Goal: Task Accomplishment & Management: Manage account settings

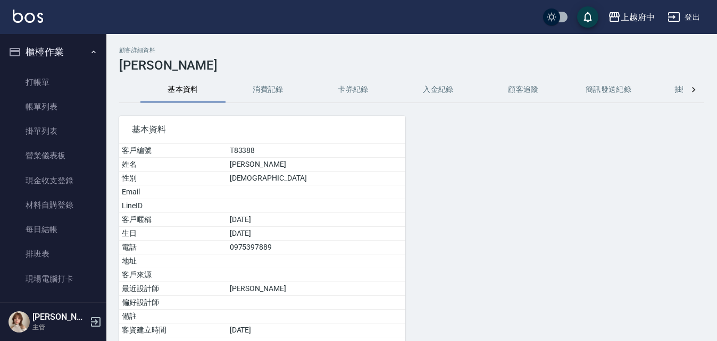
scroll to position [266, 0]
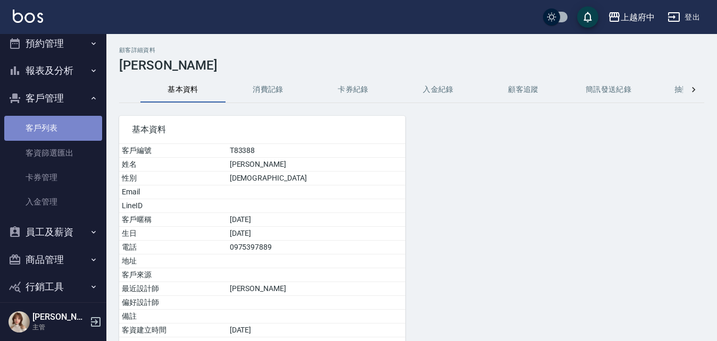
click at [62, 128] on link "客戶列表" at bounding box center [53, 128] width 98 height 24
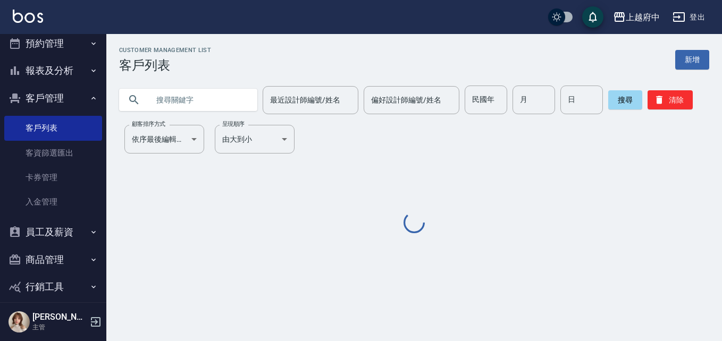
click at [144, 104] on div at bounding box center [188, 100] width 138 height 22
click at [169, 93] on input "text" at bounding box center [199, 100] width 100 height 29
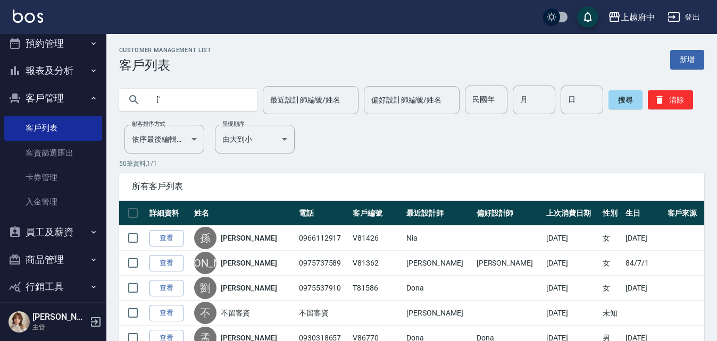
type input "["
type input "[PERSON_NAME]"
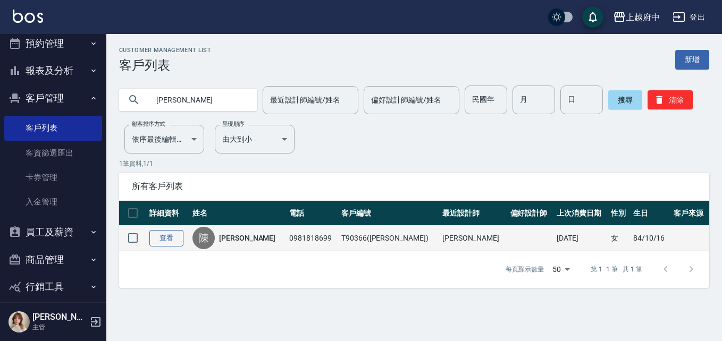
click at [163, 240] on link "查看" at bounding box center [166, 238] width 34 height 16
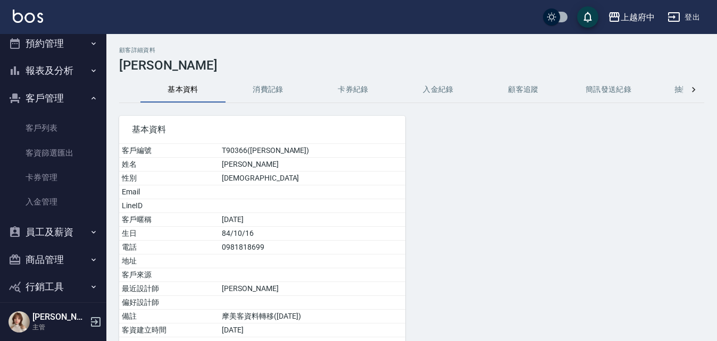
click at [275, 94] on button "消費記錄" at bounding box center [268, 90] width 85 height 26
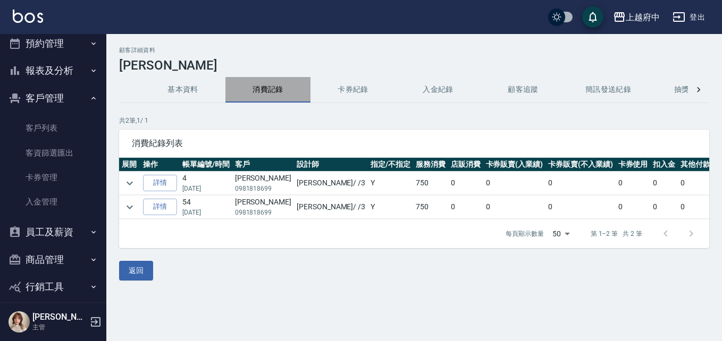
drag, startPoint x: 277, startPoint y: 93, endPoint x: 221, endPoint y: 96, distance: 56.5
click at [275, 94] on button "消費記錄" at bounding box center [268, 90] width 85 height 26
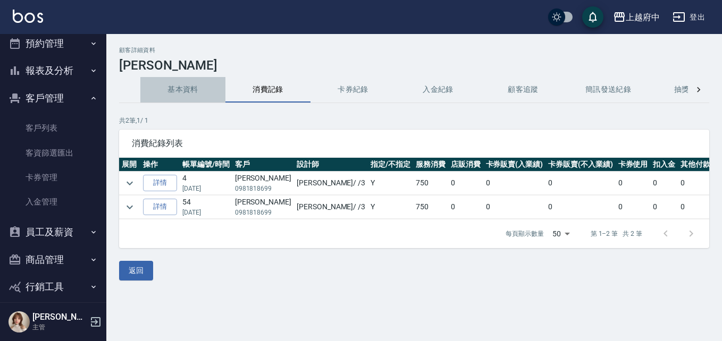
click at [208, 93] on button "基本資料" at bounding box center [182, 90] width 85 height 26
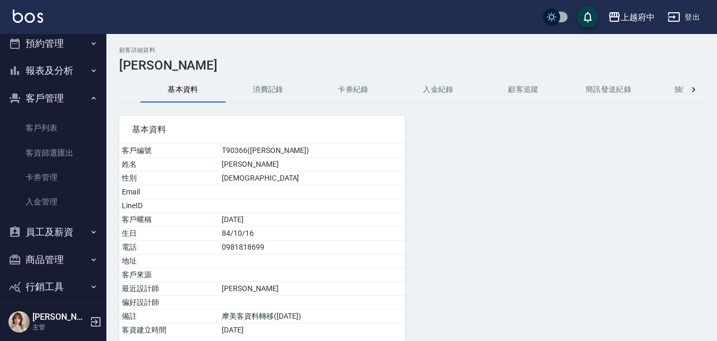
click at [252, 88] on button "消費記錄" at bounding box center [268, 90] width 85 height 26
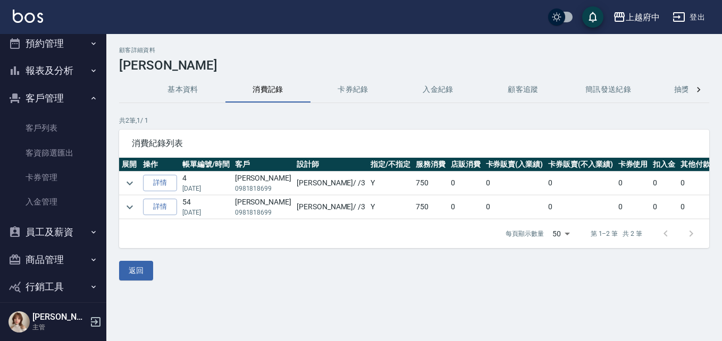
click at [199, 93] on button "基本資料" at bounding box center [182, 90] width 85 height 26
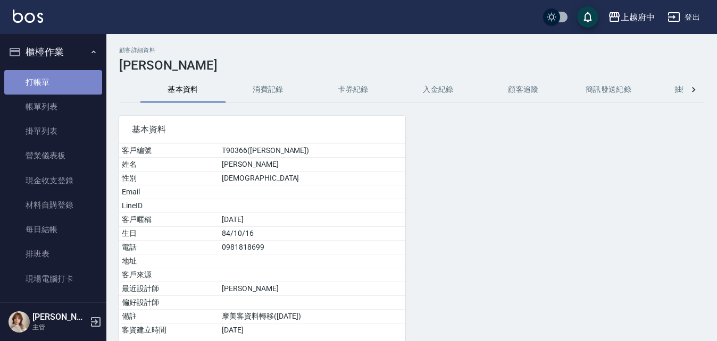
click at [63, 78] on link "打帳單" at bounding box center [53, 82] width 98 height 24
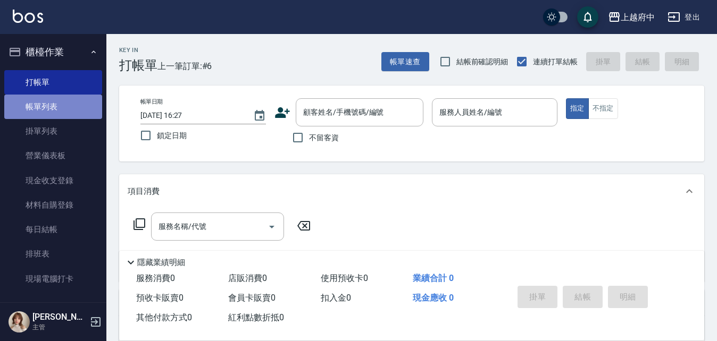
click at [69, 111] on link "帳單列表" at bounding box center [53, 107] width 98 height 24
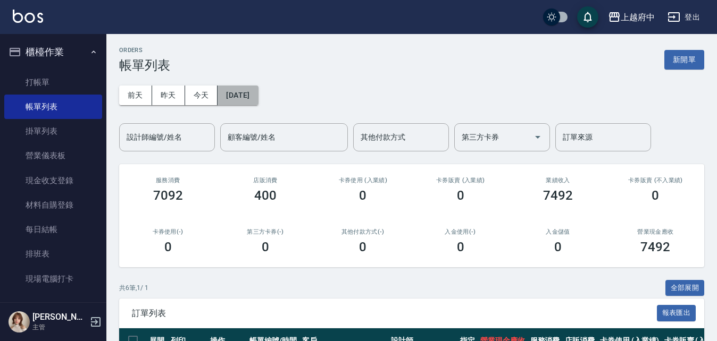
click at [245, 100] on button "[DATE]" at bounding box center [238, 96] width 40 height 20
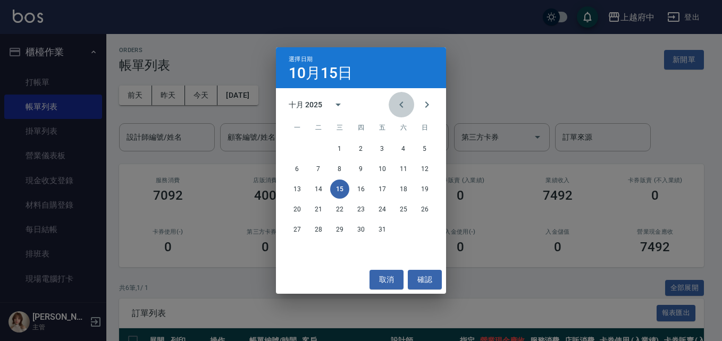
click at [399, 106] on icon "Previous month" at bounding box center [401, 104] width 13 height 13
click at [387, 172] on button "11" at bounding box center [382, 169] width 19 height 19
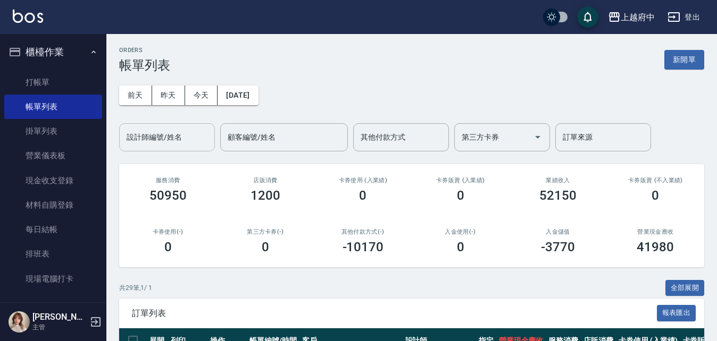
click at [207, 134] on input "設計師編號/姓名" at bounding box center [167, 137] width 86 height 19
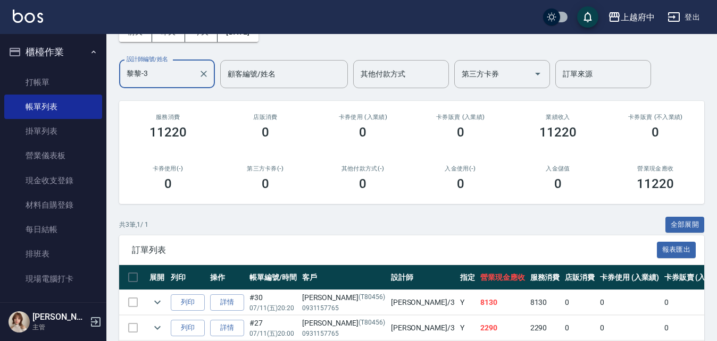
scroll to position [138, 0]
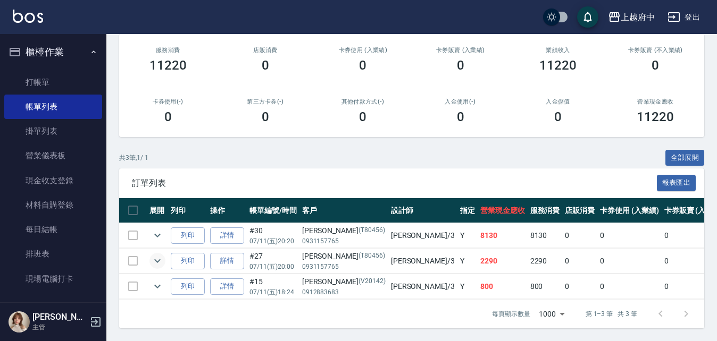
type input "黎黎-3"
click at [153, 255] on icon "expand row" at bounding box center [157, 261] width 13 height 13
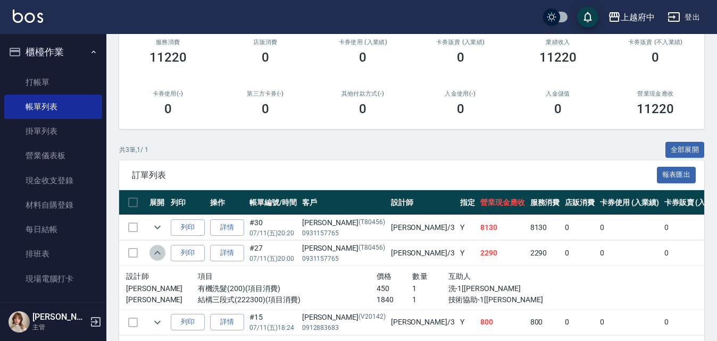
click at [153, 251] on icon "expand row" at bounding box center [157, 253] width 13 height 13
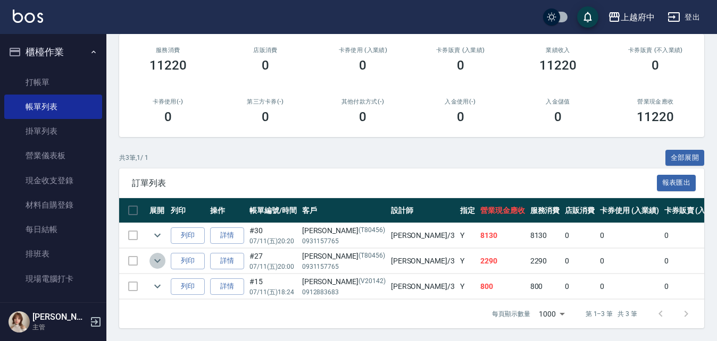
click at [153, 255] on icon "expand row" at bounding box center [157, 261] width 13 height 13
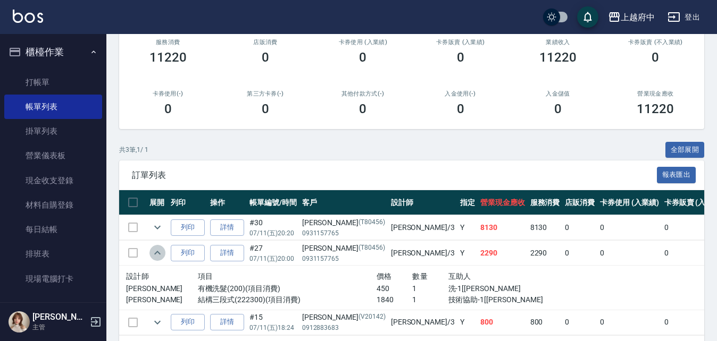
click at [153, 251] on icon "expand row" at bounding box center [157, 253] width 13 height 13
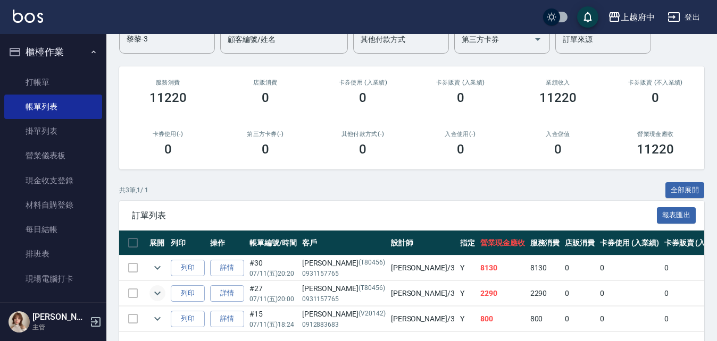
scroll to position [0, 0]
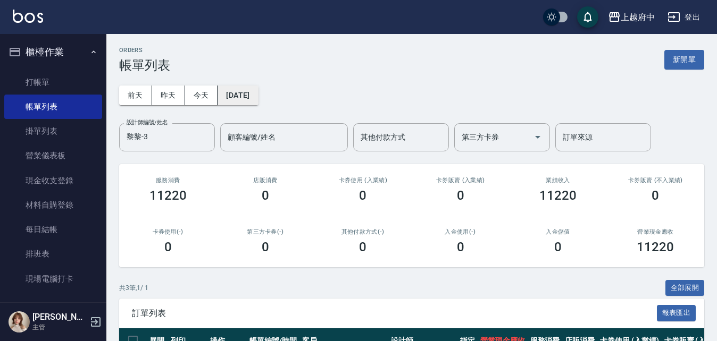
click at [258, 100] on button "2025/07/11" at bounding box center [238, 96] width 40 height 20
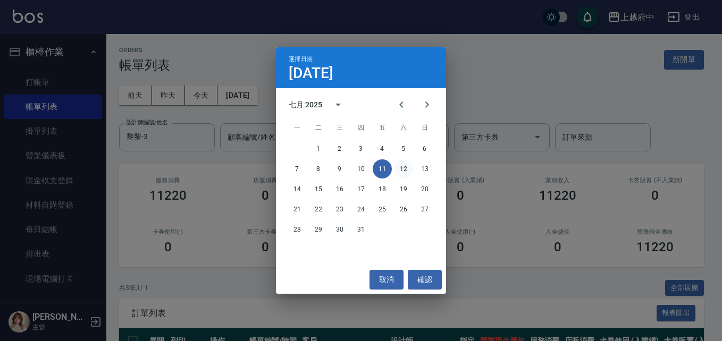
click at [406, 170] on button "12" at bounding box center [403, 169] width 19 height 19
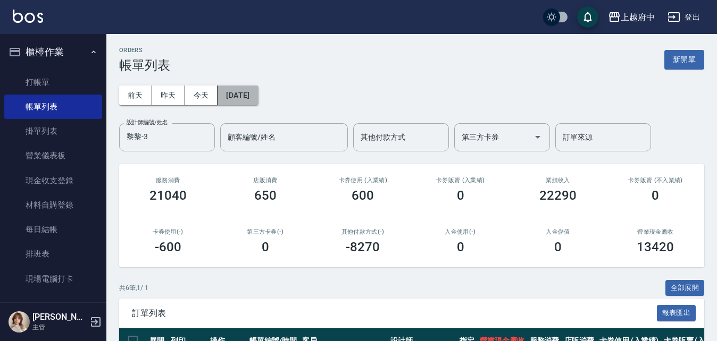
click at [246, 92] on button "2025/07/12" at bounding box center [238, 96] width 40 height 20
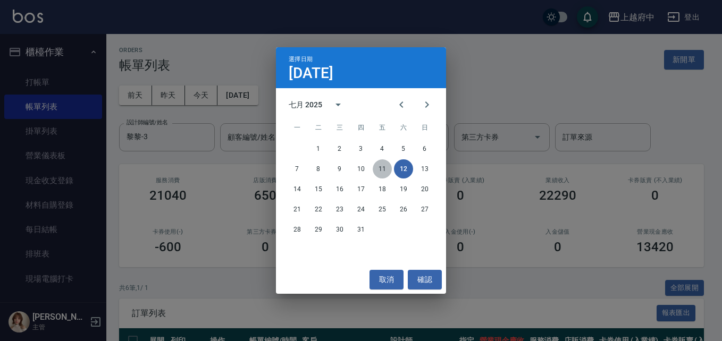
click at [381, 165] on button "11" at bounding box center [382, 169] width 19 height 19
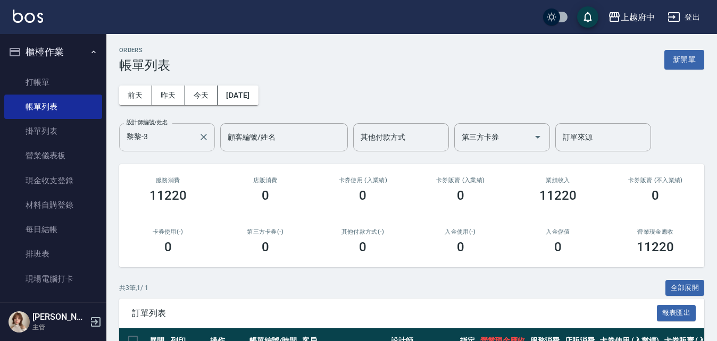
drag, startPoint x: 206, startPoint y: 137, endPoint x: 168, endPoint y: 149, distance: 40.0
click at [168, 149] on div "黎黎-3 設計師編號/姓名" at bounding box center [167, 137] width 96 height 28
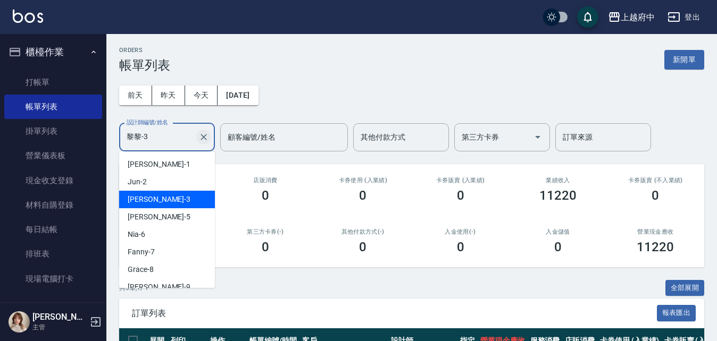
click at [207, 137] on icon "Clear" at bounding box center [203, 137] width 11 height 11
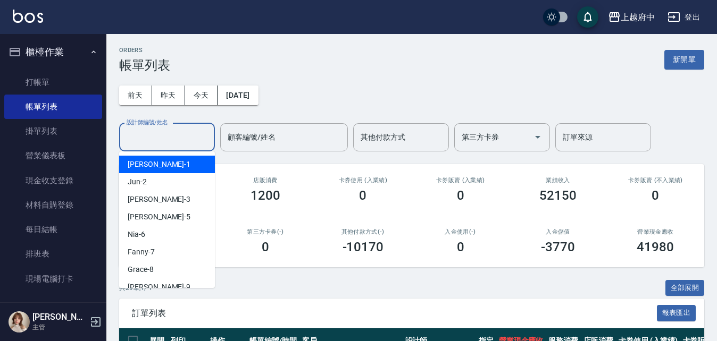
click at [312, 112] on div "前天 昨天 今天 2025/07/11 設計師編號/姓名 設計師編號/姓名 顧客編號/姓名 顧客編號/姓名 其他付款方式 其他付款方式 第三方卡券 第三方卡券…" at bounding box center [411, 112] width 585 height 79
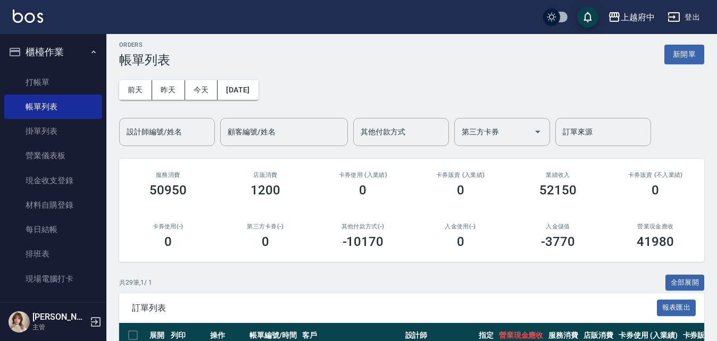
scroll to position [4, 0]
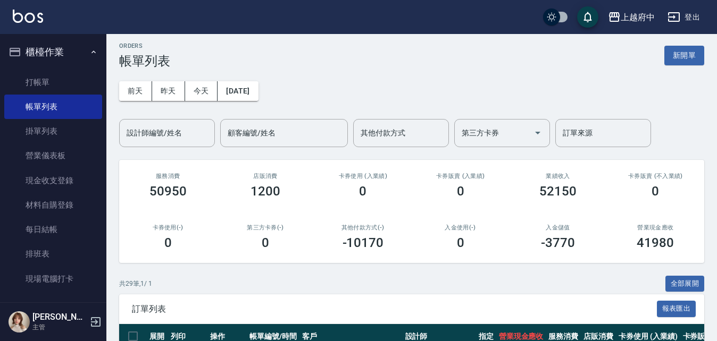
drag, startPoint x: 489, startPoint y: 74, endPoint x: 513, endPoint y: 88, distance: 28.4
click at [513, 88] on div "前天 昨天 今天 2025/07/11 設計師編號/姓名 設計師編號/姓名 顧客編號/姓名 顧客編號/姓名 其他付款方式 其他付款方式 第三方卡券 第三方卡券…" at bounding box center [411, 108] width 585 height 79
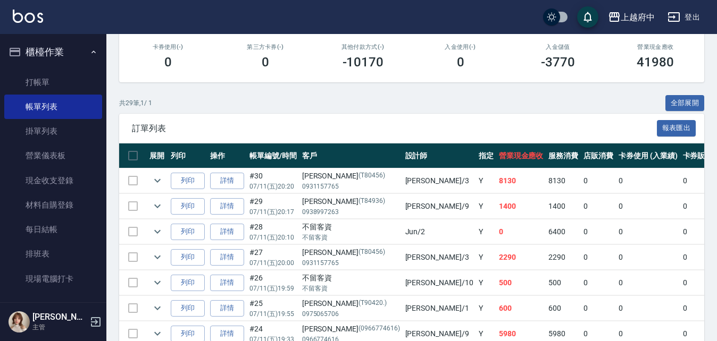
scroll to position [217, 0]
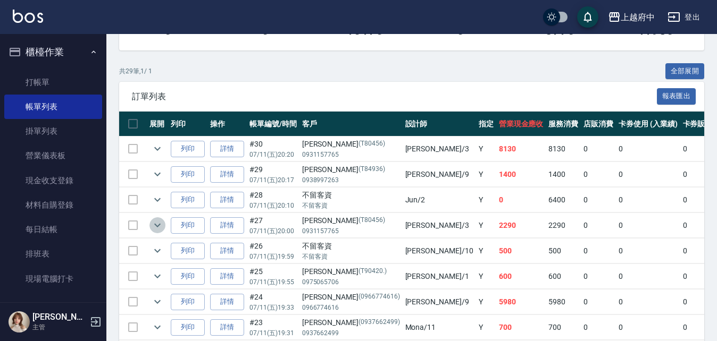
click at [156, 227] on icon "expand row" at bounding box center [157, 225] width 13 height 13
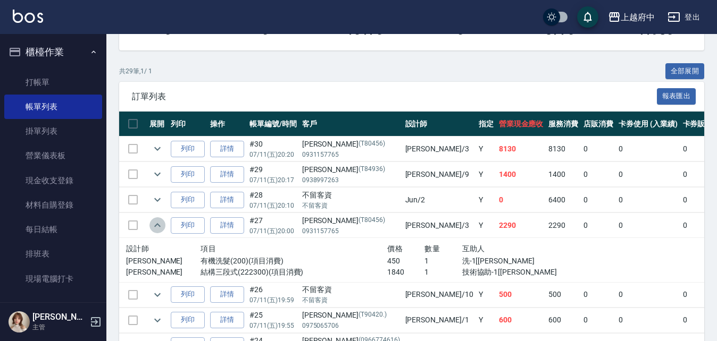
click at [157, 227] on icon "expand row" at bounding box center [157, 225] width 13 height 13
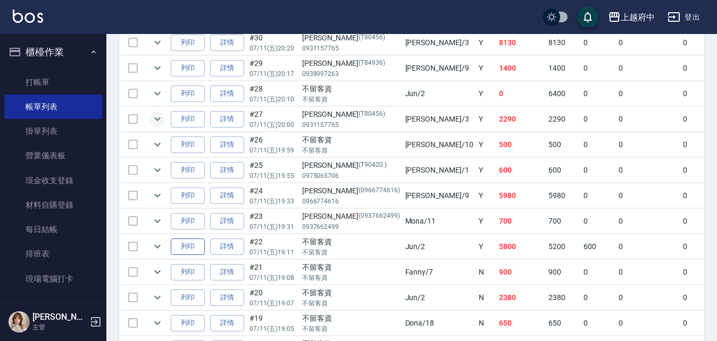
scroll to position [377, 0]
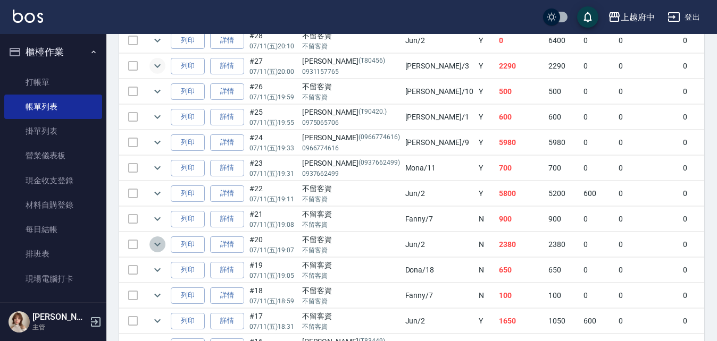
click at [155, 244] on icon "expand row" at bounding box center [157, 245] width 6 height 4
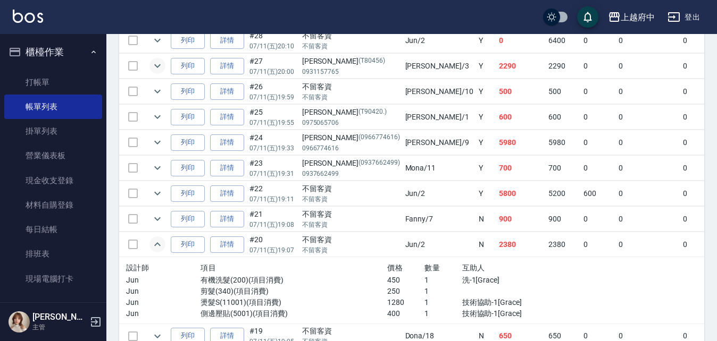
click at [155, 242] on icon "expand row" at bounding box center [157, 244] width 13 height 13
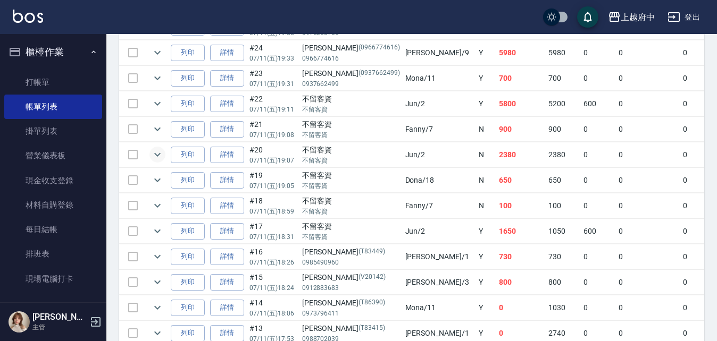
scroll to position [483, 0]
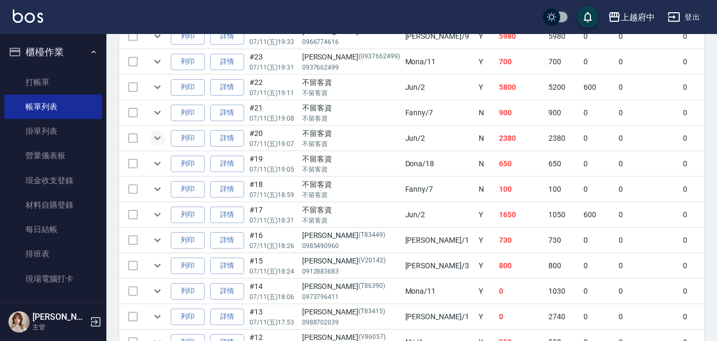
drag, startPoint x: 483, startPoint y: 180, endPoint x: 516, endPoint y: 180, distance: 33.0
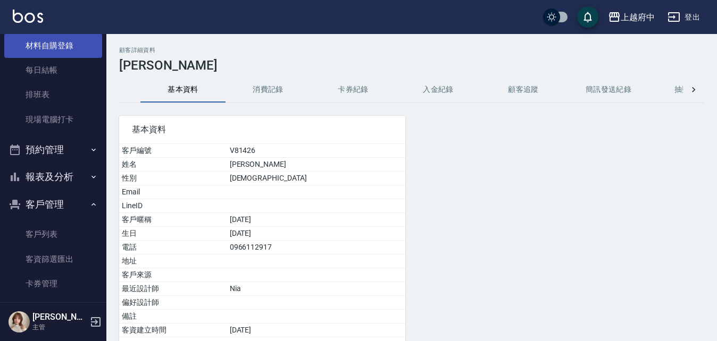
scroll to position [213, 0]
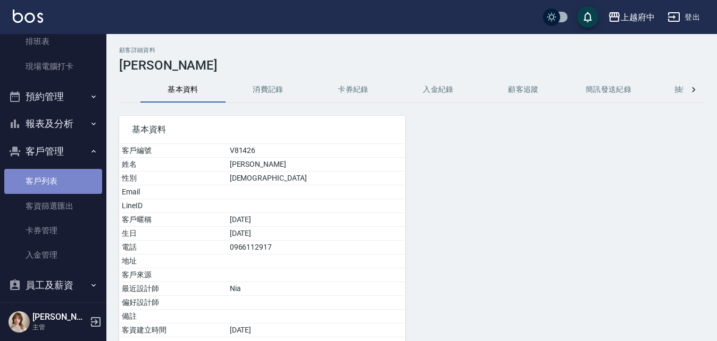
click at [54, 172] on link "客戶列表" at bounding box center [53, 181] width 98 height 24
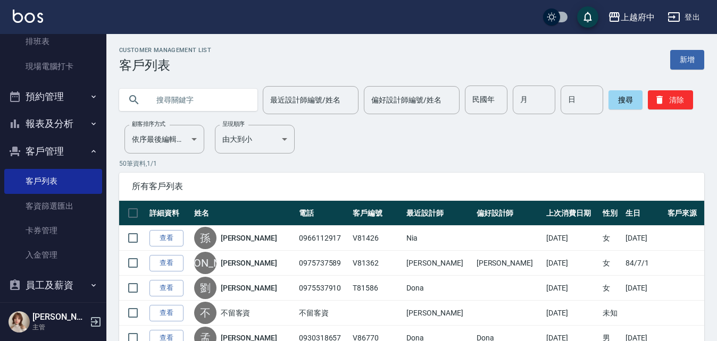
click at [166, 97] on input "text" at bounding box center [199, 100] width 100 height 29
click at [214, 94] on input "text" at bounding box center [199, 100] width 100 height 29
type input "0981818699"
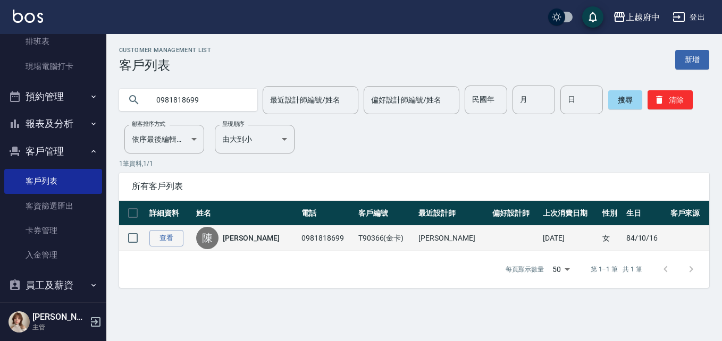
drag, startPoint x: 299, startPoint y: 249, endPoint x: 402, endPoint y: 238, distance: 102.7
click at [165, 245] on link "查看" at bounding box center [166, 238] width 34 height 16
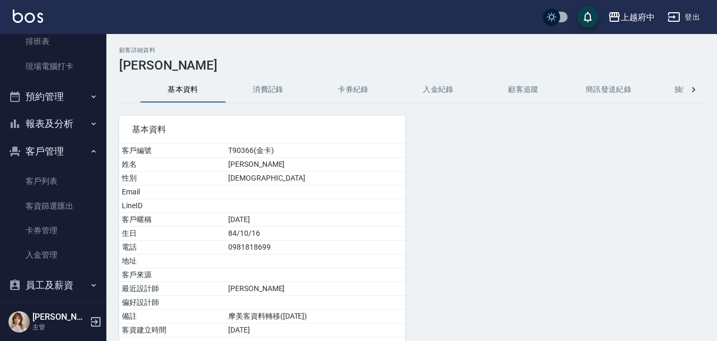
click at [73, 153] on button "客戶管理" at bounding box center [53, 152] width 98 height 28
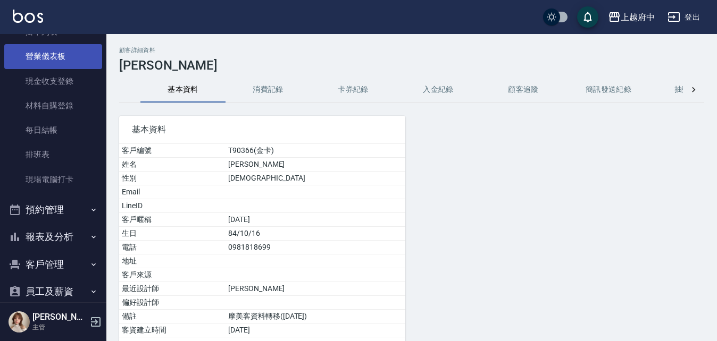
scroll to position [43, 0]
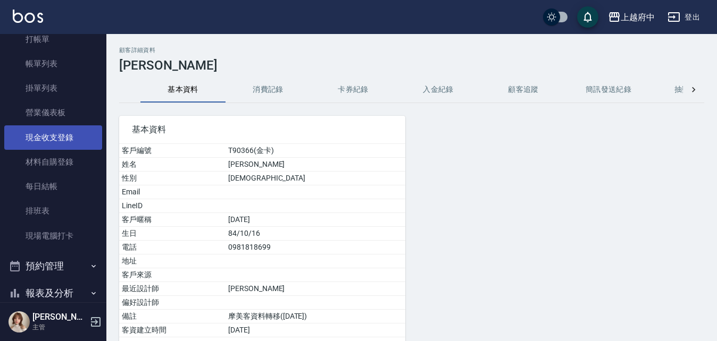
click at [66, 143] on link "現金收支登錄" at bounding box center [53, 138] width 98 height 24
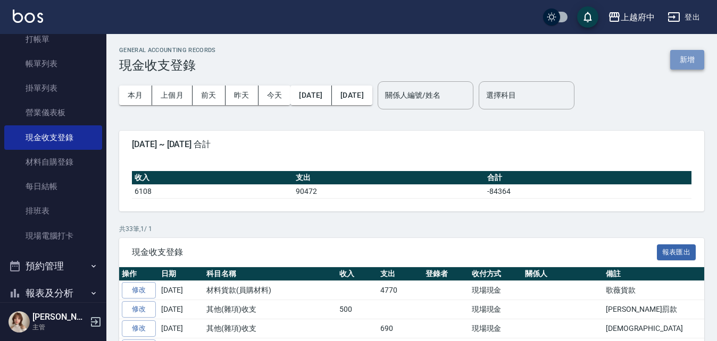
click at [690, 55] on button "新增" at bounding box center [687, 60] width 34 height 20
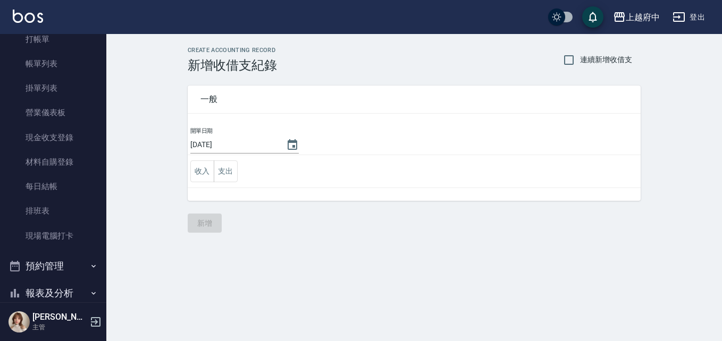
click at [239, 176] on td "收入 支出" at bounding box center [414, 171] width 453 height 33
click at [232, 176] on button "支出" at bounding box center [226, 172] width 24 height 22
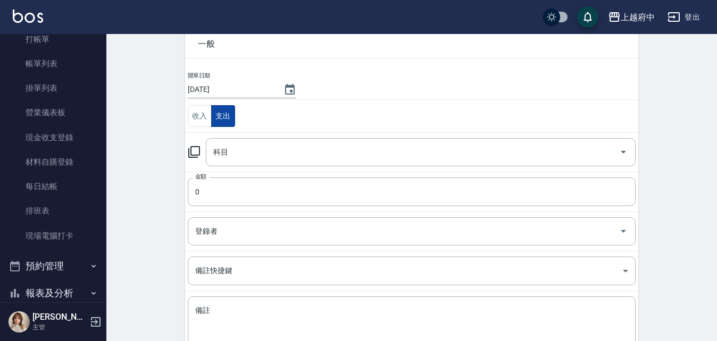
scroll to position [106, 0]
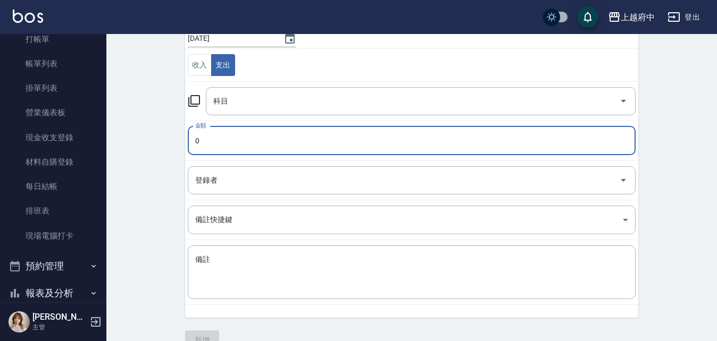
click at [235, 150] on input "0" at bounding box center [412, 141] width 448 height 29
type input "3500"
click at [282, 102] on input "科目" at bounding box center [413, 101] width 404 height 19
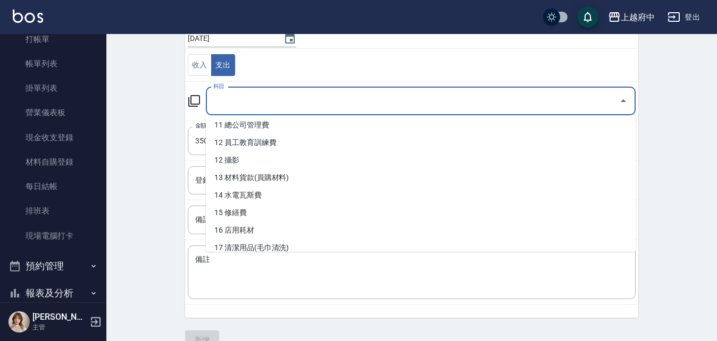
scroll to position [266, 0]
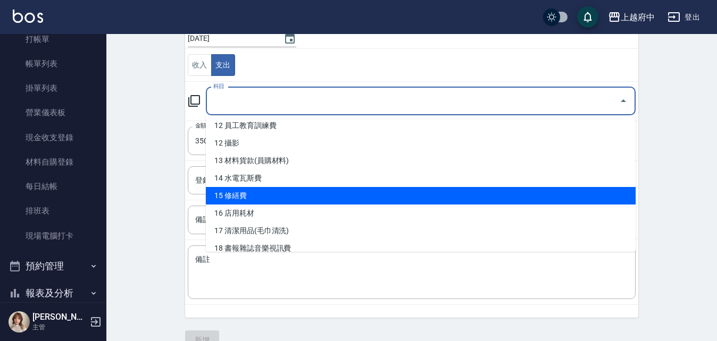
click at [277, 195] on li "15 修繕費" at bounding box center [421, 196] width 430 height 18
type input "15 修繕費"
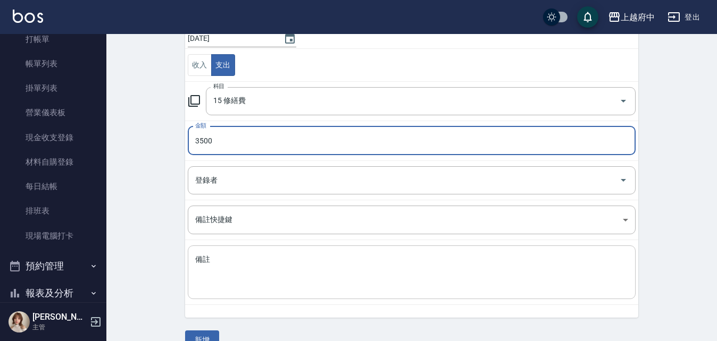
click at [243, 288] on textarea "備註" at bounding box center [411, 273] width 433 height 36
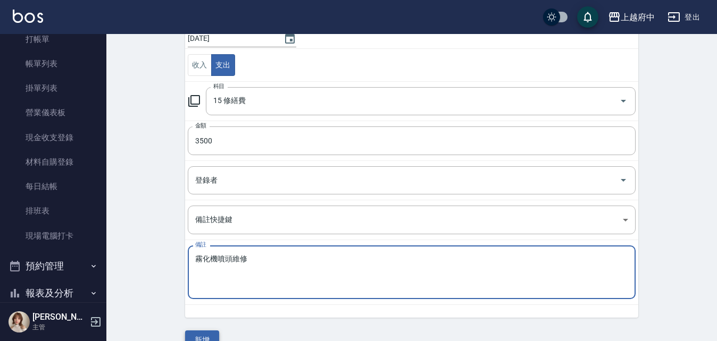
type textarea "霧化機噴頭維修"
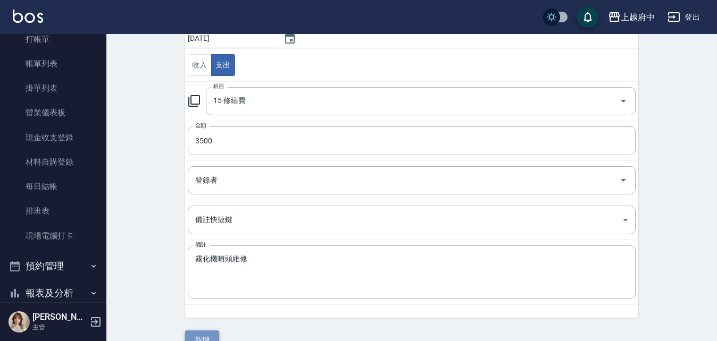
click at [209, 333] on button "新增" at bounding box center [202, 341] width 34 height 20
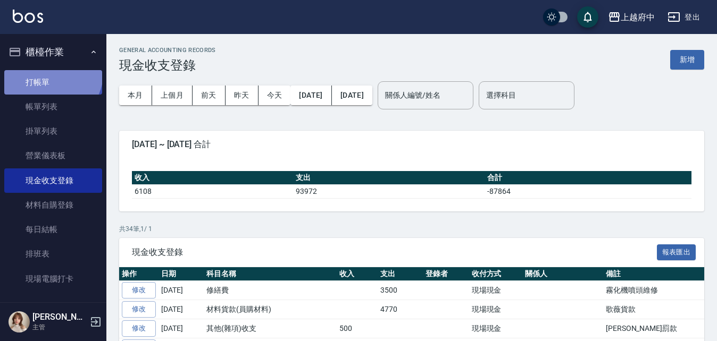
click at [51, 73] on link "打帳單" at bounding box center [53, 82] width 98 height 24
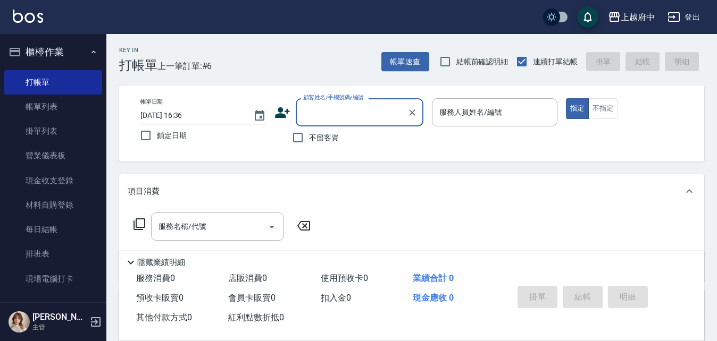
type input "ㄒ"
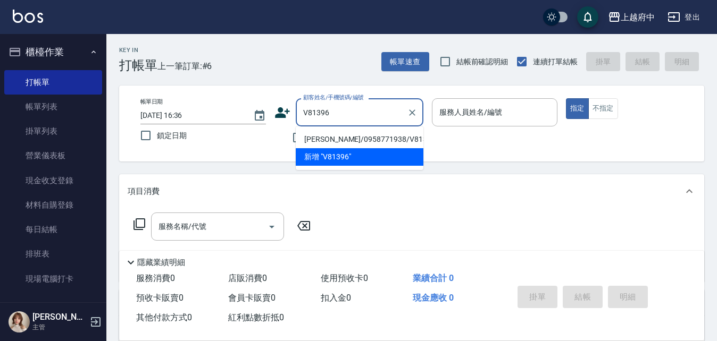
click at [355, 137] on li "[PERSON_NAME]/0958771938/V81396" at bounding box center [360, 140] width 128 height 18
type input "[PERSON_NAME]/0958771938/V81396"
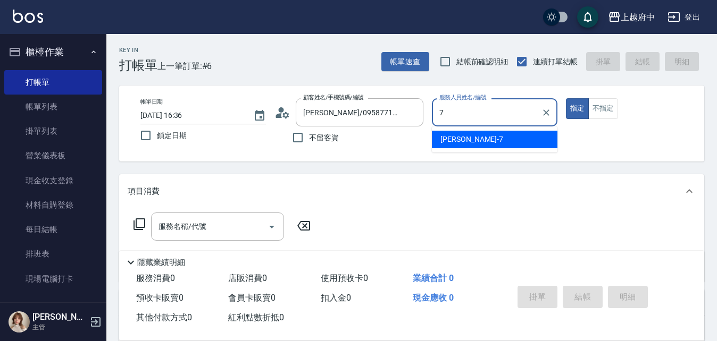
type input "Fanny-7"
type button "true"
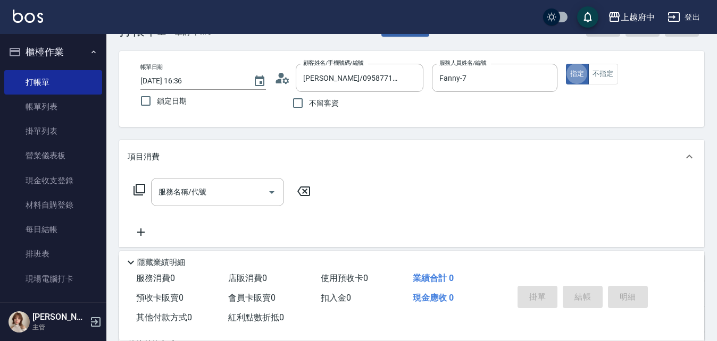
scroll to position [53, 0]
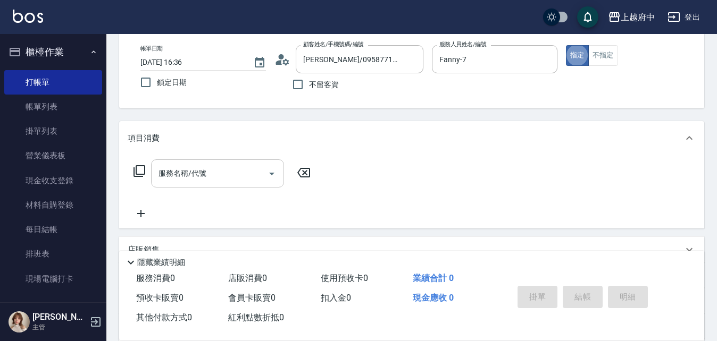
click at [240, 183] on div "服務名稱/代號" at bounding box center [217, 174] width 133 height 28
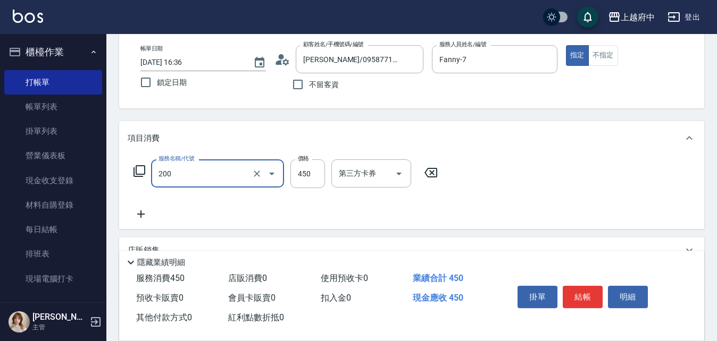
type input "有機洗髮(200)"
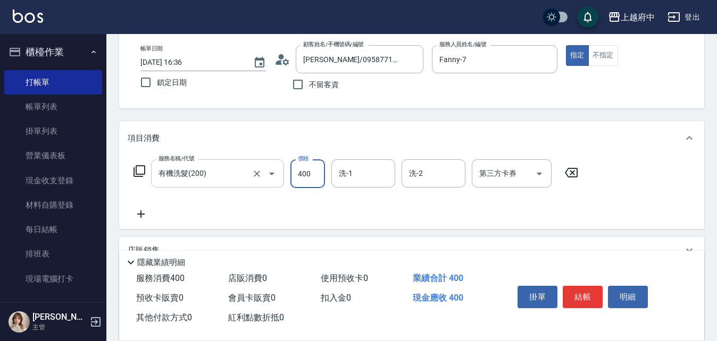
type input "400"
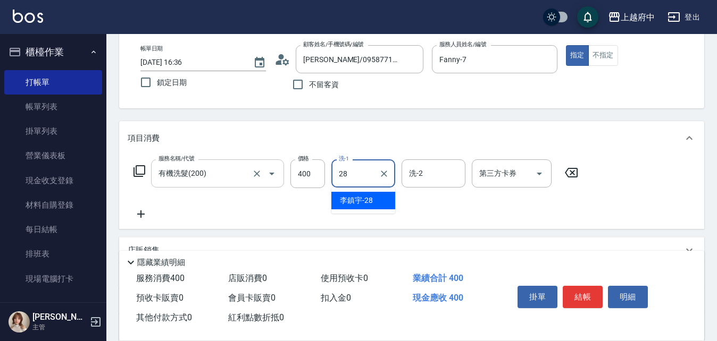
type input "[PERSON_NAME]-28"
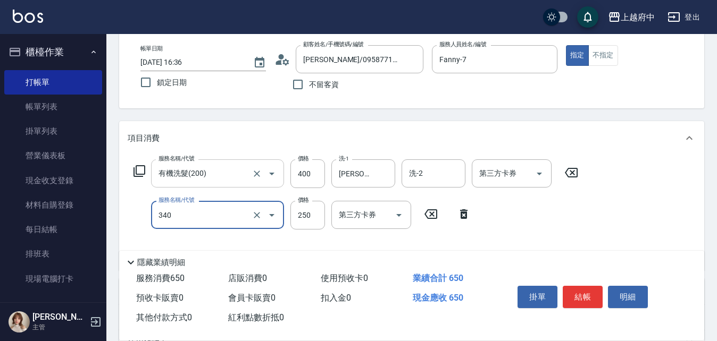
type input "剪髮(340)"
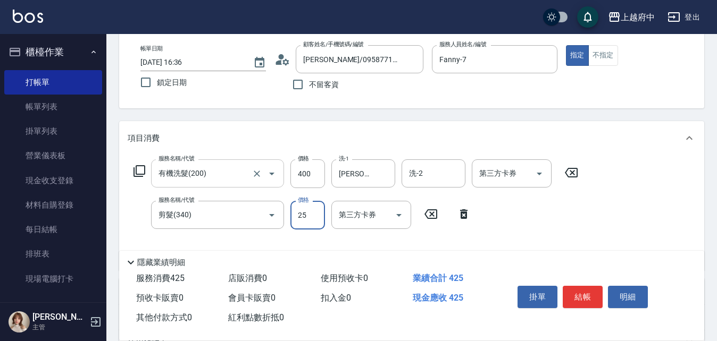
type input "250"
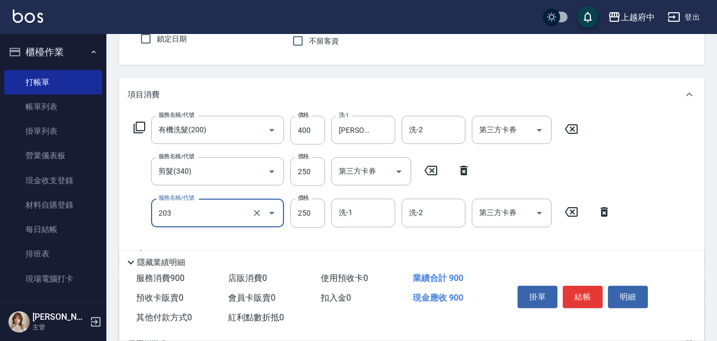
scroll to position [160, 0]
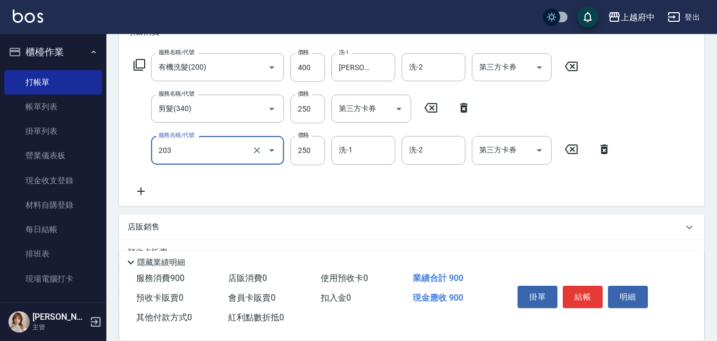
type input "升級滋養護髮(203)"
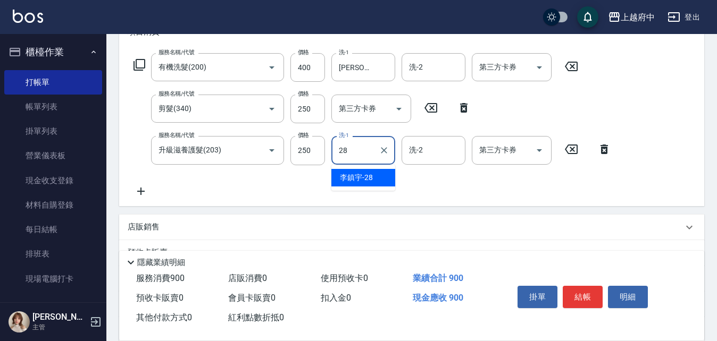
type input "[PERSON_NAME]-28"
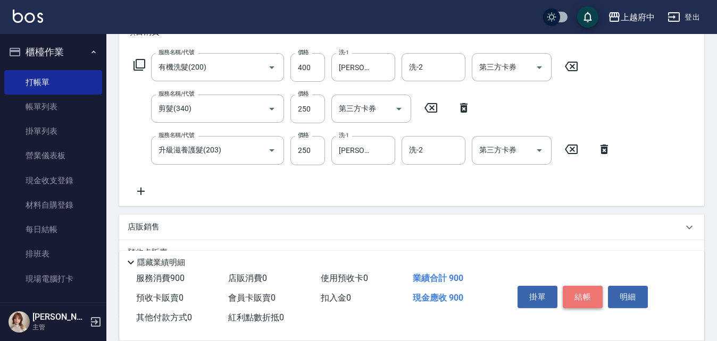
click at [581, 288] on button "結帳" at bounding box center [583, 297] width 40 height 22
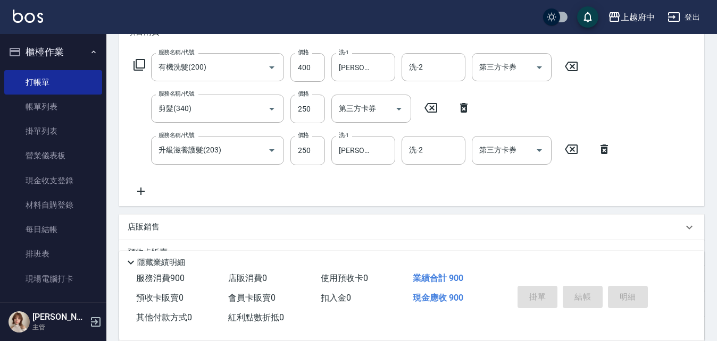
type input "2025/10/15 16:48"
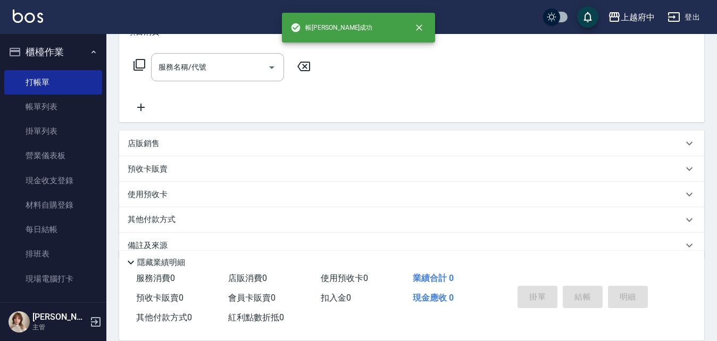
scroll to position [0, 0]
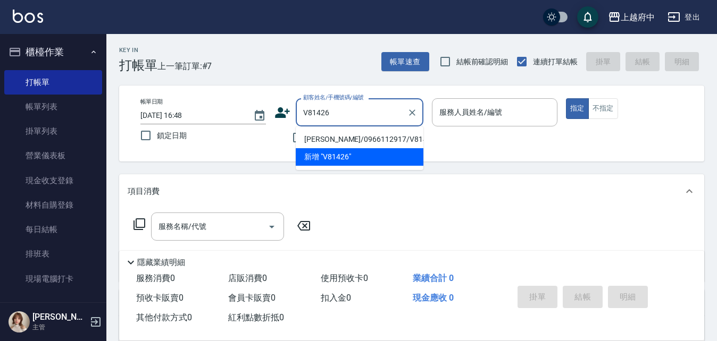
click at [396, 137] on li "孫逸馨/0966112917/V81426" at bounding box center [360, 140] width 128 height 18
type input "孫逸馨/0966112917/V81426"
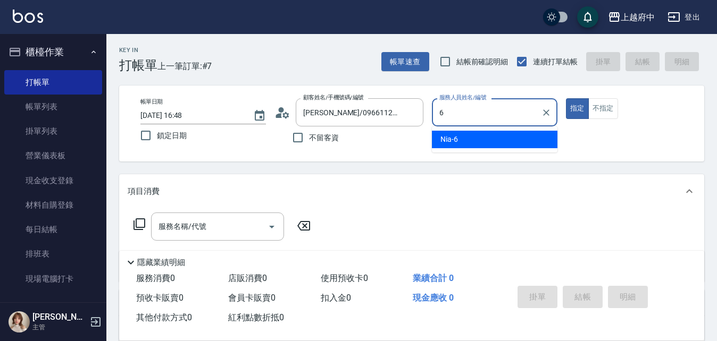
type input "Nia-6"
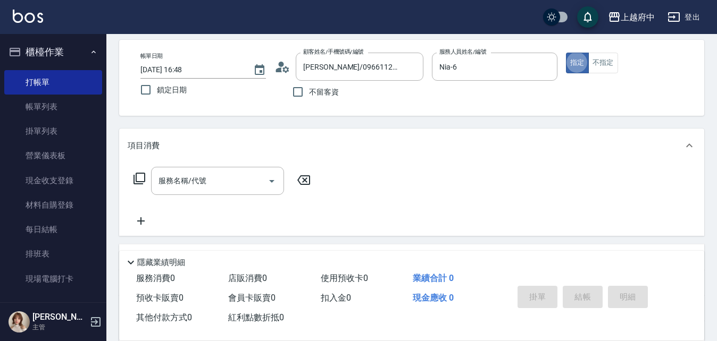
scroll to position [106, 0]
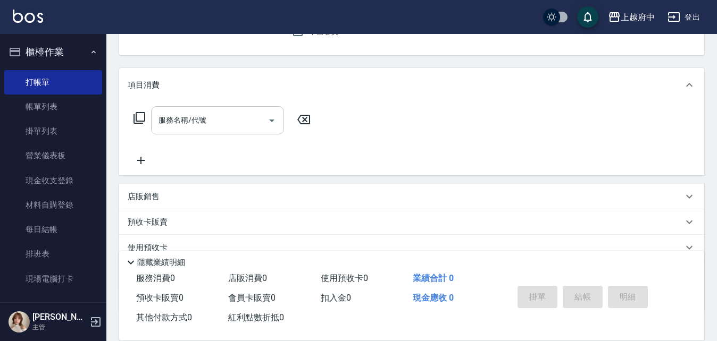
click at [230, 123] on input "服務名稱/代號" at bounding box center [209, 120] width 107 height 19
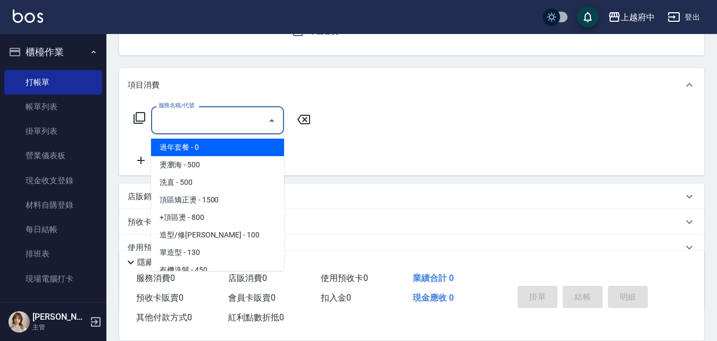
click at [278, 65] on div "Key In 打帳單 上一筆訂單:#7 帳單速查 結帳前確認明細 連續打單結帳 掛單 結帳 明細 帳單日期 2025/10/15 16:48 鎖定日期 顧客姓…" at bounding box center [411, 171] width 611 height 486
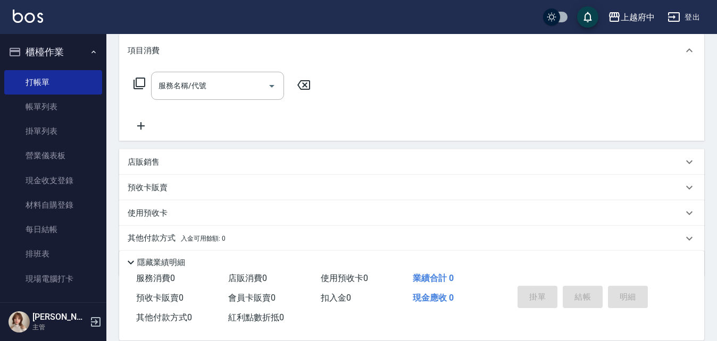
scroll to position [160, 0]
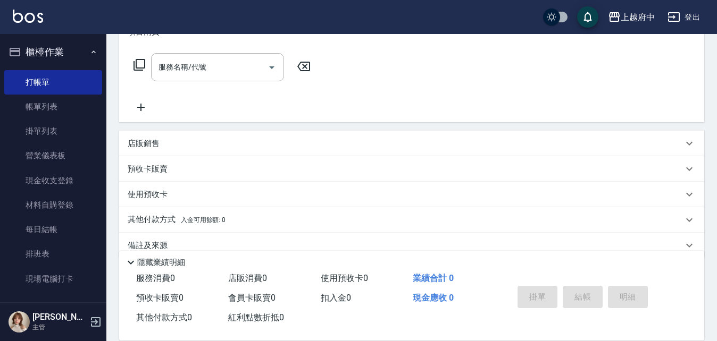
click at [162, 168] on p "預收卡販賣" at bounding box center [148, 169] width 40 height 11
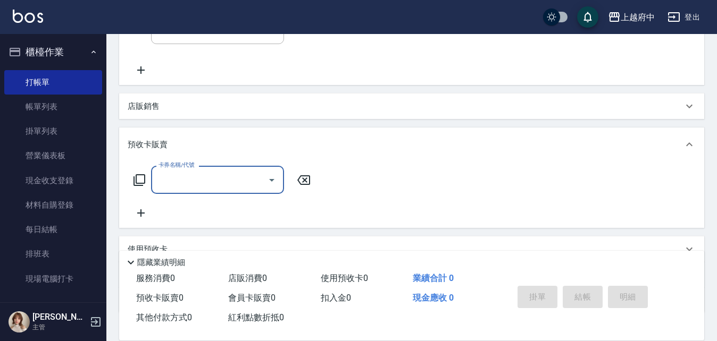
scroll to position [213, 0]
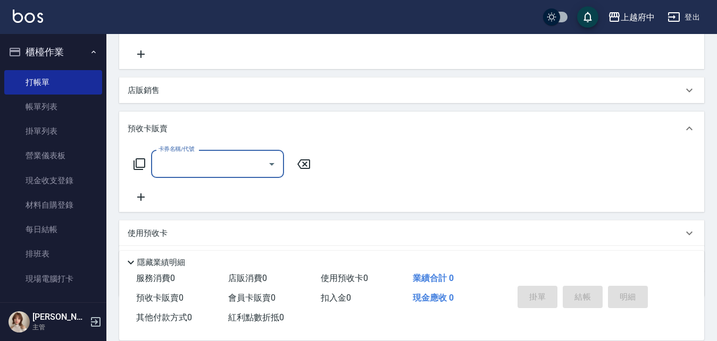
click at [174, 157] on input "卡券名稱/代號" at bounding box center [209, 164] width 107 height 19
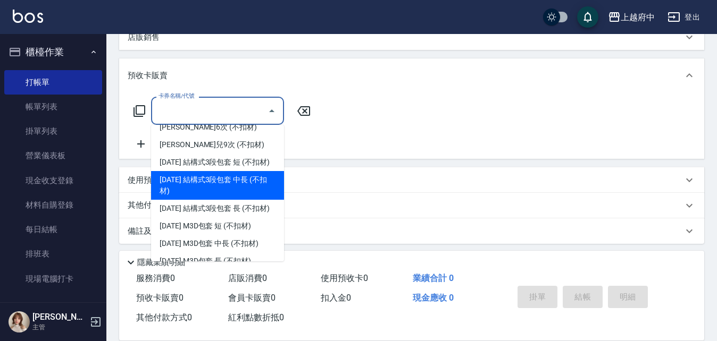
scroll to position [483, 0]
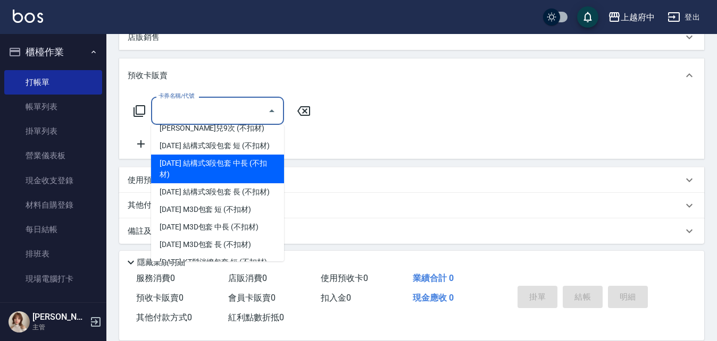
click at [219, 180] on span "[DATE] 結構式3段包套 中長 (不扣材)" at bounding box center [217, 169] width 133 height 29
type input "2025年5月 結構式3段包套 中長 (不扣材)(202507)"
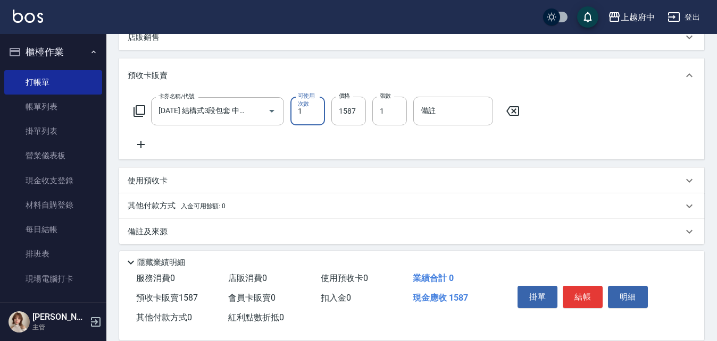
click at [352, 165] on div "項目消費 服務名稱/代號 服務名稱/代號 店販銷售 服務人員姓名/編號 服務人員姓名/編號 商品代號/名稱 商品代號/名稱 預收卡販賣 卡券名稱/代號 202…" at bounding box center [411, 77] width 585 height 336
click at [587, 295] on button "結帳" at bounding box center [583, 297] width 40 height 22
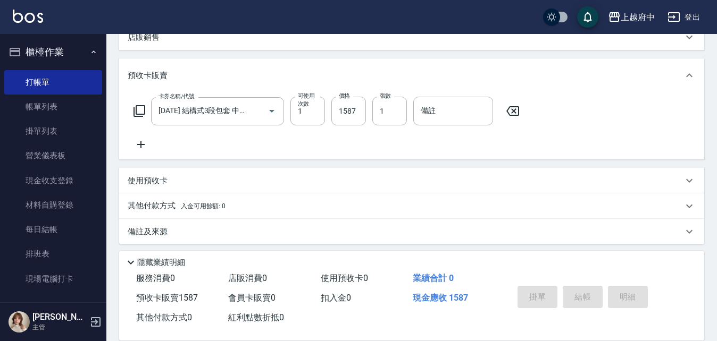
type input "2025/10/15 16:49"
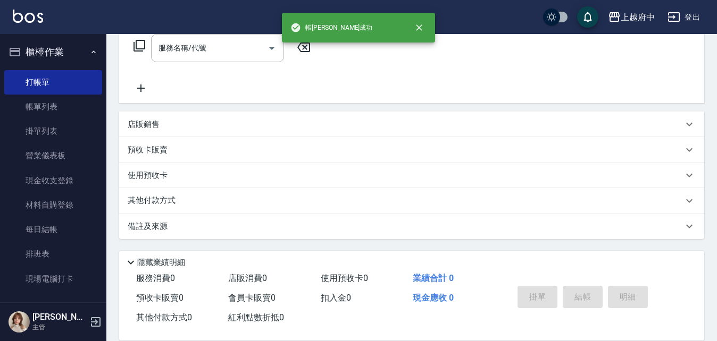
scroll to position [0, 0]
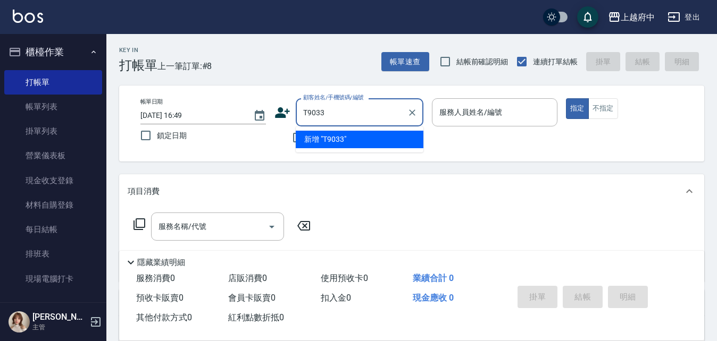
click at [315, 115] on input "T9033" at bounding box center [351, 112] width 102 height 19
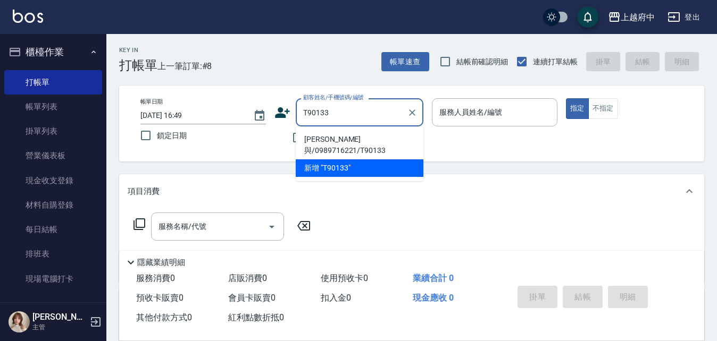
click at [363, 139] on li "張庭與/0989716221/T90133" at bounding box center [360, 145] width 128 height 29
type input "張庭與/0989716221/T90133"
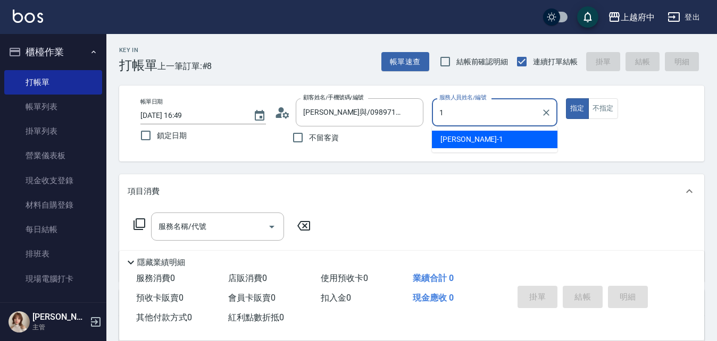
type input "Annie -1"
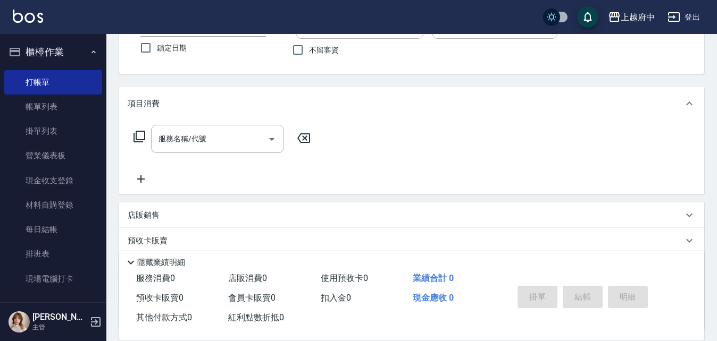
scroll to position [106, 0]
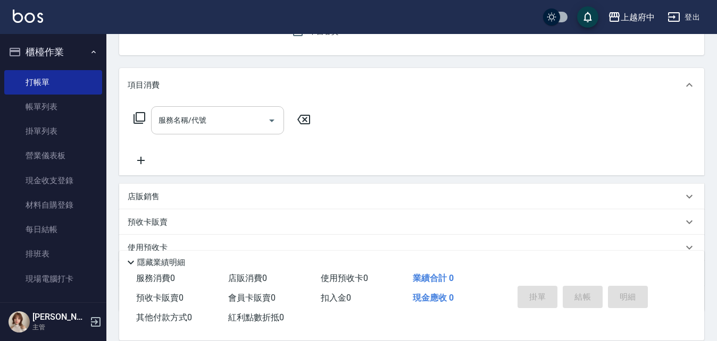
click at [247, 123] on input "服務名稱/代號" at bounding box center [209, 120] width 107 height 19
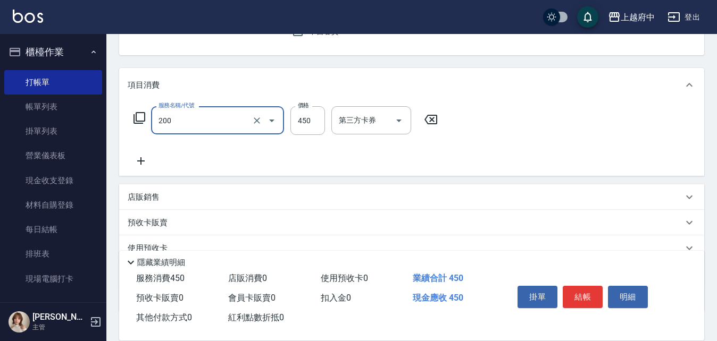
type input "有機洗髮(200)"
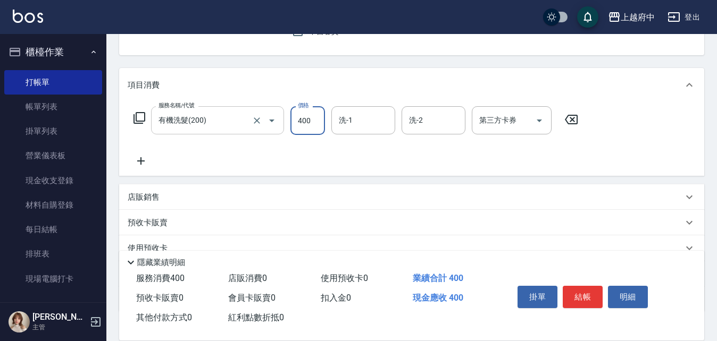
type input "400"
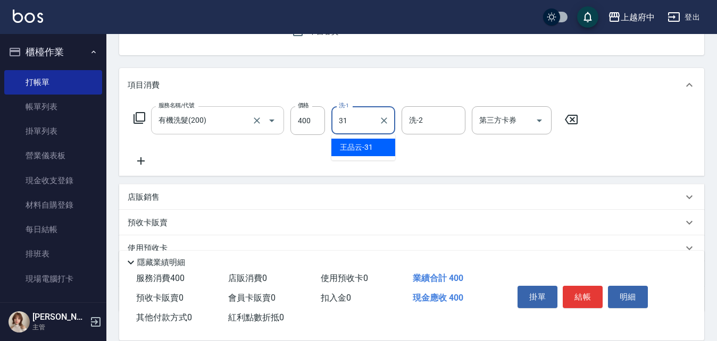
type input "王品云-31"
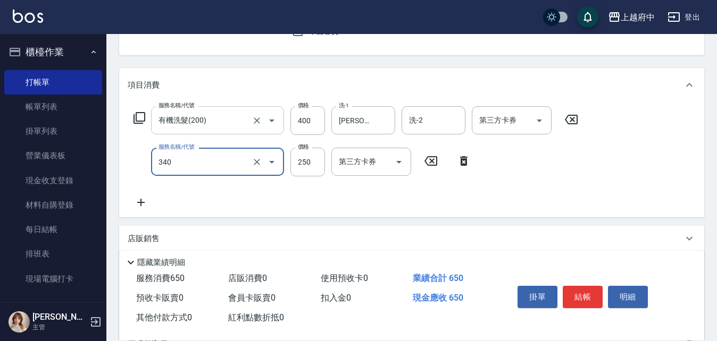
type input "剪髮(340)"
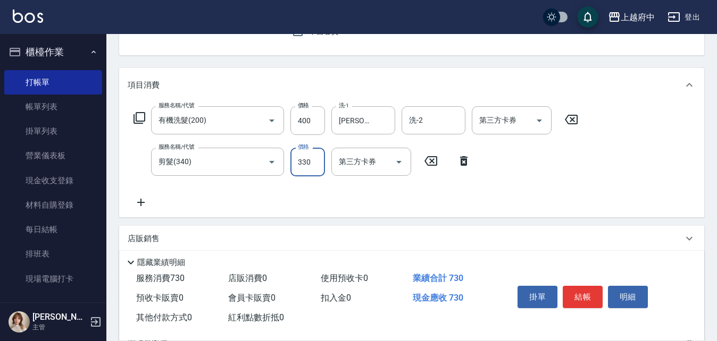
type input "330"
click at [247, 220] on div "項目消費 服務名稱/代號 有機洗髮(200) 服務名稱/代號 價格 400 價格 洗-1 王品云-31 洗-1 洗-2 洗-2 第三方卡券 第三方卡券 服務名…" at bounding box center [411, 211] width 585 height 286
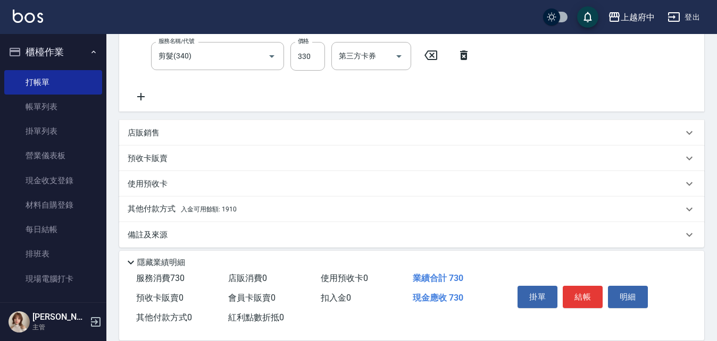
scroll to position [213, 0]
click at [215, 212] on span "入金可用餘額: 1910" at bounding box center [209, 208] width 56 height 7
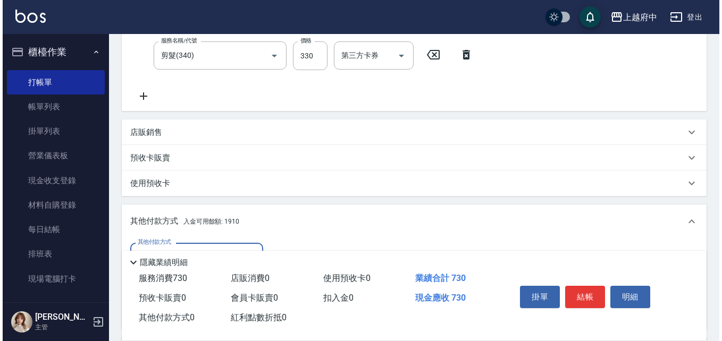
scroll to position [266, 0]
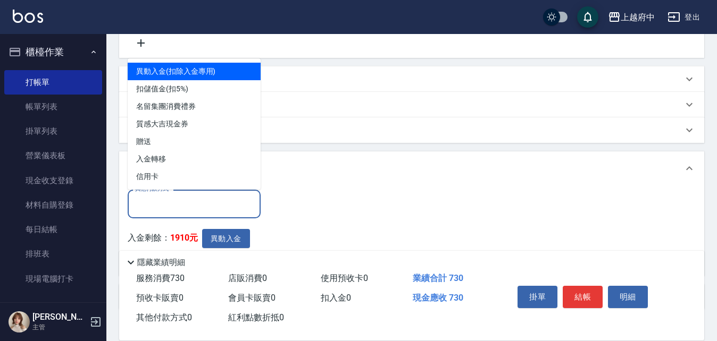
click at [206, 202] on input "其他付款方式" at bounding box center [193, 204] width 123 height 19
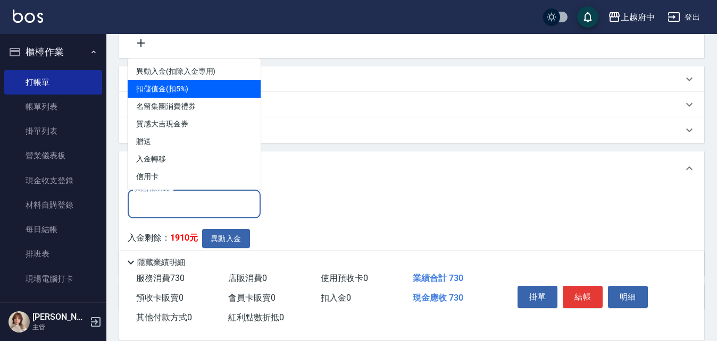
click at [178, 93] on span "扣儲值金(扣5%)" at bounding box center [194, 89] width 133 height 18
type input "扣儲值金(扣5%)"
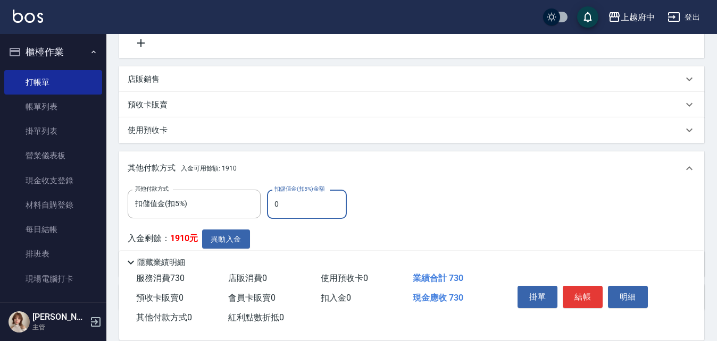
click at [277, 199] on input "0" at bounding box center [307, 204] width 80 height 29
type input "730"
click at [272, 230] on div "入金剩餘： 1910元 異動入金" at bounding box center [241, 249] width 226 height 39
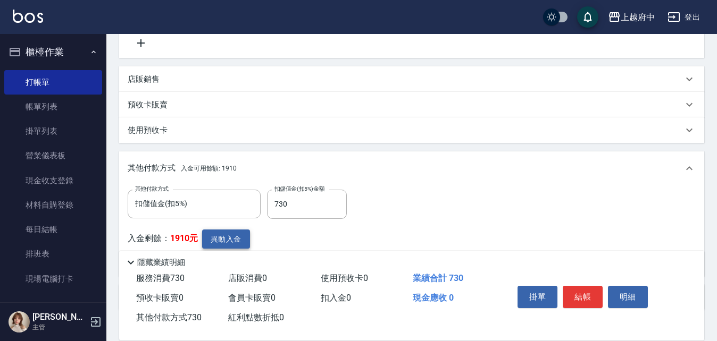
click at [241, 236] on button "異動入金" at bounding box center [226, 240] width 48 height 20
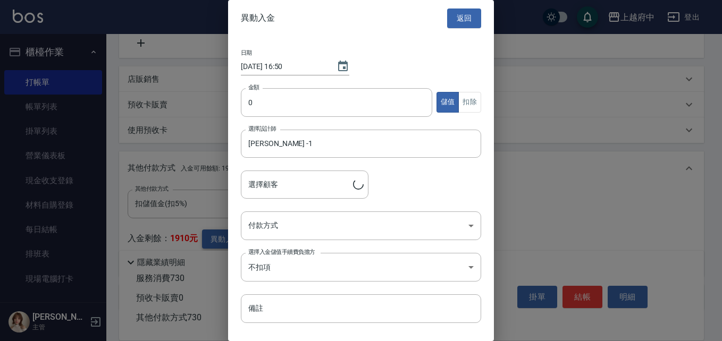
type input "張庭與/0989716221/T90133"
click at [469, 102] on button "扣除" at bounding box center [469, 102] width 23 height 21
click at [381, 112] on input "0" at bounding box center [336, 102] width 191 height 29
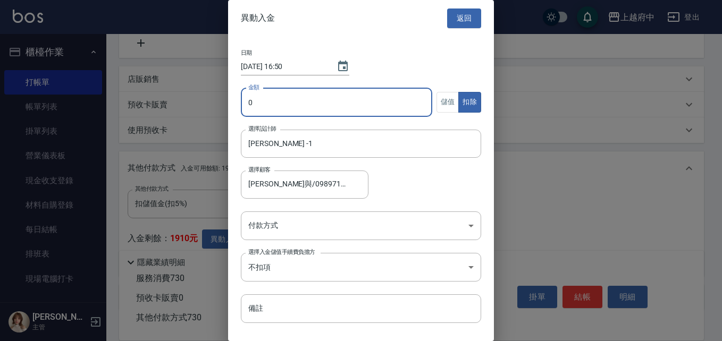
click at [381, 112] on input "0" at bounding box center [336, 102] width 191 height 29
type input "730"
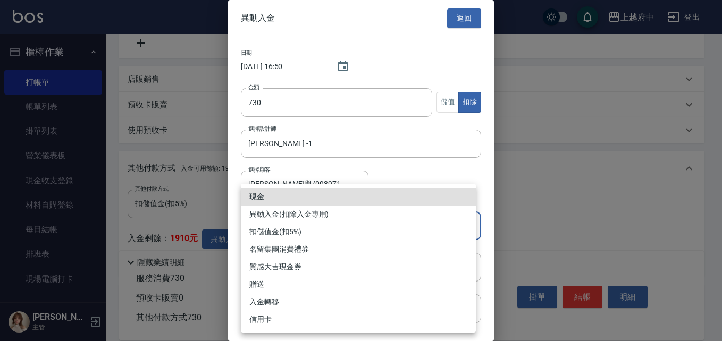
click at [350, 226] on body "上越府中 登出 櫃檯作業 打帳單 帳單列表 掛單列表 營業儀表板 現金收支登錄 材料自購登錄 每日結帳 排班表 現場電腦打卡 預約管理 預約管理 單日預約紀錄…" at bounding box center [361, 73] width 722 height 679
click at [314, 216] on li "異動入金(扣除入金專用)" at bounding box center [358, 215] width 235 height 18
type input "異動入金(扣除入金專用)"
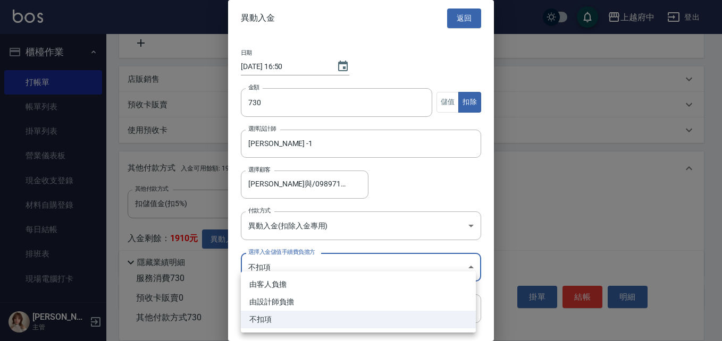
click at [329, 266] on body "上越府中 登出 櫃檯作業 打帳單 帳單列表 掛單列表 營業儀表板 現金收支登錄 材料自購登錄 每日結帳 排班表 現場電腦打卡 預約管理 預約管理 單日預約紀錄…" at bounding box center [361, 73] width 722 height 679
click at [357, 241] on div at bounding box center [361, 170] width 722 height 341
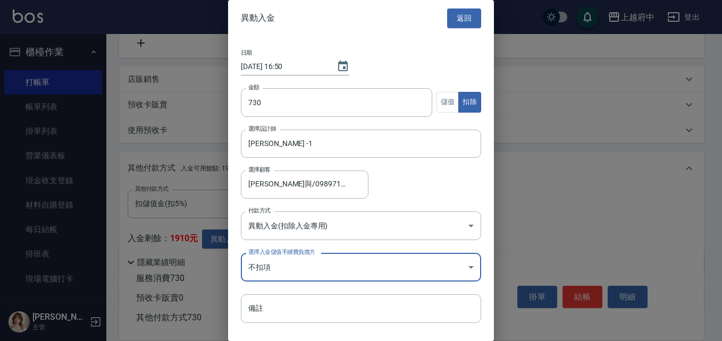
click at [357, 241] on div "日期 2025/10/15 16:50 金額 730 金額 儲值 扣除 選擇設計師 Annie -1 選擇設計師 選擇顧客 張庭與/0989716221/T9…" at bounding box center [361, 187] width 266 height 300
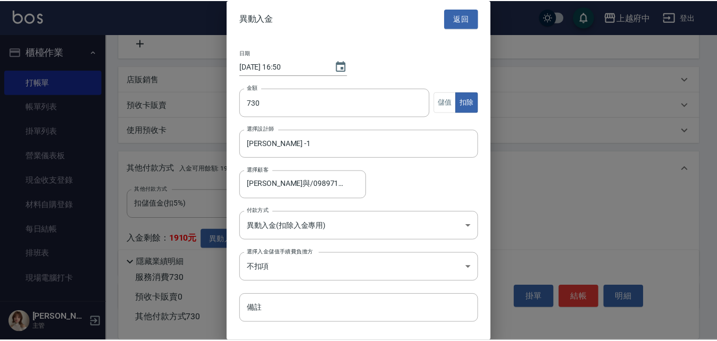
scroll to position [25, 0]
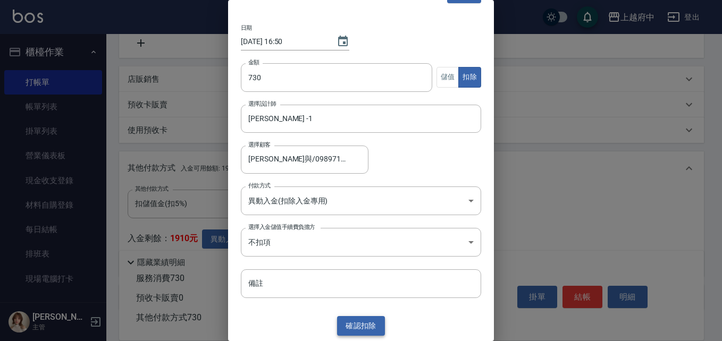
click at [368, 326] on button "確認 扣除" at bounding box center [361, 326] width 48 height 20
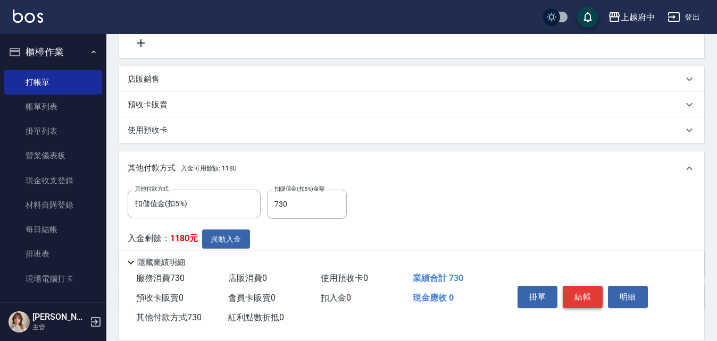
click at [587, 293] on button "結帳" at bounding box center [583, 297] width 40 height 22
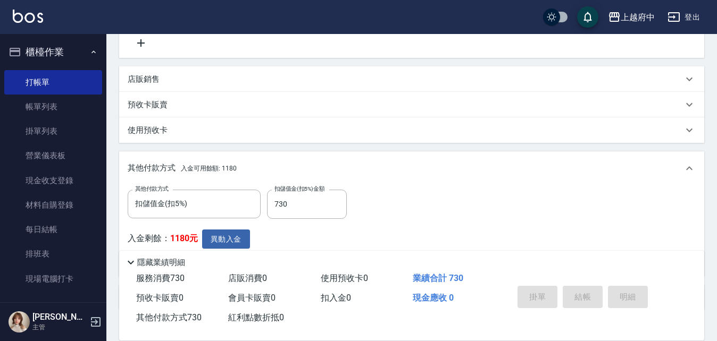
type input "2025/10/15 16:51"
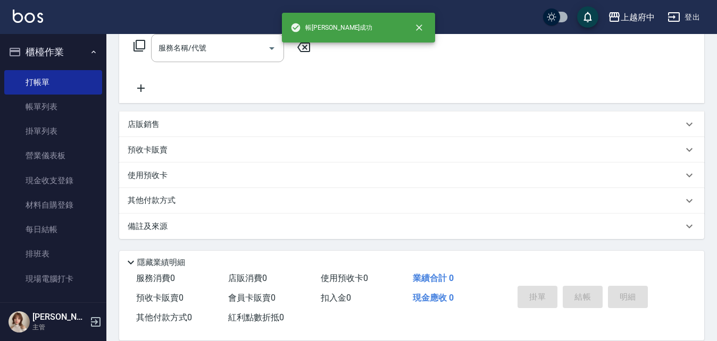
scroll to position [0, 0]
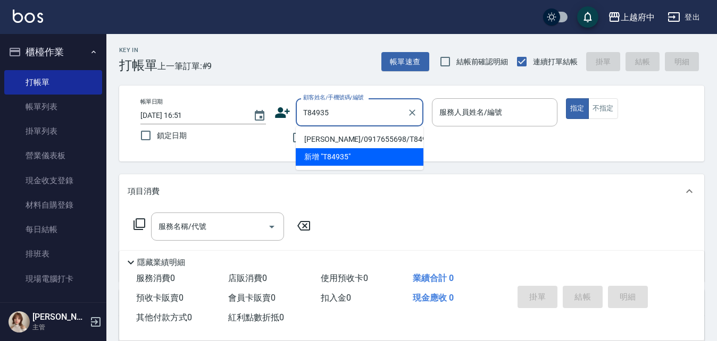
click at [364, 143] on li "陳姿盈/0917655698/T84935" at bounding box center [360, 140] width 128 height 18
type input "陳姿盈/0917655698/T84935"
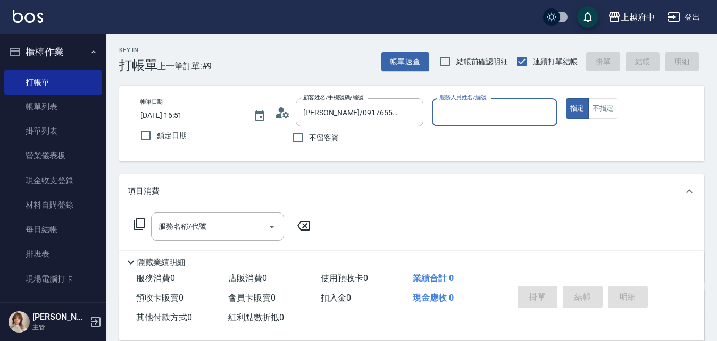
type input "Fanny-7"
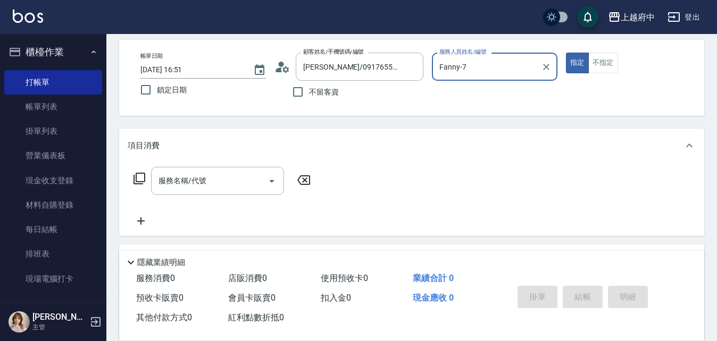
scroll to position [106, 0]
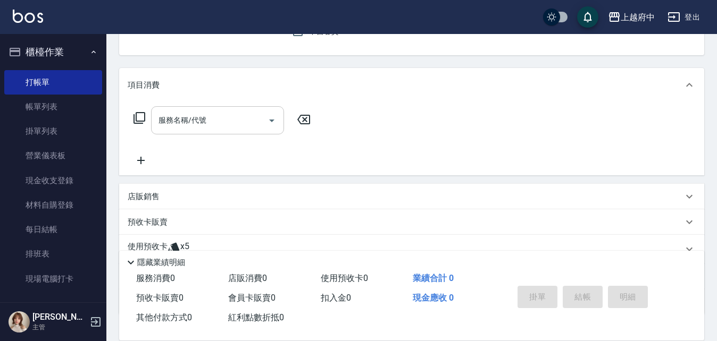
click at [219, 126] on input "服務名稱/代號" at bounding box center [209, 120] width 107 height 19
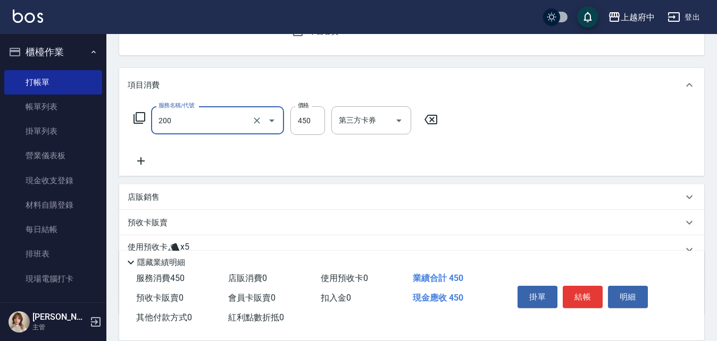
type input "有機洗髮(200)"
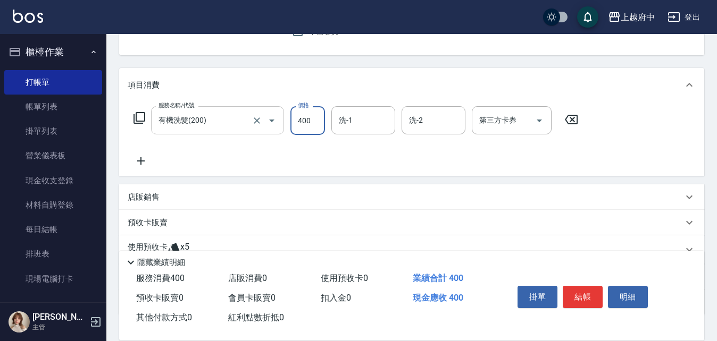
type input "400"
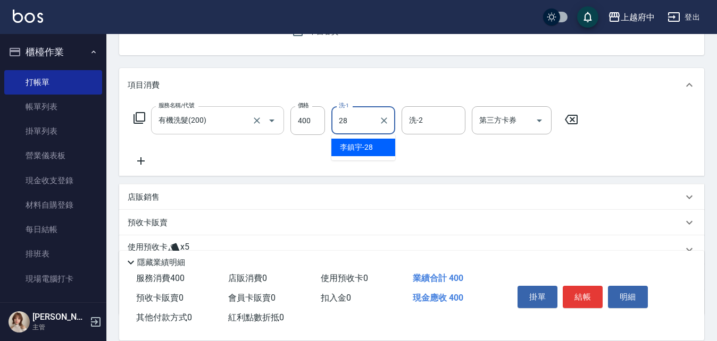
type input "李鎮宇-28"
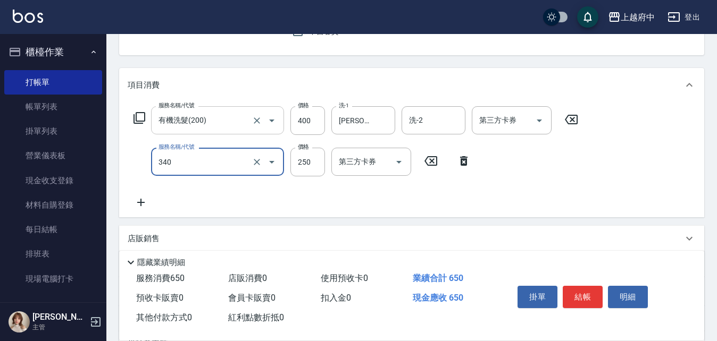
type input "剪髮(340)"
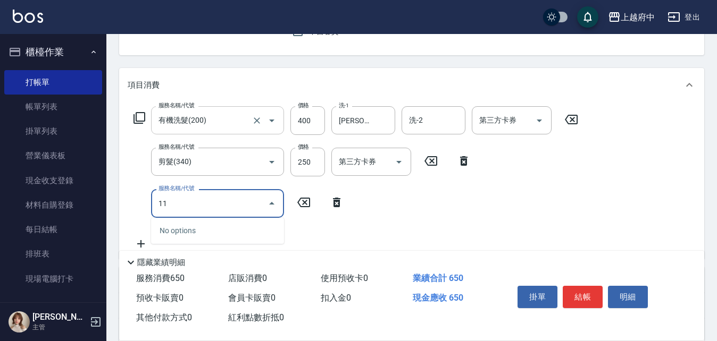
type input "1"
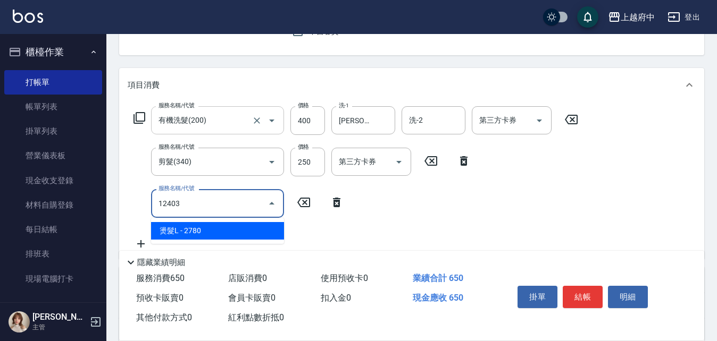
type input "燙髮L(12403)"
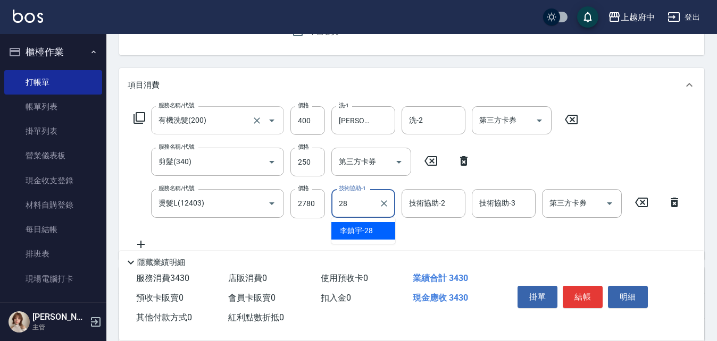
type input "李鎮宇-28"
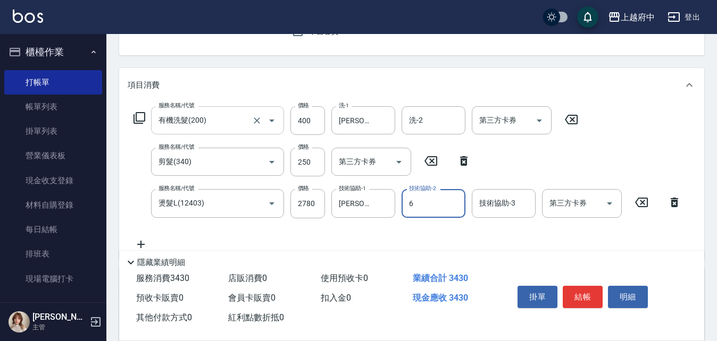
type input "Nia-6"
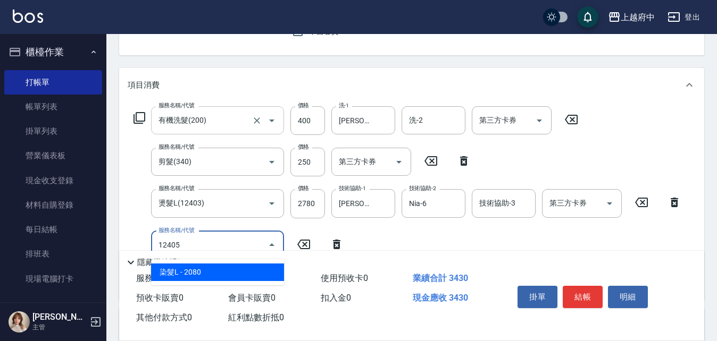
type input "染髮L(12405)"
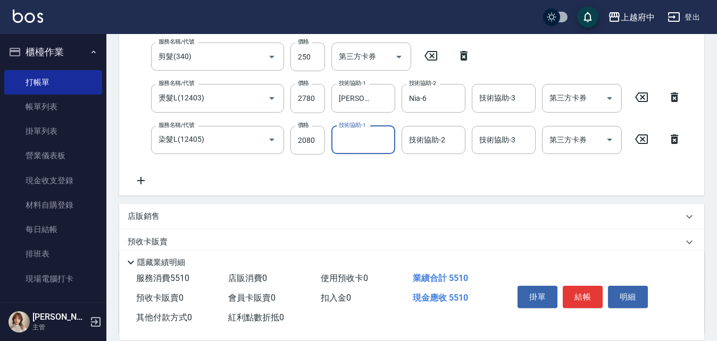
scroll to position [213, 0]
type input "Fanny-7"
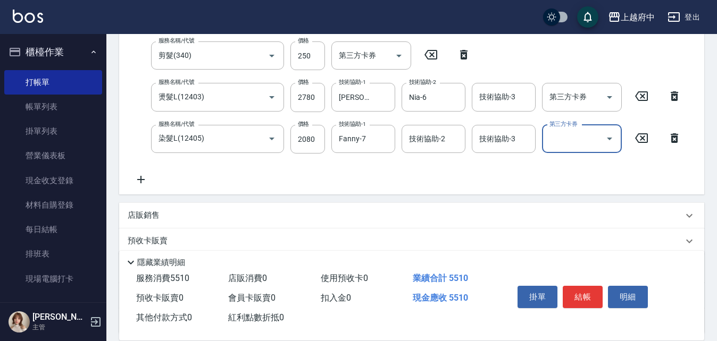
click at [139, 173] on icon at bounding box center [141, 179] width 27 height 13
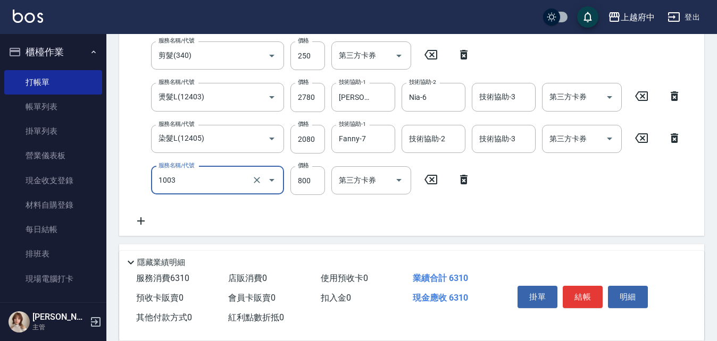
type input "+升級結構染 (含隔離)(1003)"
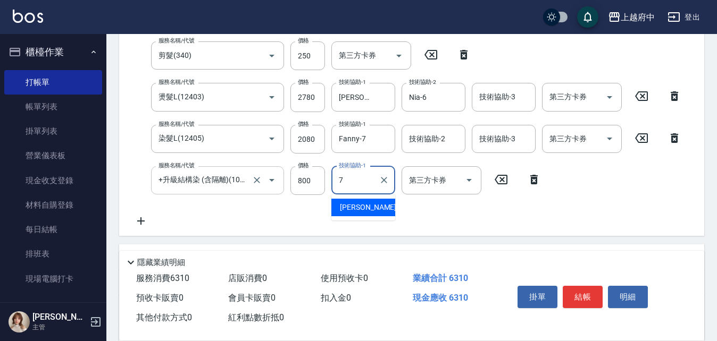
type input "Fanny-7"
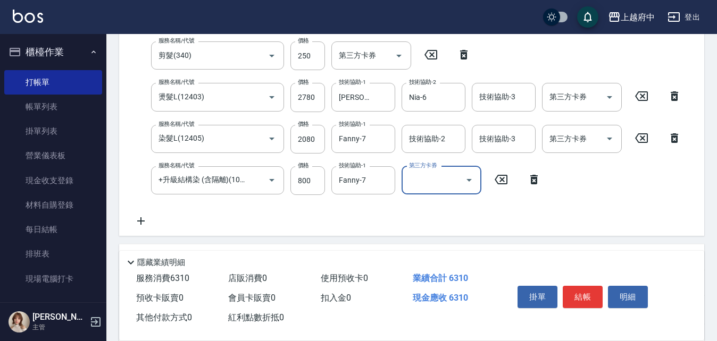
click at [302, 210] on div "服務名稱/代號 有機洗髮(200) 服務名稱/代號 價格 400 價格 洗-1 李鎮宇-28 洗-1 洗-2 洗-2 第三方卡券 第三方卡券 服務名稱/代號 …" at bounding box center [408, 114] width 560 height 228
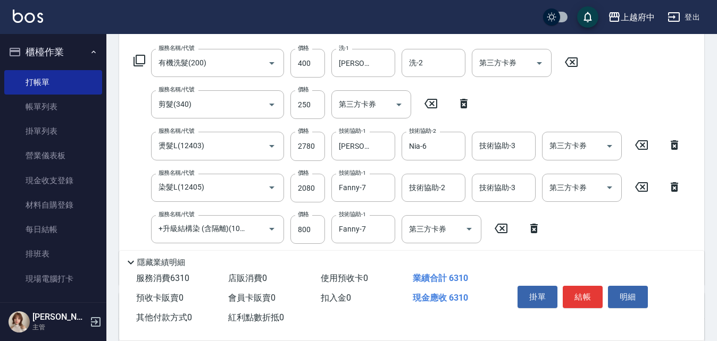
scroll to position [160, 0]
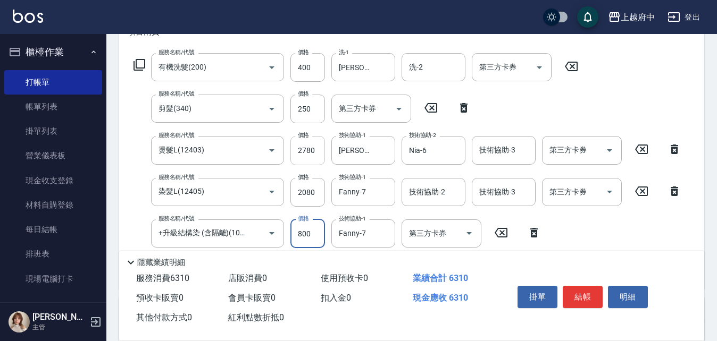
click at [300, 150] on input "2780" at bounding box center [307, 150] width 35 height 29
type input "2267"
click at [312, 194] on input "2080" at bounding box center [307, 192] width 35 height 29
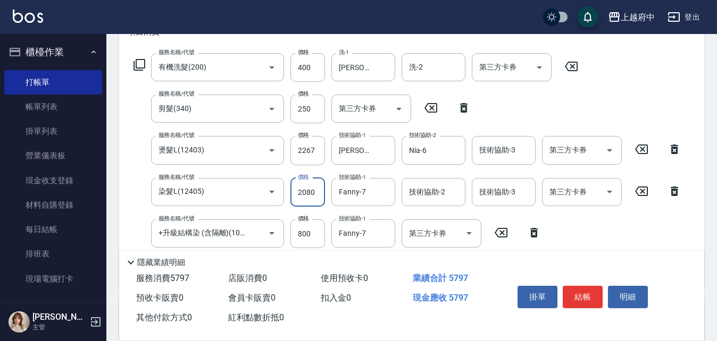
click at [312, 195] on input "2080" at bounding box center [307, 192] width 35 height 29
type input "2268"
click at [290, 213] on div "服務名稱/代號 有機洗髮(200) 服務名稱/代號 價格 400 價格 洗-1 李鎮宇-28 洗-1 洗-2 洗-2 第三方卡券 第三方卡券 服務名稱/代號 …" at bounding box center [408, 167] width 560 height 228
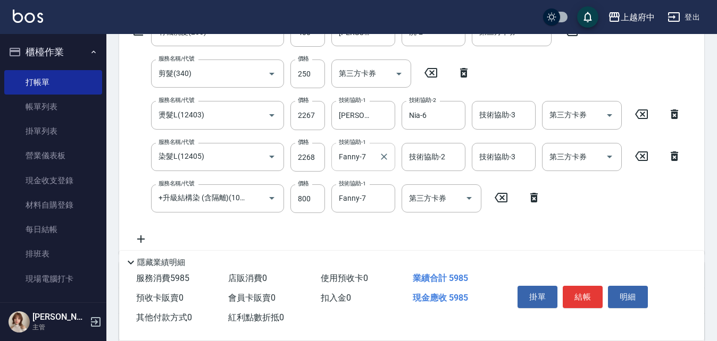
scroll to position [213, 0]
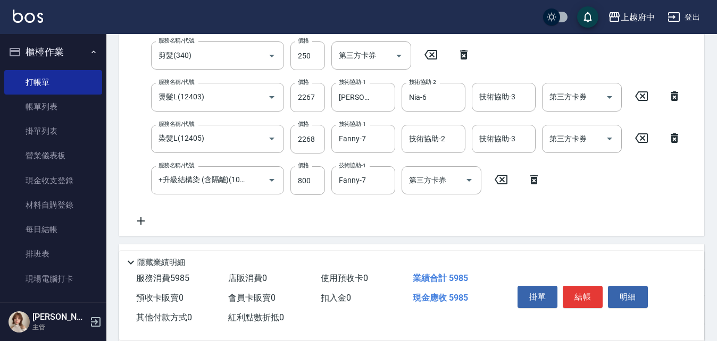
click at [328, 214] on div "服務名稱/代號 有機洗髮(200) 服務名稱/代號 價格 400 價格 洗-1 李鎮宇-28 洗-1 洗-2 洗-2 第三方卡券 第三方卡券 服務名稱/代號 …" at bounding box center [408, 114] width 560 height 228
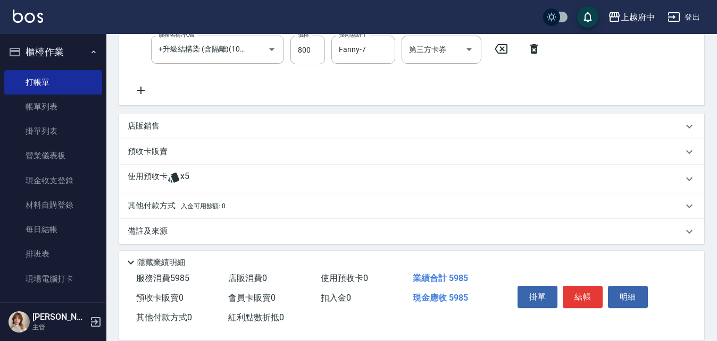
scroll to position [349, 0]
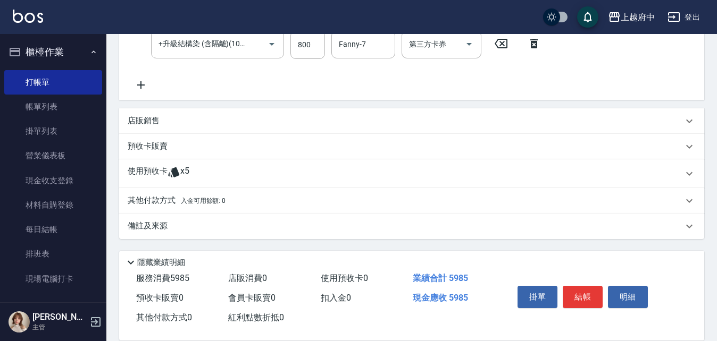
click at [197, 171] on div "使用預收卡 x5" at bounding box center [405, 174] width 555 height 16
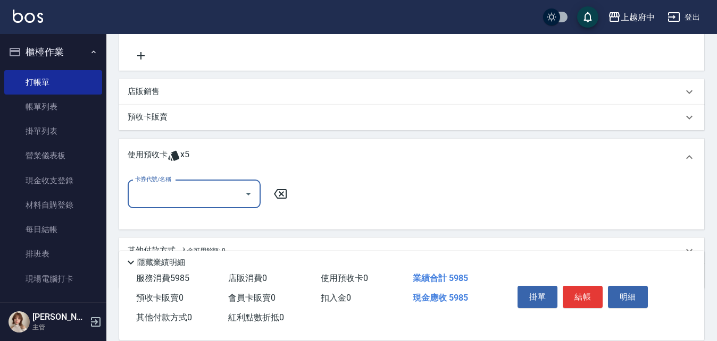
scroll to position [428, 0]
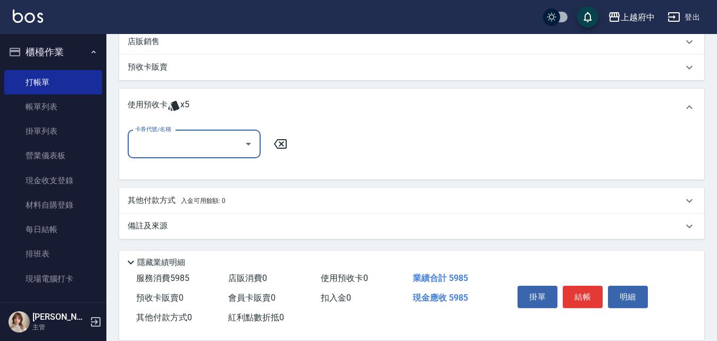
click at [187, 147] on input "卡券代號/名稱" at bounding box center [185, 144] width 107 height 19
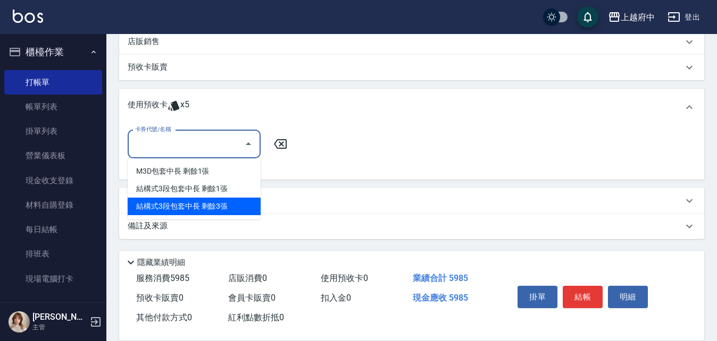
click at [224, 207] on div "結構式3段包套中長 剩餘3張" at bounding box center [194, 207] width 133 height 18
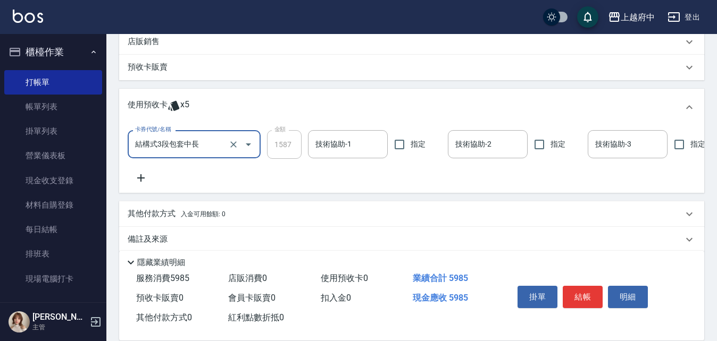
type input "結構式3段包套中長"
click at [323, 147] on input "技術協助-1" at bounding box center [348, 144] width 70 height 19
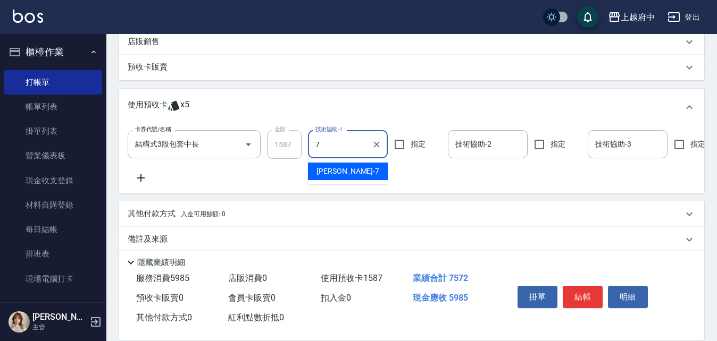
click at [341, 169] on span "Fanny -7" at bounding box center [347, 171] width 63 height 11
type input "Fanny-7"
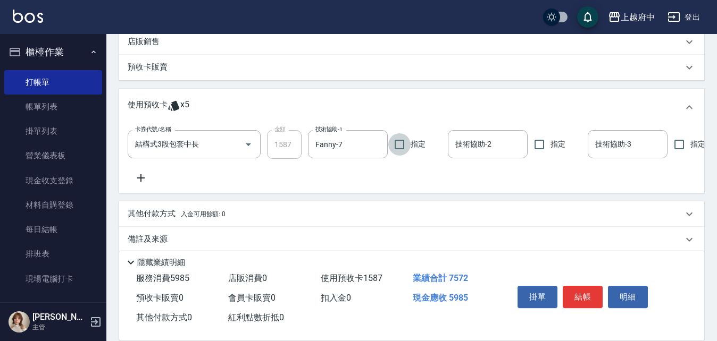
click at [347, 181] on div "卡券代號/名稱 結構式3段包套中長 卡券代號/名稱 金額 1587 金額 技術協助-1 Fanny-7 技術協助-1 指定 技術協助-2 技術協助-2 指定 …" at bounding box center [412, 157] width 568 height 54
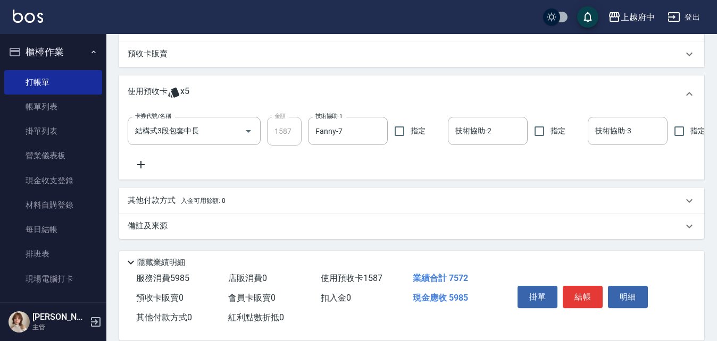
click at [197, 202] on span "入金可用餘額: 0" at bounding box center [203, 200] width 45 height 7
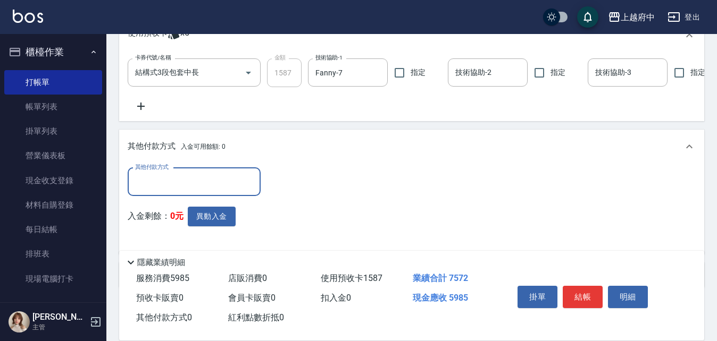
scroll to position [503, 0]
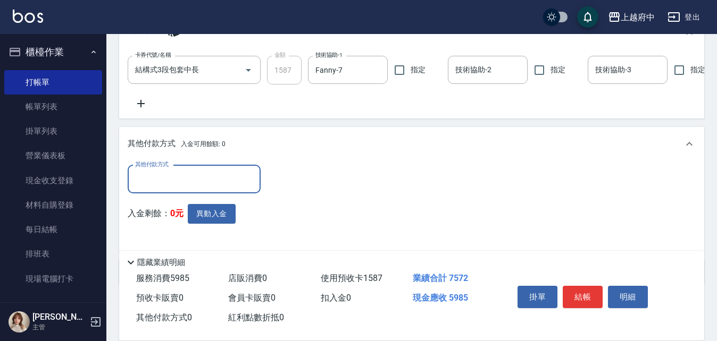
click at [172, 185] on input "其他付款方式" at bounding box center [193, 179] width 123 height 19
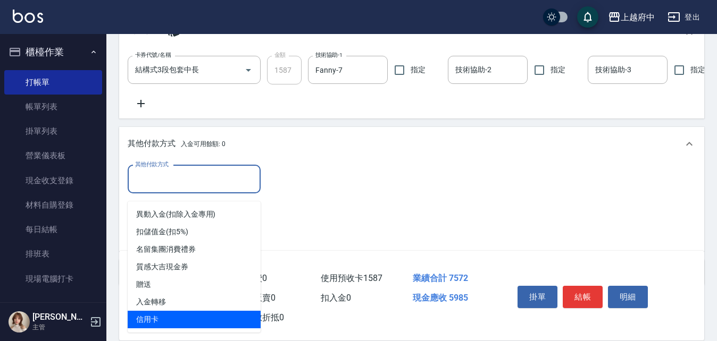
click at [151, 315] on span "信用卡" at bounding box center [194, 320] width 133 height 18
type input "信用卡"
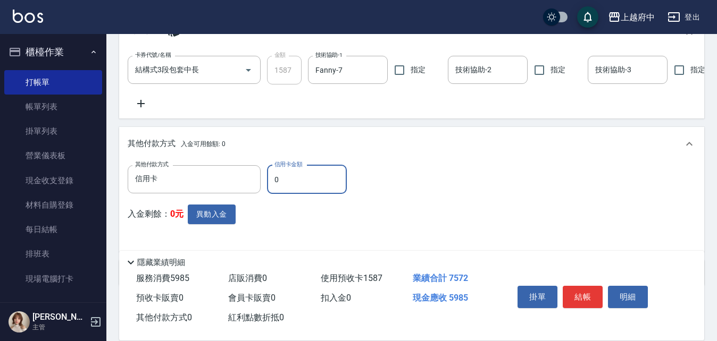
click at [293, 189] on input "0" at bounding box center [307, 179] width 80 height 29
type input "5985"
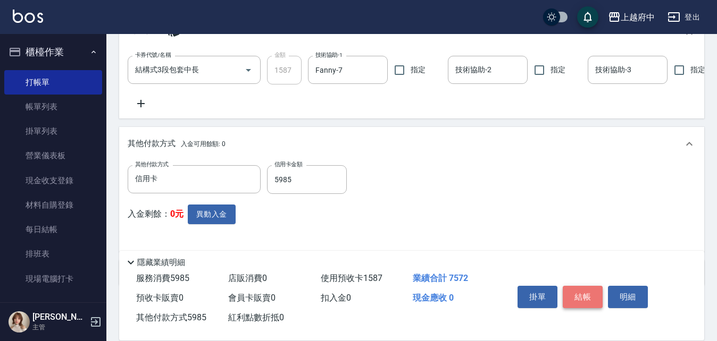
click at [580, 290] on button "結帳" at bounding box center [583, 297] width 40 height 22
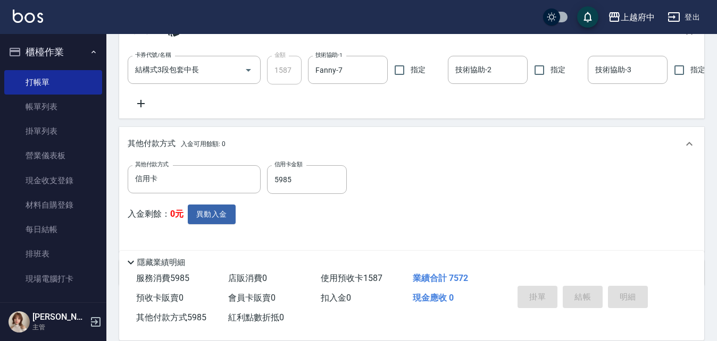
type input "2025/10/15 16:53"
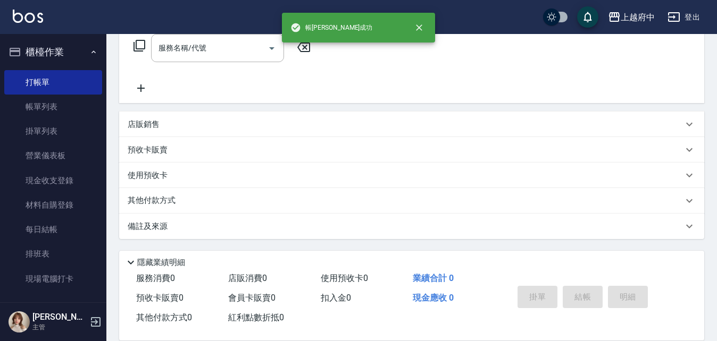
scroll to position [0, 0]
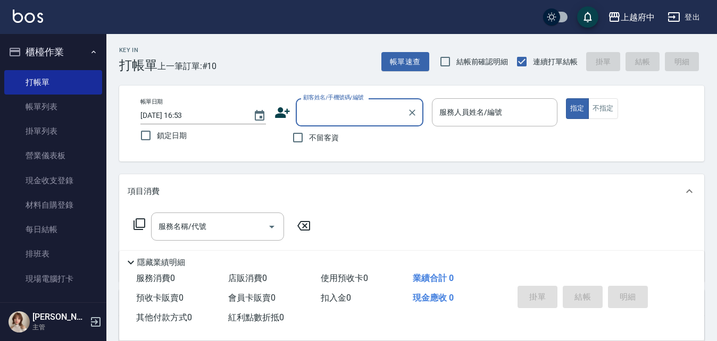
drag, startPoint x: 86, startPoint y: 107, endPoint x: 265, endPoint y: 179, distance: 193.1
click at [86, 107] on link "帳單列表" at bounding box center [53, 107] width 98 height 24
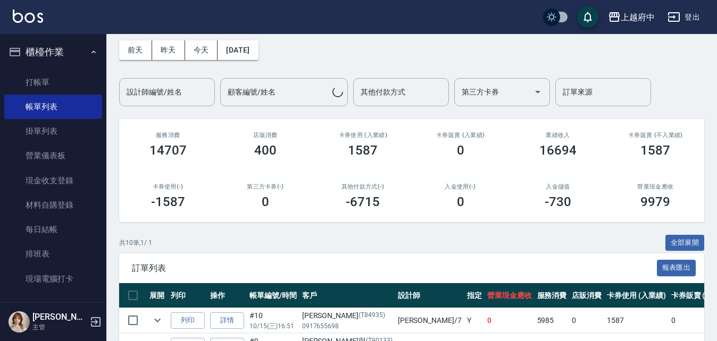
scroll to position [106, 0]
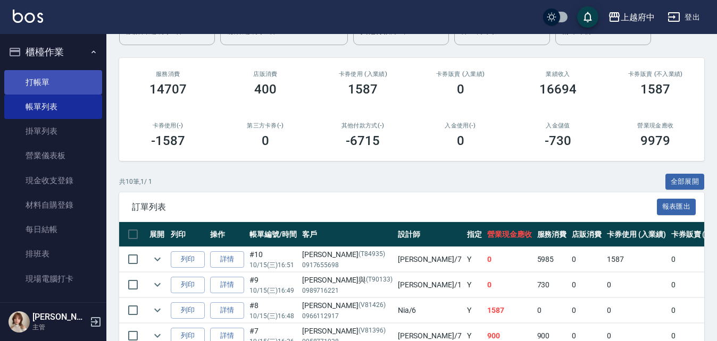
click at [43, 79] on link "打帳單" at bounding box center [53, 82] width 98 height 24
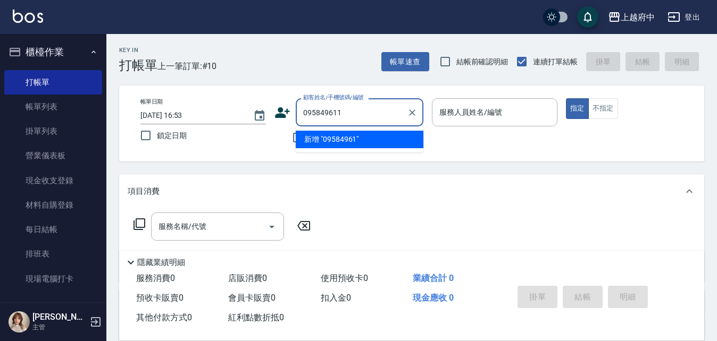
type input "0958496116"
click at [407, 112] on icon "Clear" at bounding box center [412, 112] width 11 height 11
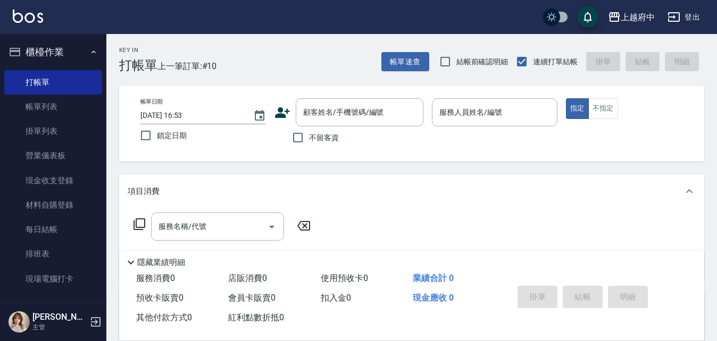
click at [282, 116] on icon at bounding box center [282, 112] width 15 height 11
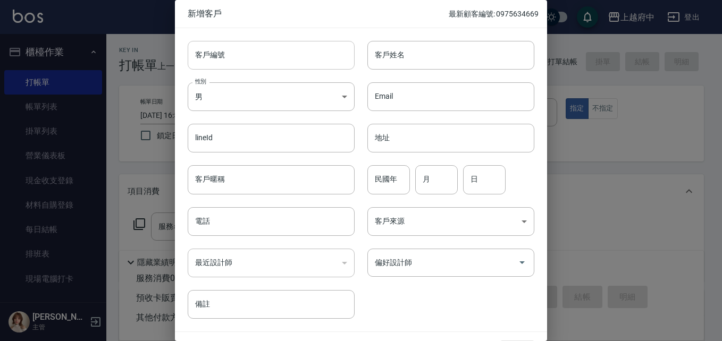
click at [251, 61] on input "客戶編號" at bounding box center [271, 55] width 167 height 29
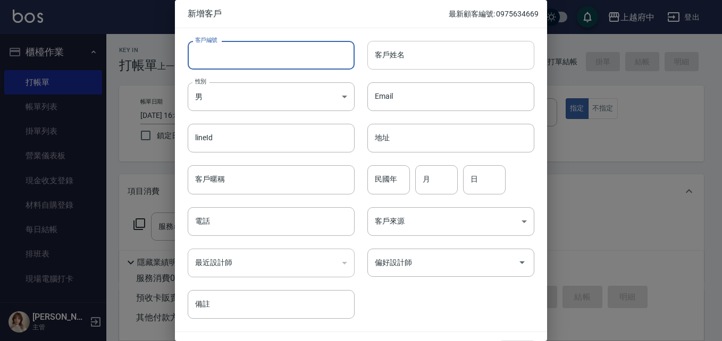
click at [400, 62] on input "客戶姓名" at bounding box center [451, 55] width 167 height 29
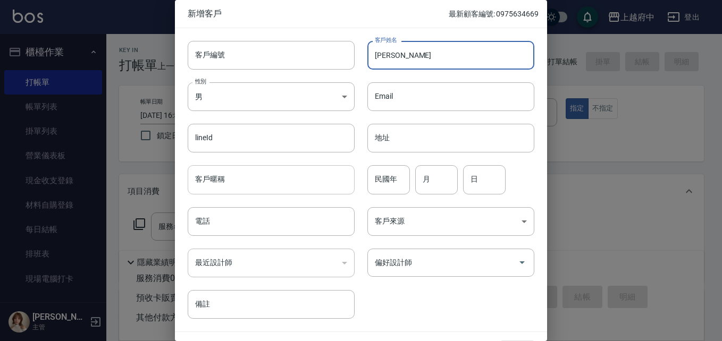
type input "李誌剛"
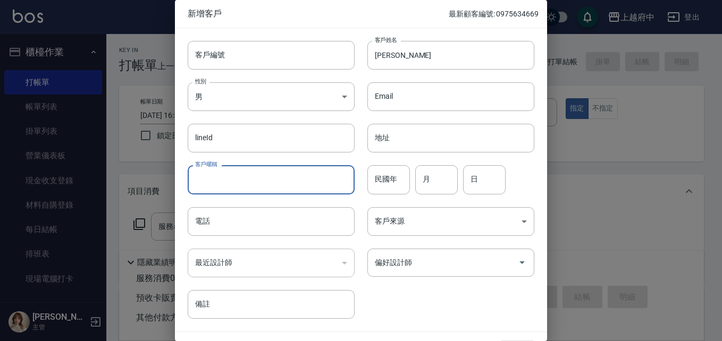
click at [258, 175] on input "客戶暱稱" at bounding box center [271, 179] width 167 height 29
click at [191, 215] on input "電話" at bounding box center [271, 221] width 167 height 29
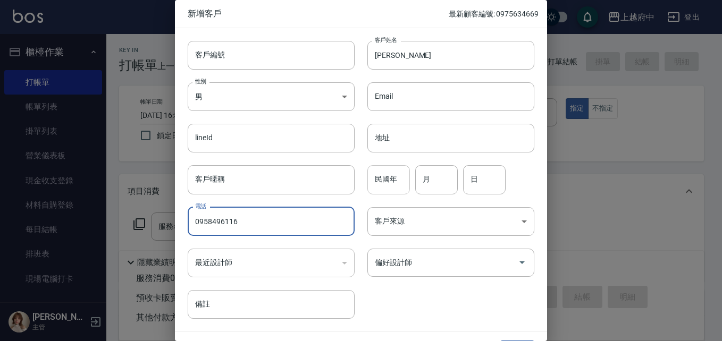
type input "0958496116"
click at [378, 179] on input "民國年" at bounding box center [389, 179] width 43 height 29
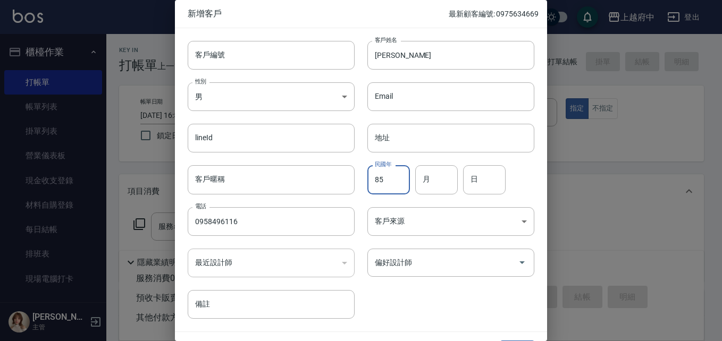
type input "85"
type input "11"
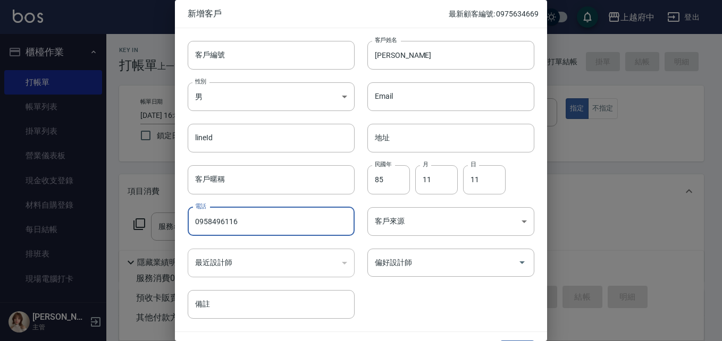
click at [429, 298] on div "客戶編號 客戶編號 客戶姓名 李誌剛 客戶姓名 性別 男 MALE 性別 Email Email lineId lineId 地址 地址 客戶暱稱 客戶暱稱 …" at bounding box center [355, 173] width 360 height 291
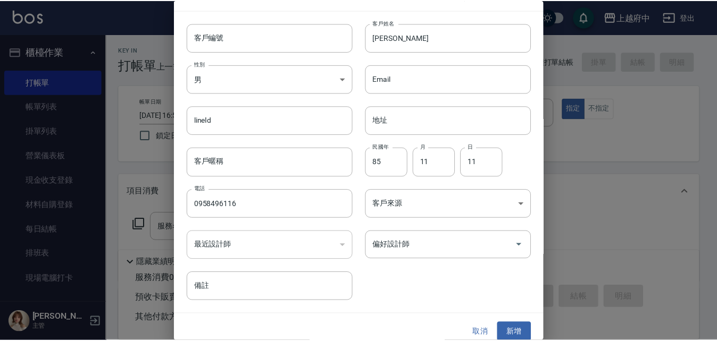
scroll to position [27, 0]
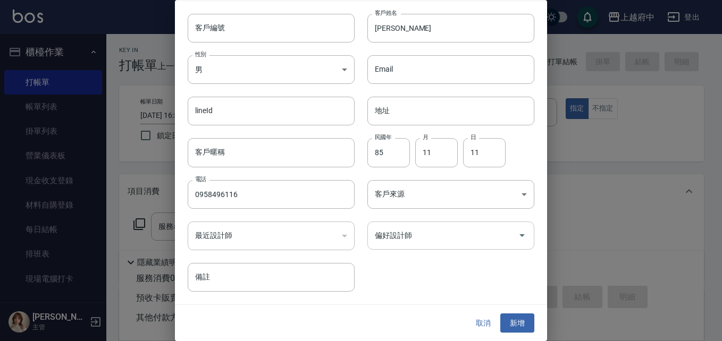
click at [429, 243] on input "偏好設計師" at bounding box center [442, 236] width 141 height 19
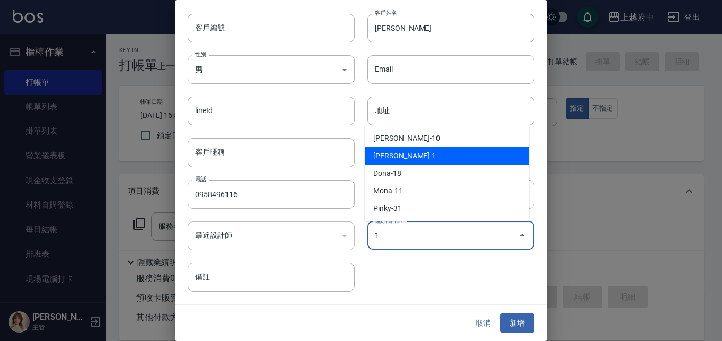
click at [407, 161] on li "Annie-1" at bounding box center [447, 156] width 164 height 18
type input "[PERSON_NAME]"
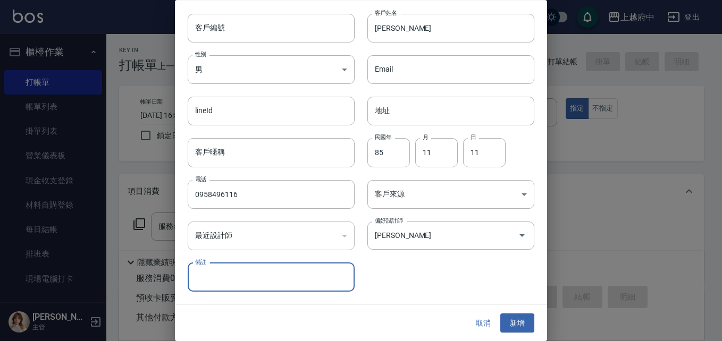
click at [407, 268] on div "客戶編號 客戶編號 客戶姓名 李誌剛 客戶姓名 性別 男 MALE 性別 Email Email lineId lineId 地址 地址 客戶暱稱 客戶暱稱 …" at bounding box center [355, 146] width 360 height 291
click at [507, 316] on button "新增" at bounding box center [517, 324] width 34 height 20
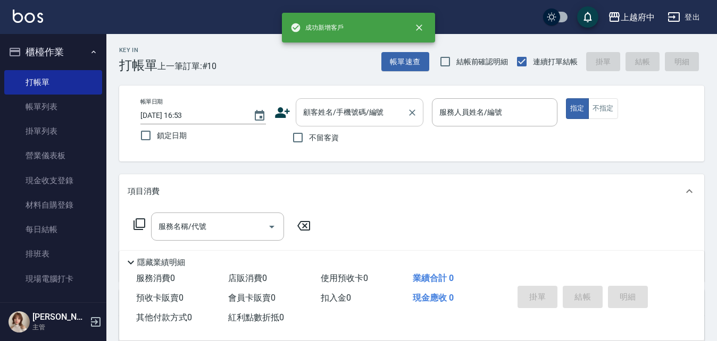
click at [366, 121] on input "顧客姓名/手機號碼/編號" at bounding box center [351, 112] width 102 height 19
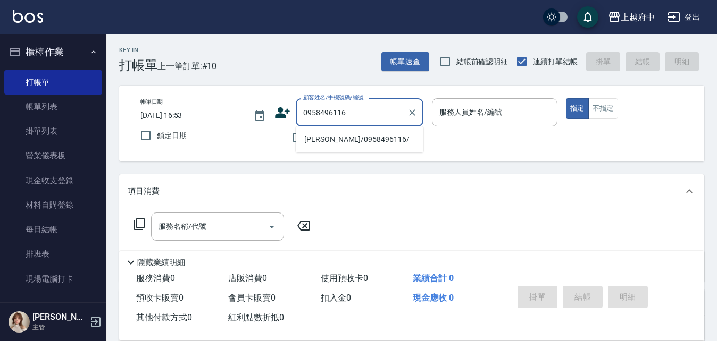
click at [362, 137] on li "李誌剛/0958496116/" at bounding box center [360, 140] width 128 height 18
type input "李誌剛/0958496116/"
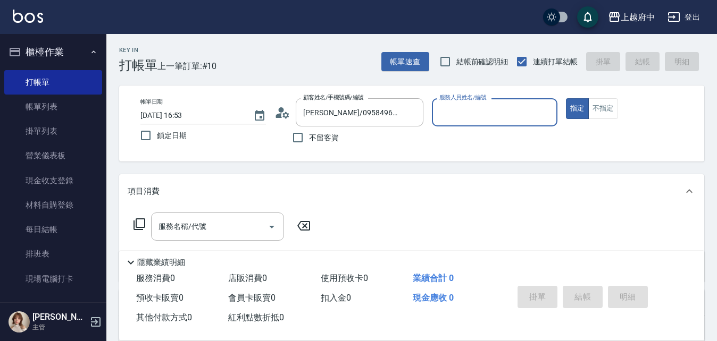
type input "Annie -1"
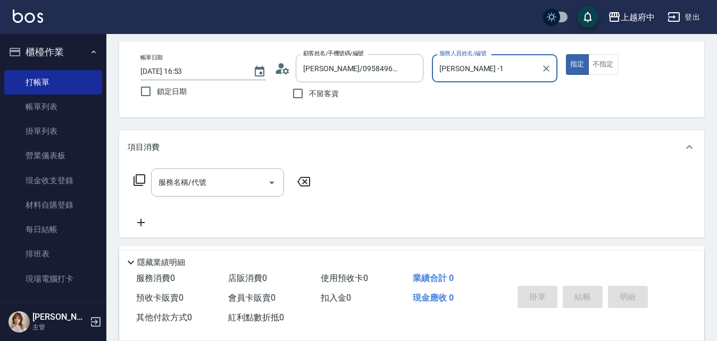
scroll to position [106, 0]
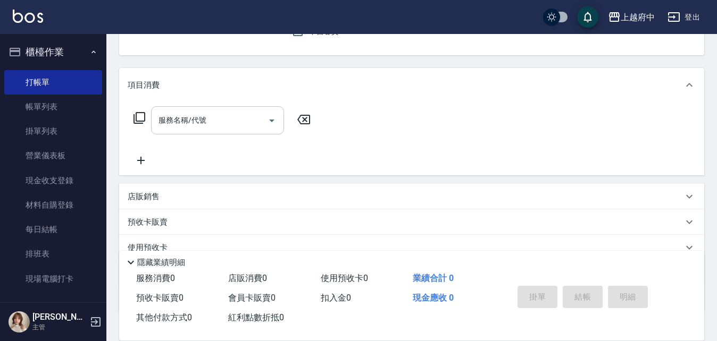
click at [237, 131] on div "服務名稱/代號" at bounding box center [217, 120] width 133 height 28
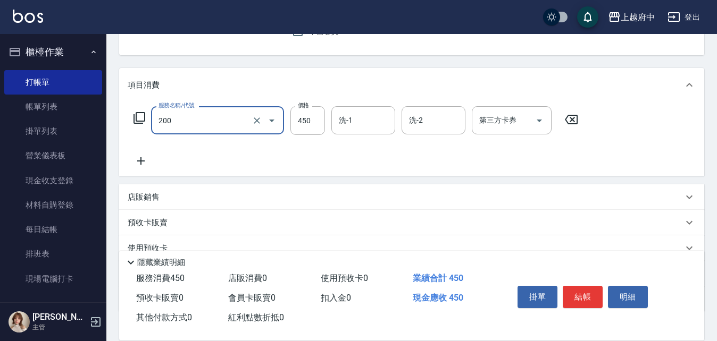
type input "有機洗髮(200)"
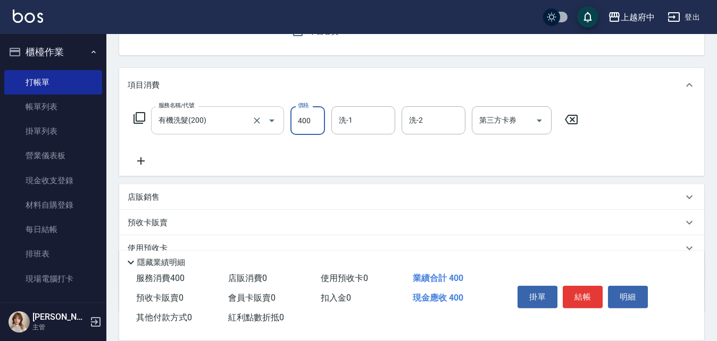
type input "400"
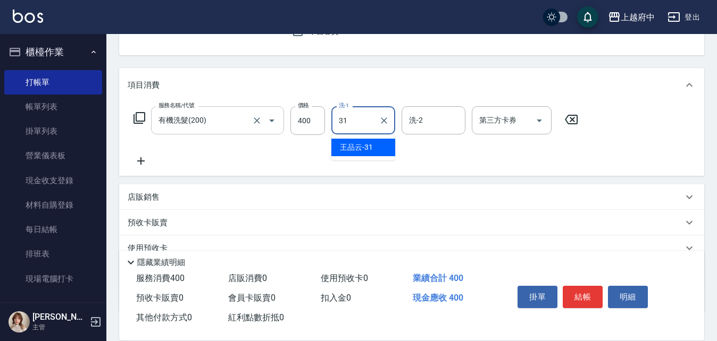
type input "王品云-31"
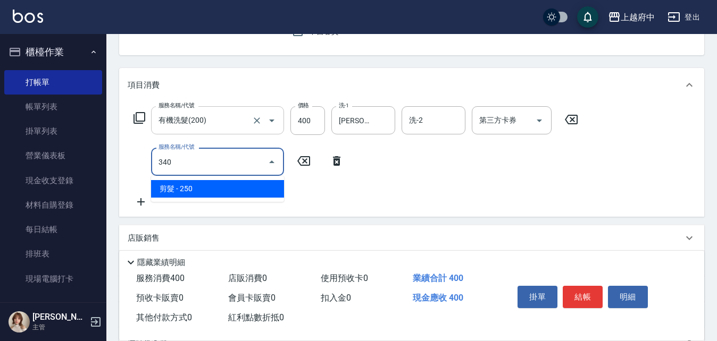
type input "剪髮(340)"
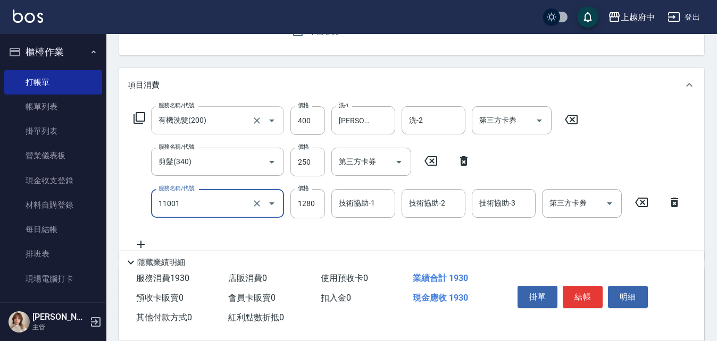
type input "燙髮S(11001)"
type input "1950"
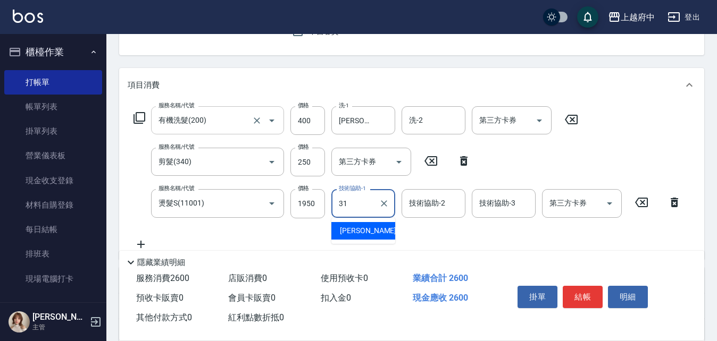
type input "王品云-31"
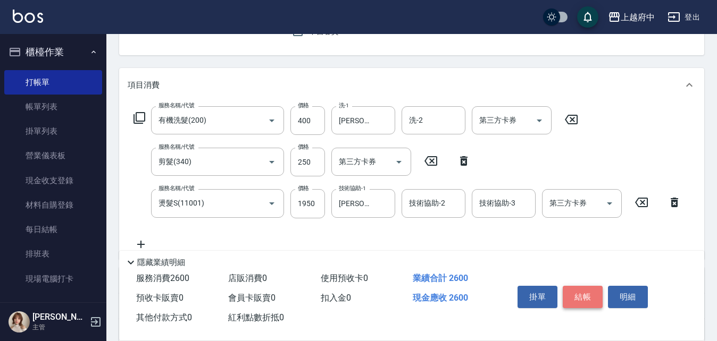
click at [566, 290] on button "結帳" at bounding box center [583, 297] width 40 height 22
type input "2025/10/15 16:55"
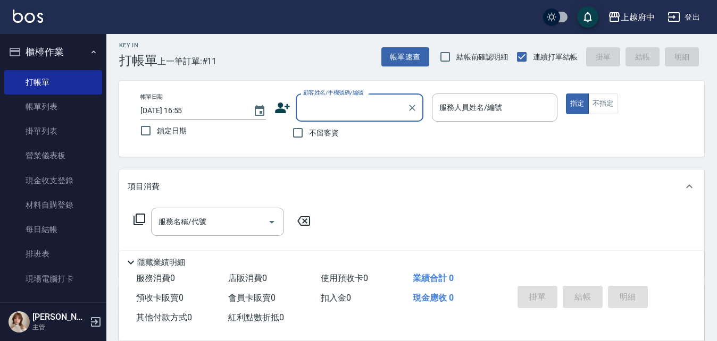
scroll to position [0, 0]
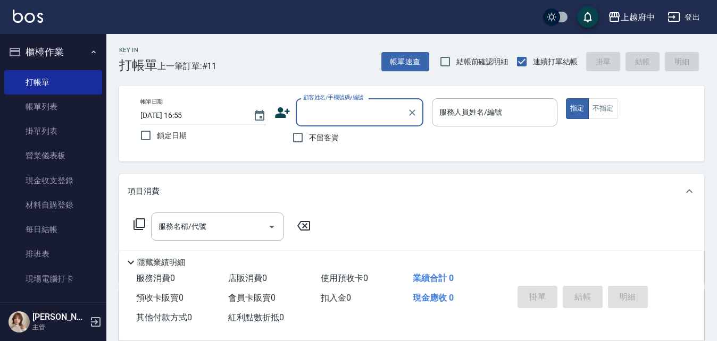
click at [315, 143] on span "不留客資" at bounding box center [324, 137] width 30 height 11
click at [309, 143] on input "不留客資" at bounding box center [298, 138] width 22 height 22
checkbox input "true"
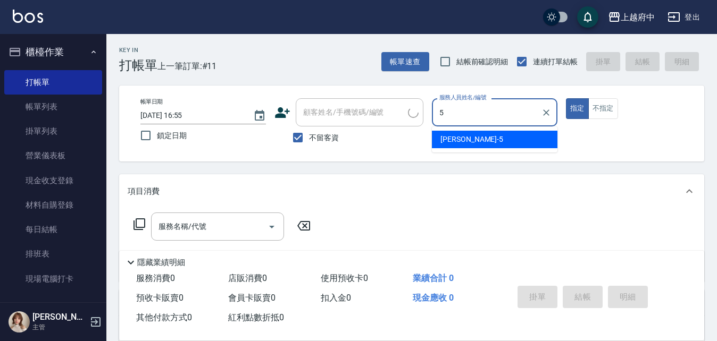
type input "Gary-5"
type button "true"
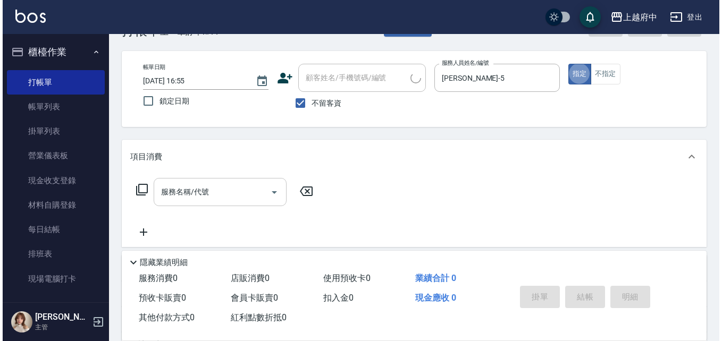
scroll to position [53, 0]
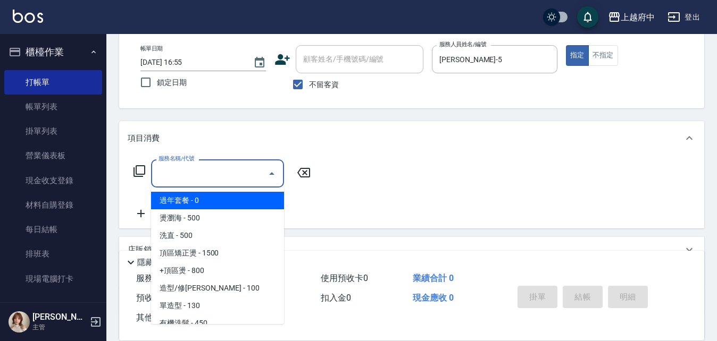
click at [233, 171] on input "服務名稱/代號" at bounding box center [209, 173] width 107 height 19
type input "2"
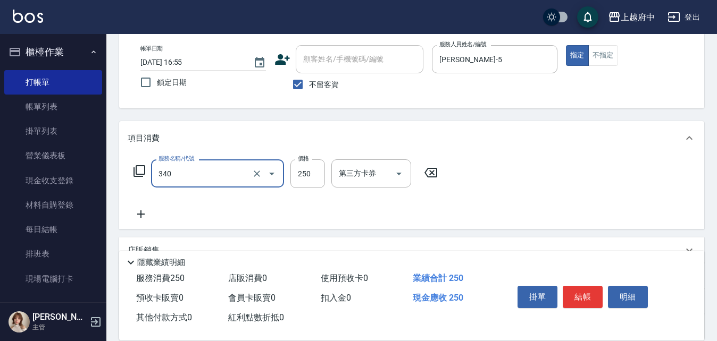
type input "剪髮(340)"
click at [307, 178] on input "250" at bounding box center [307, 174] width 35 height 29
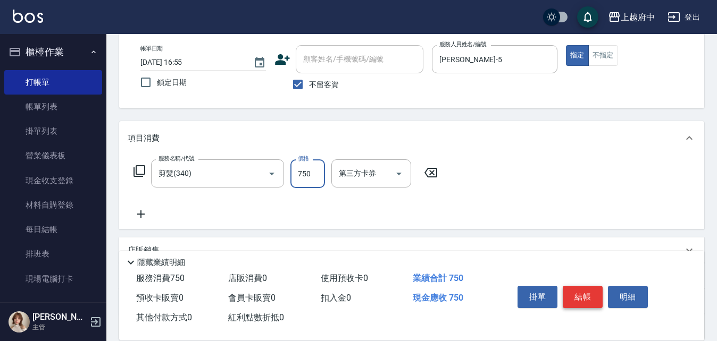
type input "750"
click at [574, 295] on button "結帳" at bounding box center [583, 297] width 40 height 22
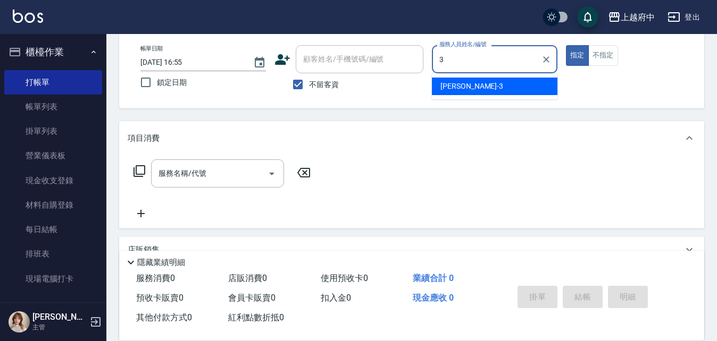
click at [490, 83] on div "黎黎 -3" at bounding box center [495, 87] width 126 height 18
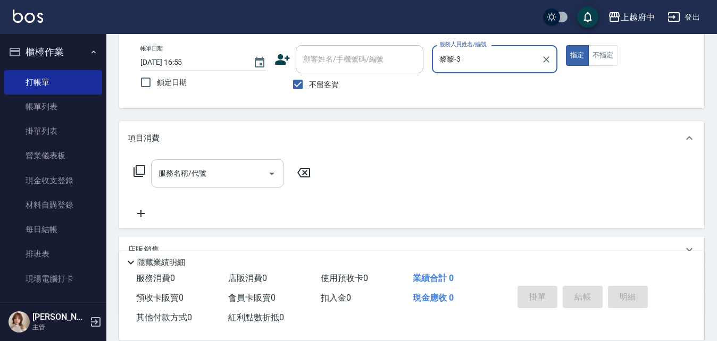
click at [214, 183] on div "服務名稱/代號" at bounding box center [217, 174] width 133 height 28
type input "黎黎-3"
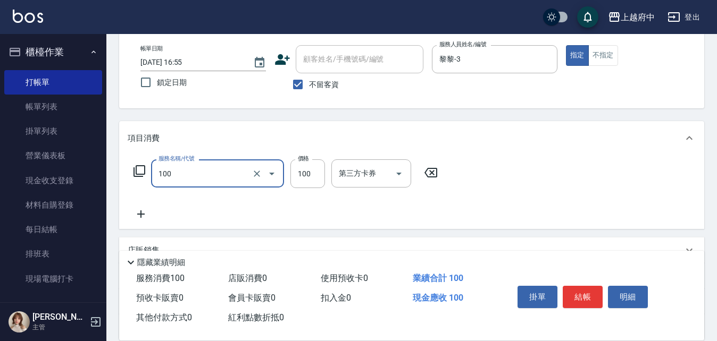
type input "造型/修劉海(100)"
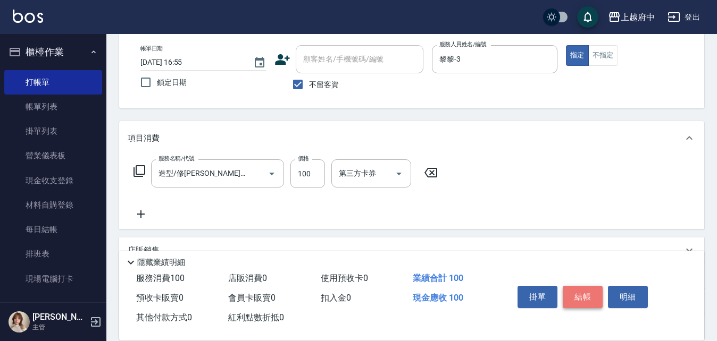
click at [590, 293] on button "結帳" at bounding box center [583, 297] width 40 height 22
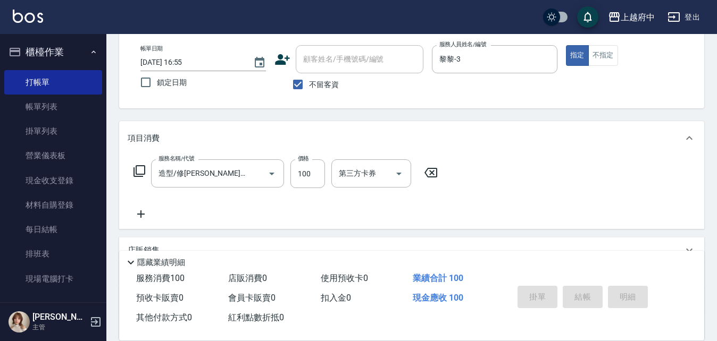
type input "2025/10/15 17:16"
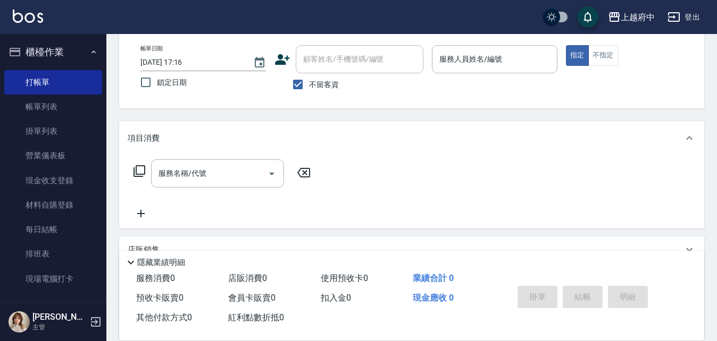
click at [314, 73] on div "顧客姓名/手機號碼/編號" at bounding box center [360, 59] width 128 height 28
drag, startPoint x: 314, startPoint y: 80, endPoint x: 318, endPoint y: 69, distance: 11.1
click at [314, 80] on span "不留客資" at bounding box center [324, 84] width 30 height 11
click at [309, 80] on input "不留客資" at bounding box center [298, 84] width 22 height 22
checkbox input "false"
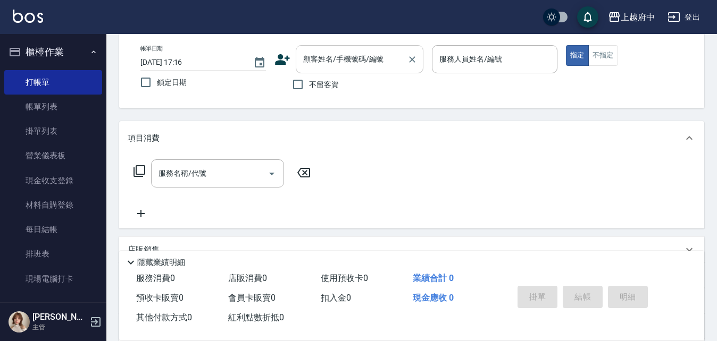
click at [320, 65] on input "顧客姓名/手機號碼/編號" at bounding box center [351, 59] width 102 height 19
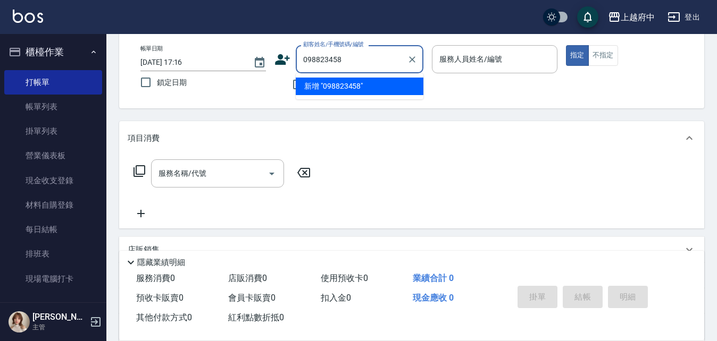
type input "0988234584"
drag, startPoint x: 410, startPoint y: 61, endPoint x: 372, endPoint y: 58, distance: 37.9
click at [409, 61] on icon "Clear" at bounding box center [412, 59] width 11 height 11
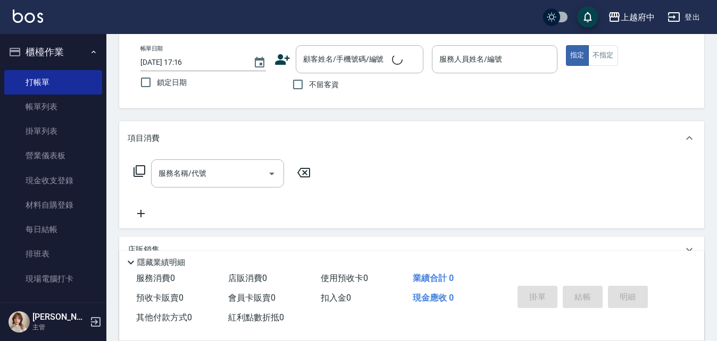
click at [289, 60] on div "顧客姓名/手機號碼/編號 顧客姓名/手機號碼/編號" at bounding box center [348, 59] width 149 height 28
click at [283, 60] on icon at bounding box center [282, 60] width 16 height 16
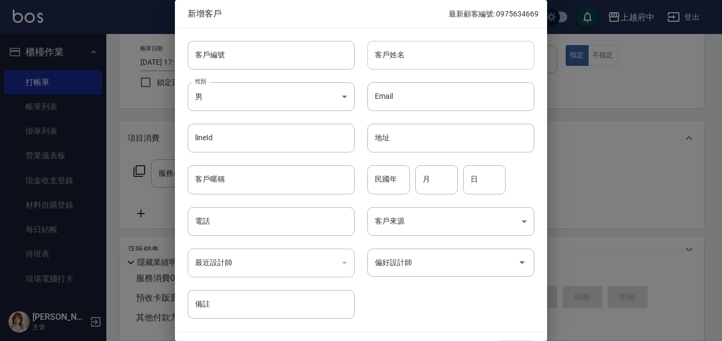
click at [424, 59] on input "客戶姓名" at bounding box center [451, 55] width 167 height 29
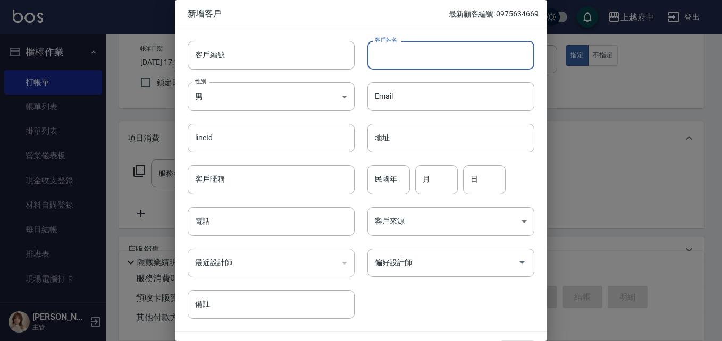
type input "ㄈ"
type input "林?傑"
click at [296, 215] on input "電話" at bounding box center [271, 221] width 167 height 29
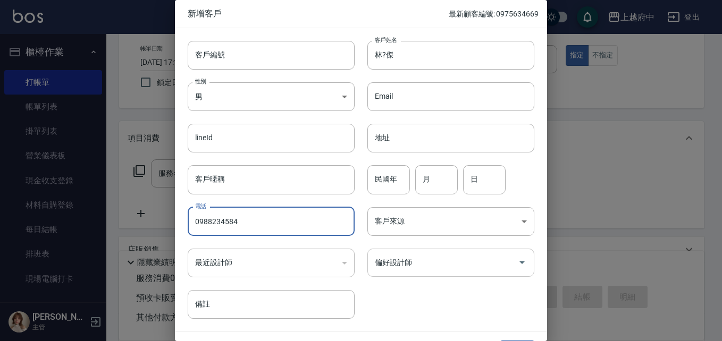
type input "0988234584"
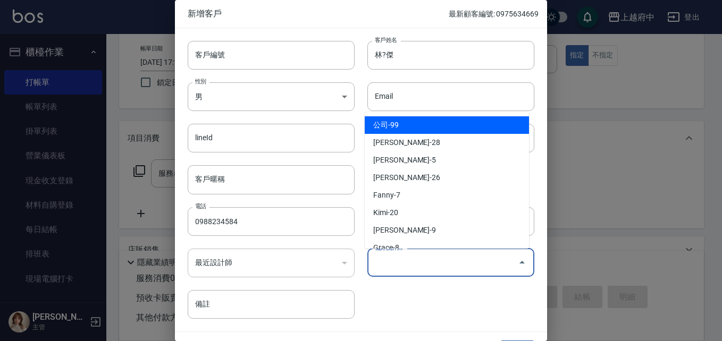
click at [408, 272] on input "偏好設計師" at bounding box center [442, 263] width 141 height 19
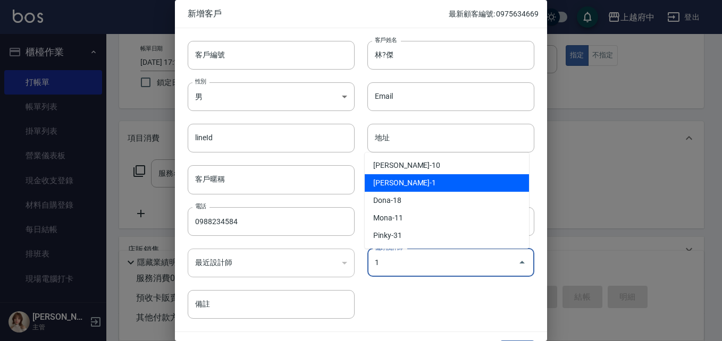
click at [400, 190] on li "Annie-1" at bounding box center [447, 183] width 164 height 18
type input "[PERSON_NAME]"
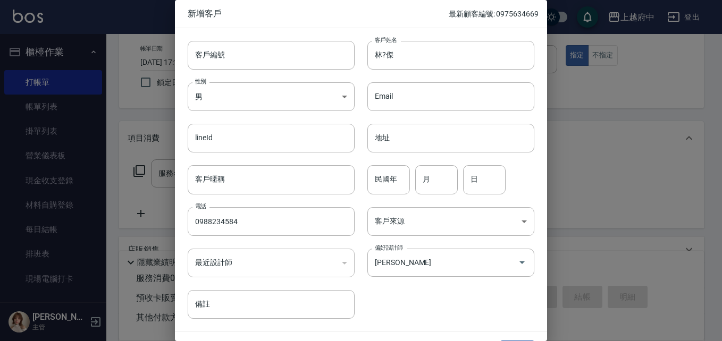
click at [414, 300] on div "客戶編號 客戶編號 客戶姓名 林?傑 客戶姓名 性別 男 MALE 性別 Email Email lineId lineId 地址 地址 客戶暱稱 客戶暱稱 …" at bounding box center [355, 173] width 360 height 291
click at [394, 187] on input "民國年" at bounding box center [389, 179] width 43 height 29
type input "00"
type input "06"
type input "23"
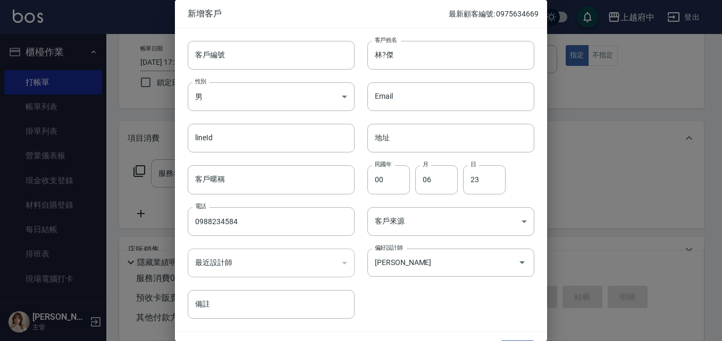
drag, startPoint x: 440, startPoint y: 310, endPoint x: 439, endPoint y: 302, distance: 8.0
click at [440, 310] on div "客戶編號 客戶編號 客戶姓名 林?傑 客戶姓名 性別 男 MALE 性別 Email Email lineId lineId 地址 地址 客戶暱稱 客戶暱稱 …" at bounding box center [355, 173] width 360 height 291
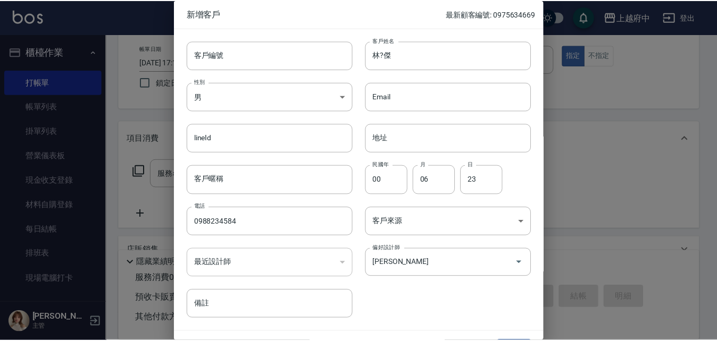
scroll to position [27, 0]
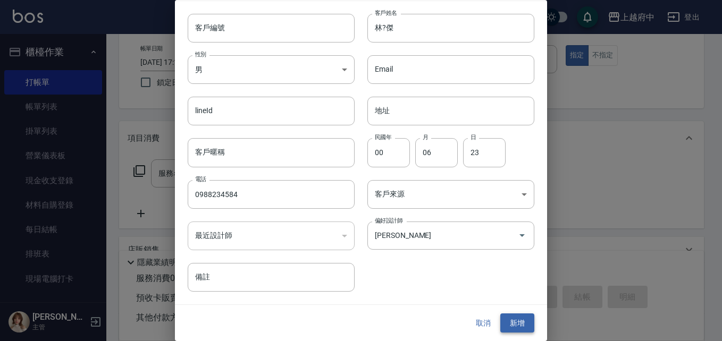
click at [508, 317] on button "新增" at bounding box center [517, 324] width 34 height 20
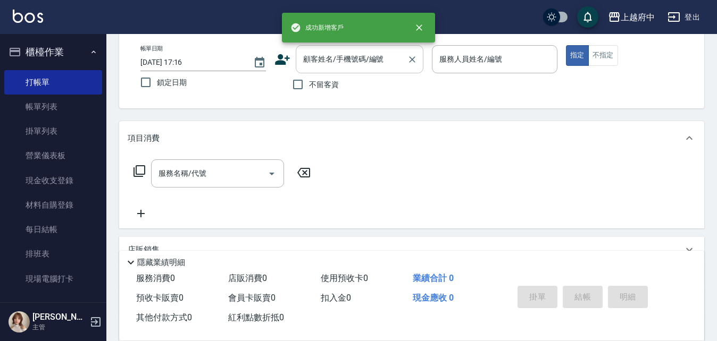
click at [374, 66] on input "顧客姓名/手機號碼/編號" at bounding box center [351, 59] width 102 height 19
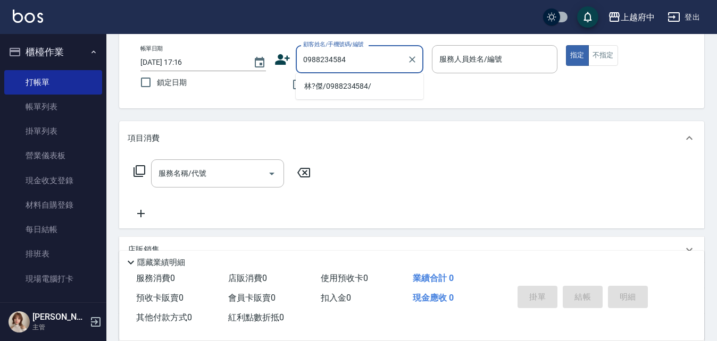
click at [374, 86] on li "林?傑/0988234584/" at bounding box center [360, 87] width 128 height 18
type input "林?傑/0988234584/"
type input "Annie -1"
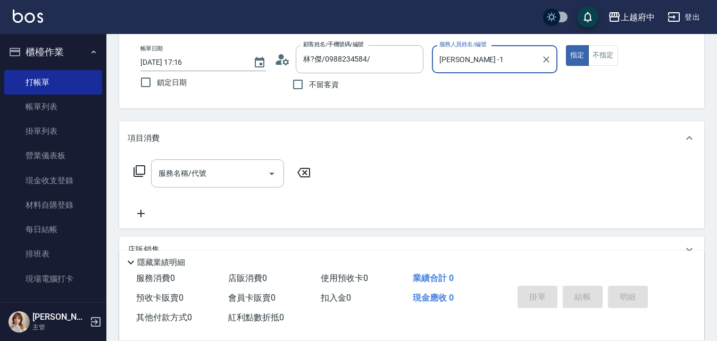
scroll to position [106, 0]
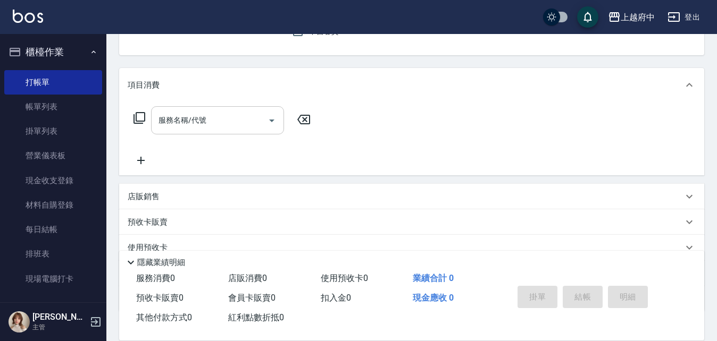
click at [245, 114] on input "服務名稱/代號" at bounding box center [209, 120] width 107 height 19
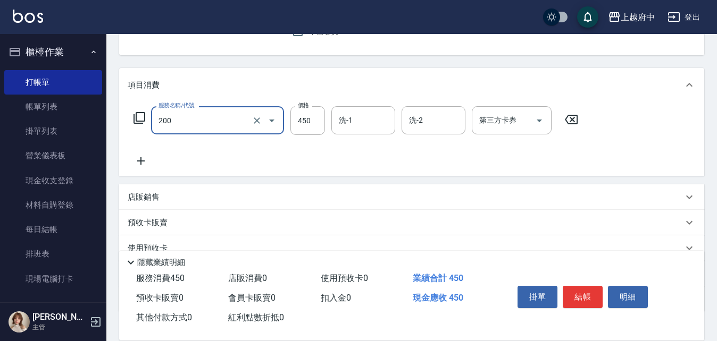
type input "有機洗髮(200)"
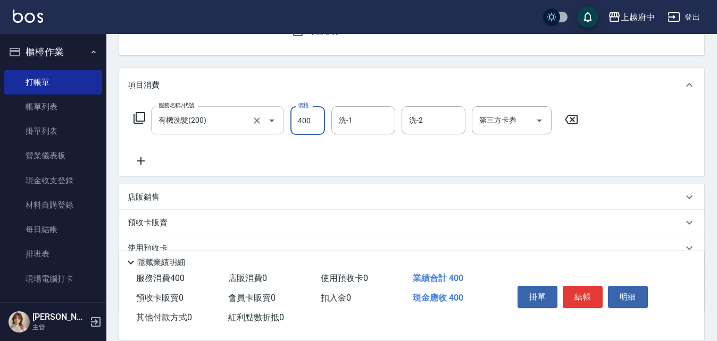
type input "400"
type input "2"
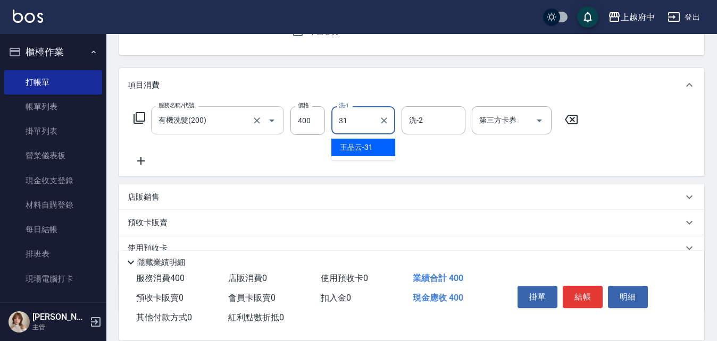
type input "王品云-31"
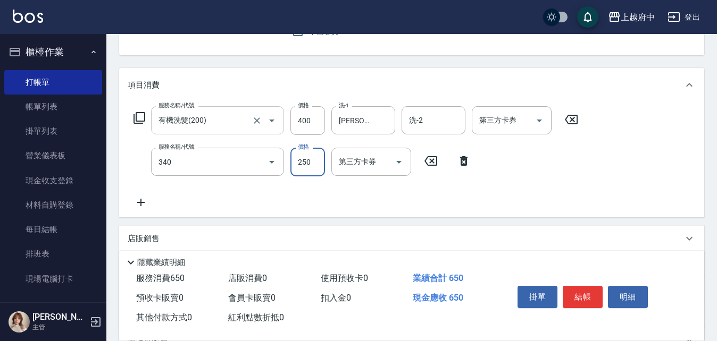
type input "剪髮(340)"
type input "400"
click at [587, 296] on button "結帳" at bounding box center [583, 297] width 40 height 22
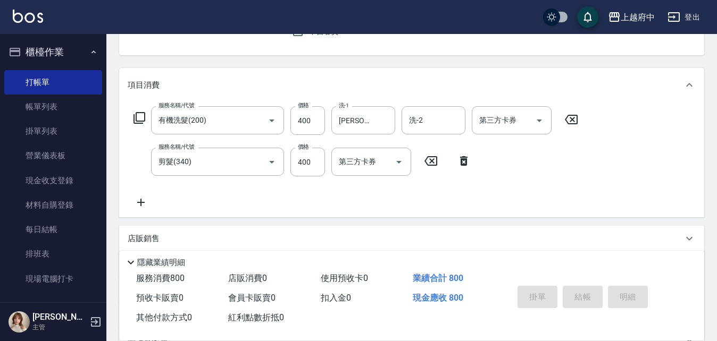
type input "2025/10/15 17:17"
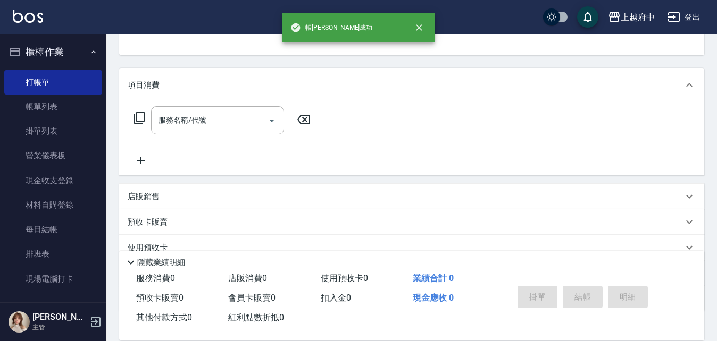
scroll to position [103, 0]
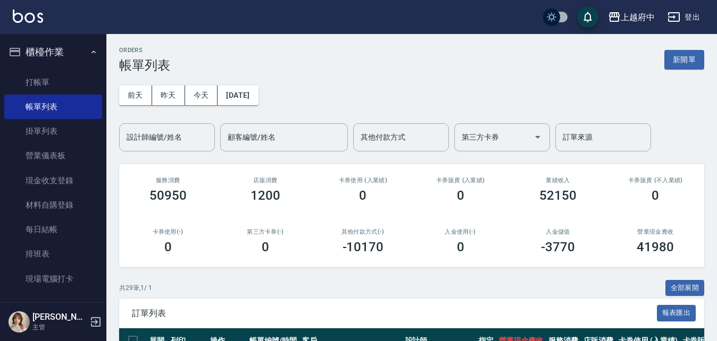
click at [67, 49] on button "櫃檯作業" at bounding box center [53, 52] width 98 height 28
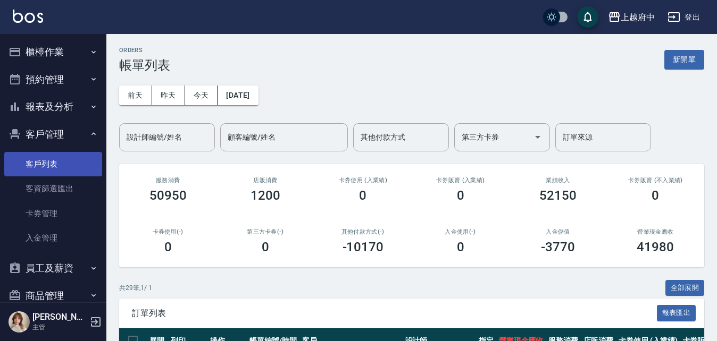
click at [52, 166] on link "客戶列表" at bounding box center [53, 164] width 98 height 24
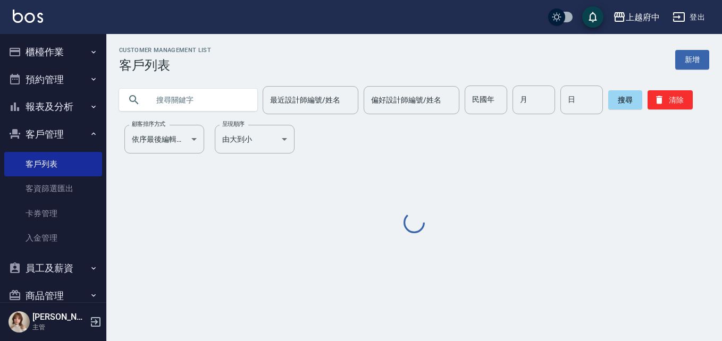
click at [194, 96] on input "text" at bounding box center [199, 100] width 100 height 29
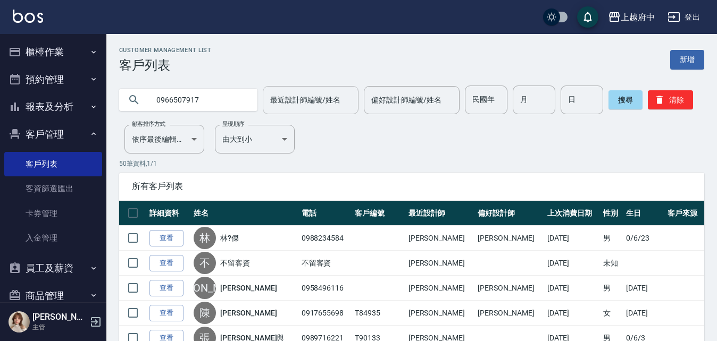
type input "0966507917"
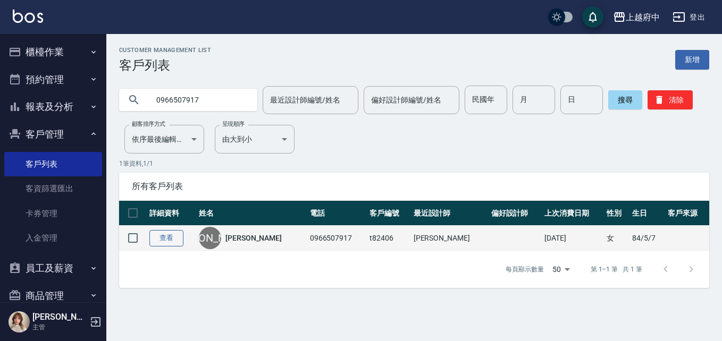
click at [171, 239] on link "查看" at bounding box center [166, 238] width 34 height 16
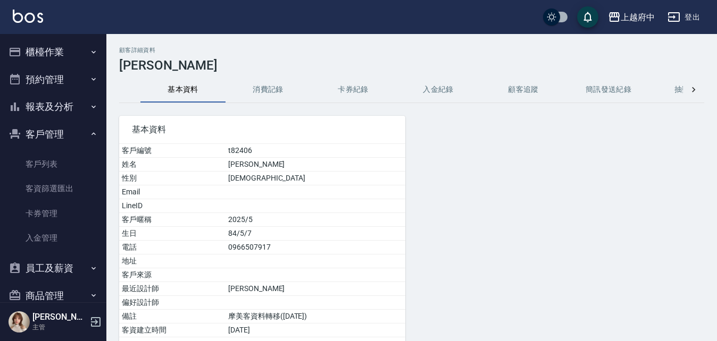
click at [275, 95] on button "消費記錄" at bounding box center [268, 90] width 85 height 26
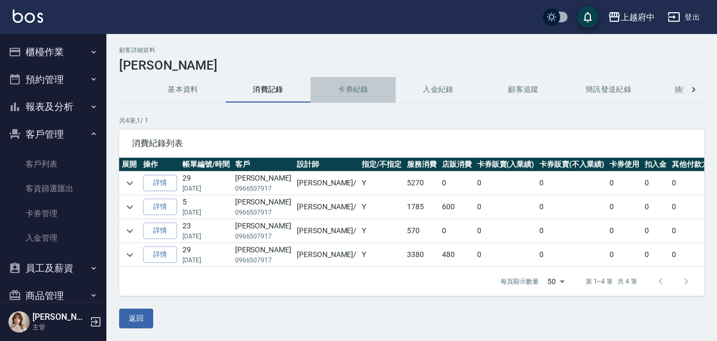
click at [354, 88] on button "卡券紀錄" at bounding box center [353, 90] width 85 height 26
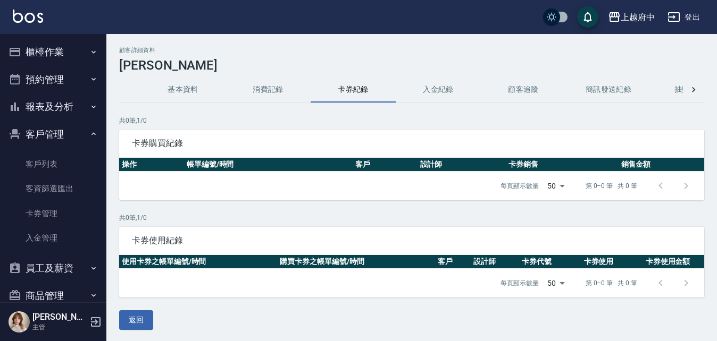
scroll to position [2, 0]
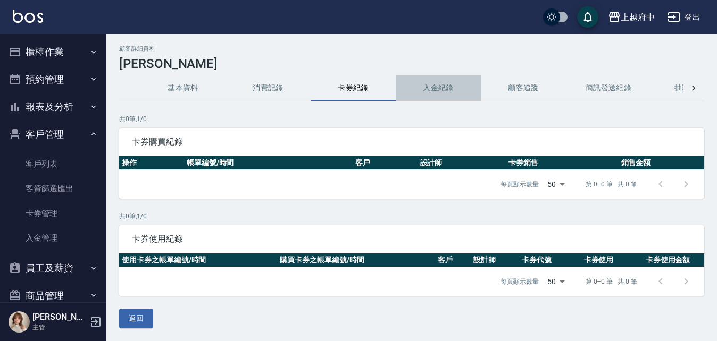
click at [439, 86] on button "入金紀錄" at bounding box center [438, 89] width 85 height 26
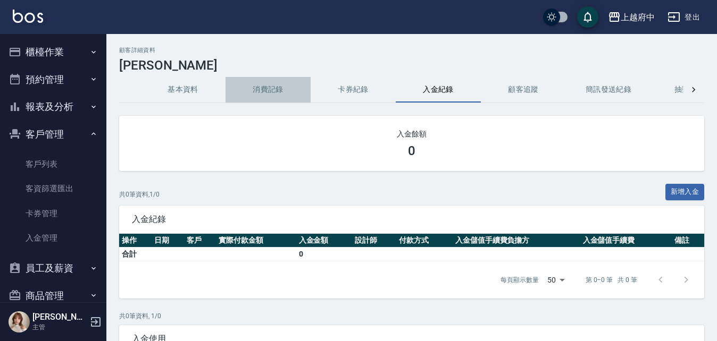
click at [278, 97] on button "消費記錄" at bounding box center [268, 90] width 85 height 26
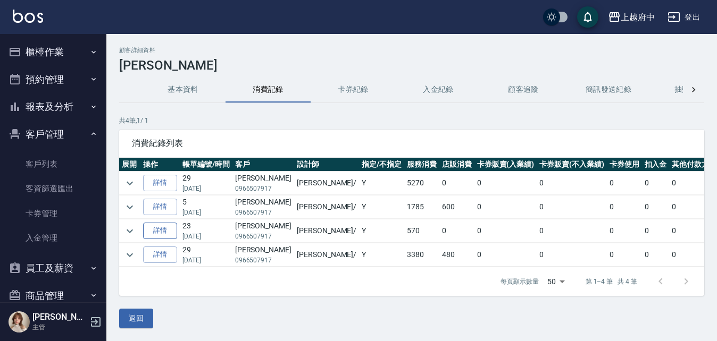
scroll to position [8, 0]
click at [135, 249] on icon "expand row" at bounding box center [129, 255] width 13 height 13
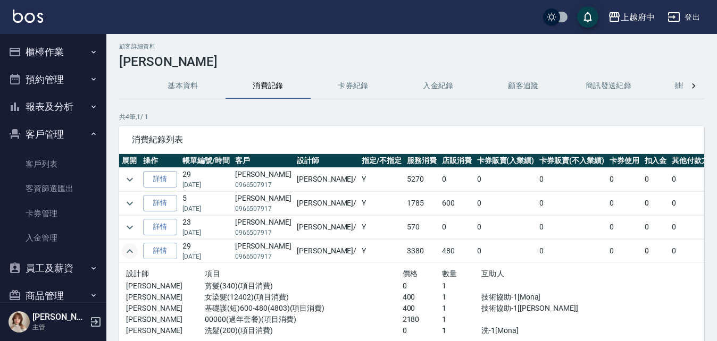
scroll to position [0, 0]
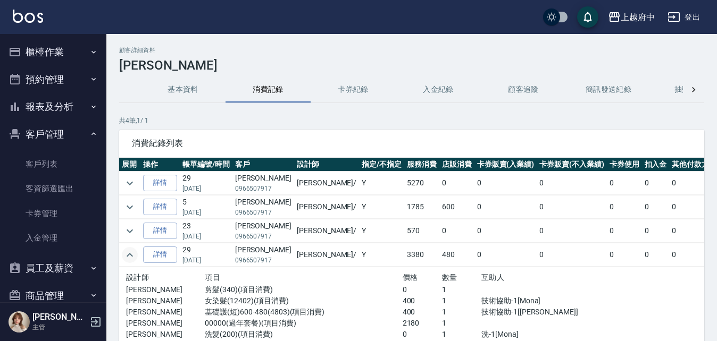
click at [372, 87] on button "卡券紀錄" at bounding box center [353, 90] width 85 height 26
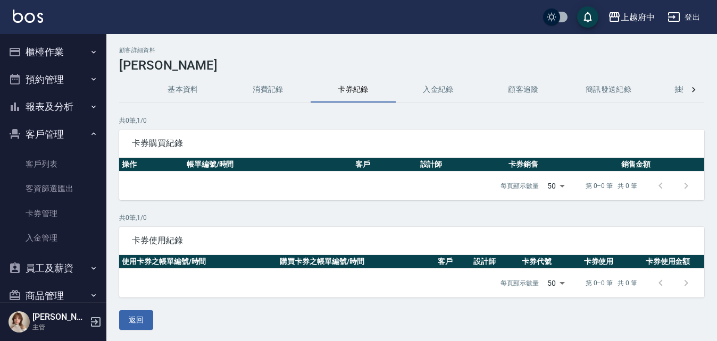
scroll to position [2, 0]
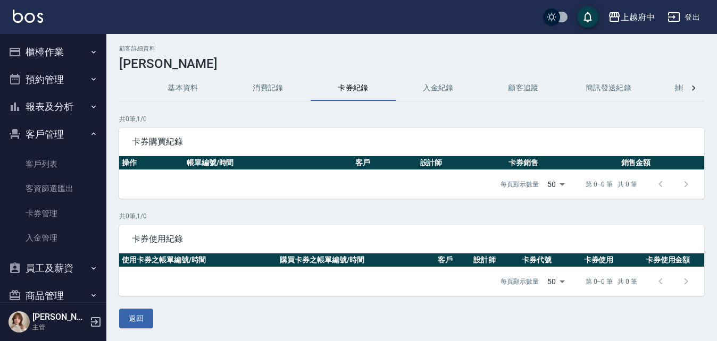
click at [180, 91] on button "基本資料" at bounding box center [182, 89] width 85 height 26
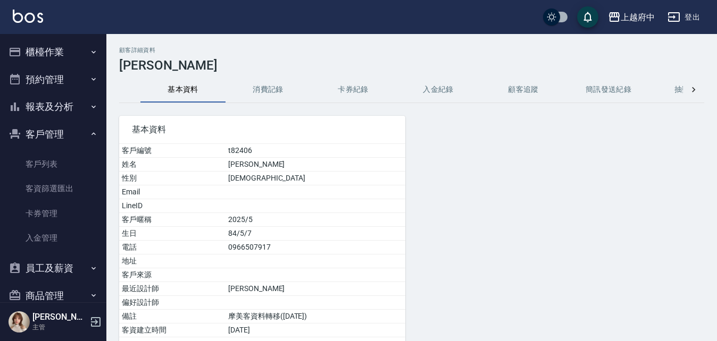
click at [356, 89] on button "卡券紀錄" at bounding box center [353, 90] width 85 height 26
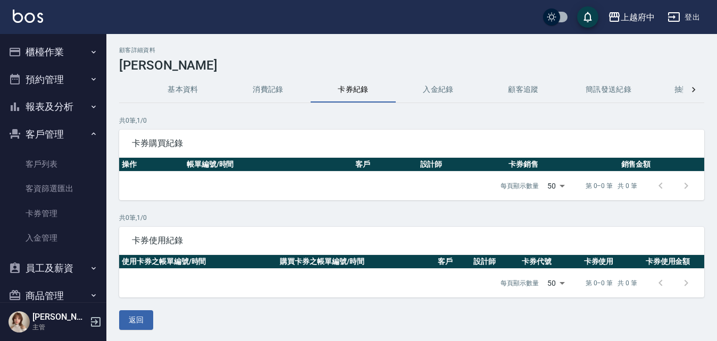
click at [287, 98] on button "消費記錄" at bounding box center [268, 90] width 85 height 26
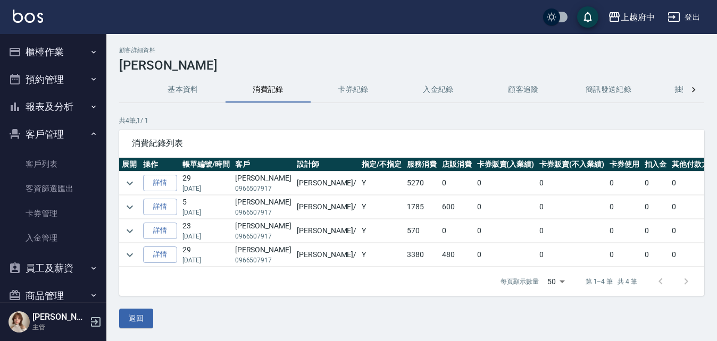
scroll to position [8, 0]
click at [153, 175] on link "詳情" at bounding box center [160, 183] width 34 height 16
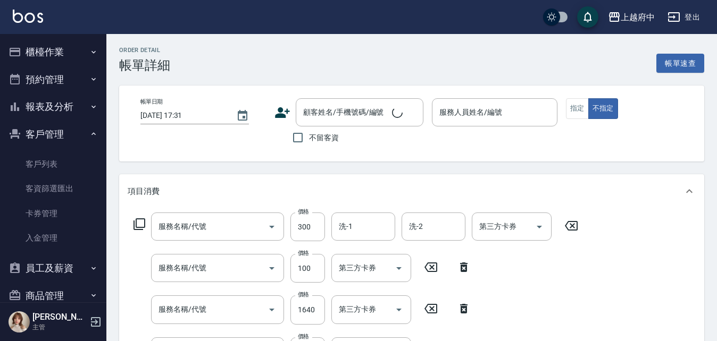
type input "有機洗髮(200)"
type input "造型/修[PERSON_NAME](100)"
type input "染髮M(12402)"
type input "漂髮 中(50022)"
type input "頭皮隔離液(前+後)(3203)"
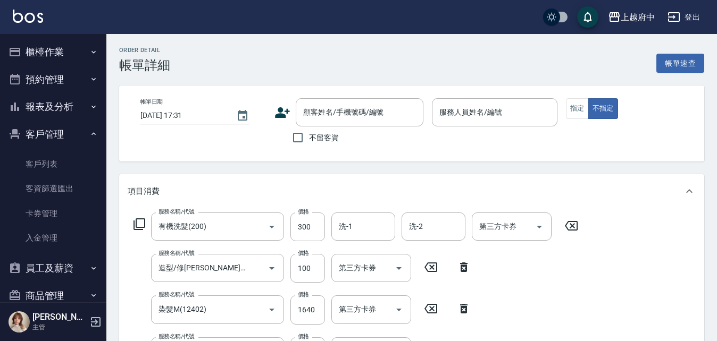
type input "2023/05/05 20:09"
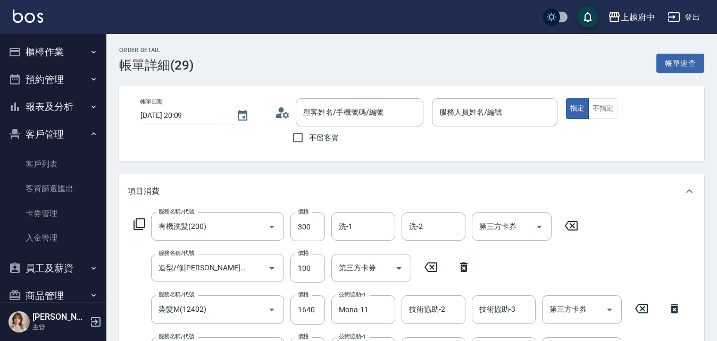
type input "尤羿婷/0966507917/t82406"
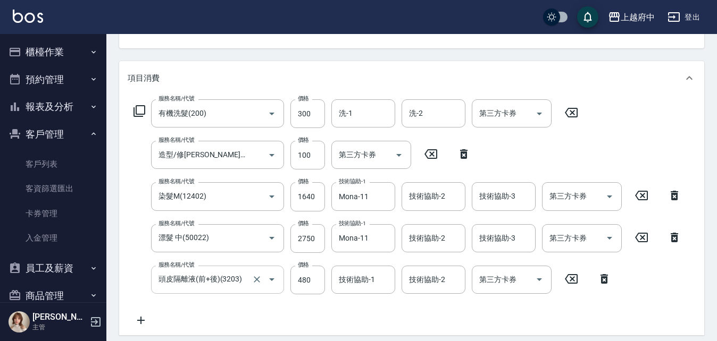
scroll to position [266, 0]
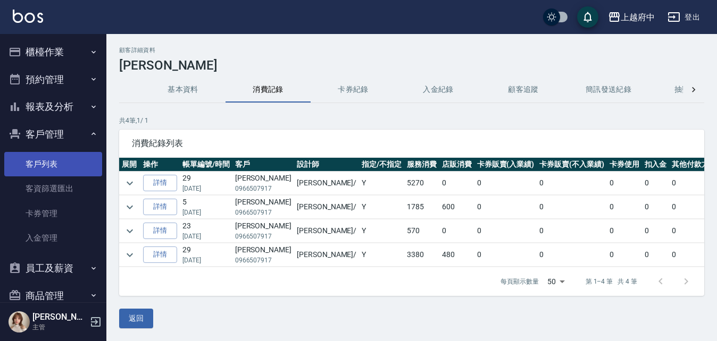
click at [44, 154] on link "客戶列表" at bounding box center [53, 164] width 98 height 24
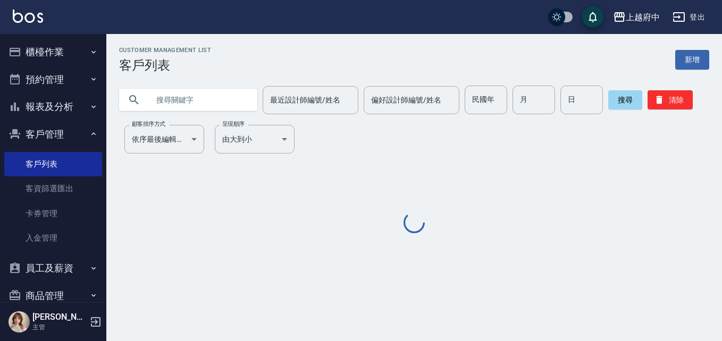
click at [181, 99] on input "text" at bounding box center [199, 100] width 100 height 29
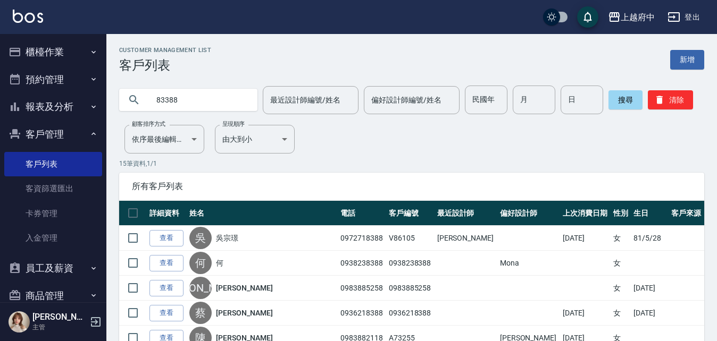
type input "83388"
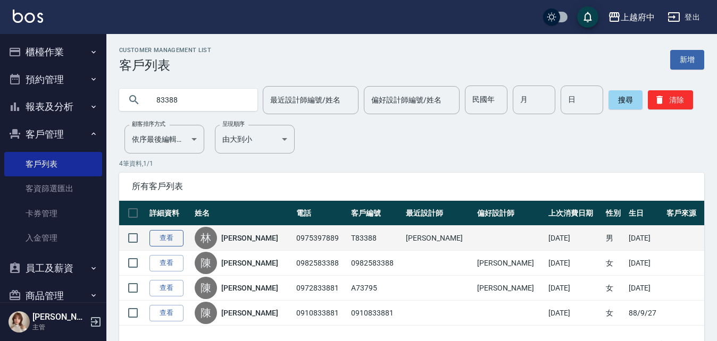
click at [173, 238] on link "查看" at bounding box center [166, 238] width 34 height 16
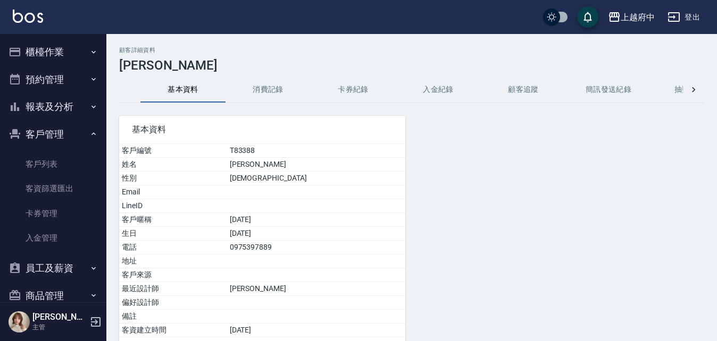
click at [64, 152] on ul "客戶列表 客資篩選匯出 卡券管理 入金管理" at bounding box center [53, 201] width 98 height 107
click at [68, 158] on link "客戶列表" at bounding box center [53, 164] width 98 height 24
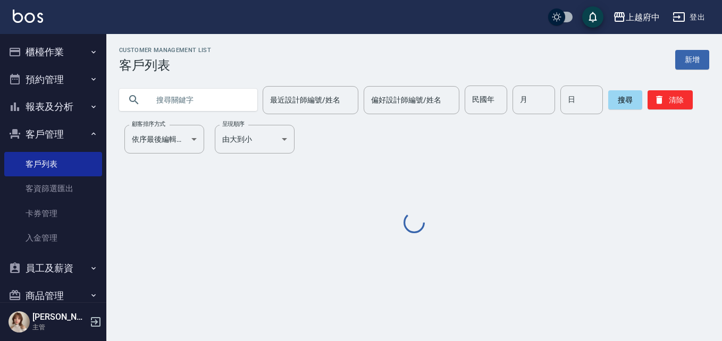
click at [166, 106] on input "text" at bounding box center [199, 100] width 100 height 29
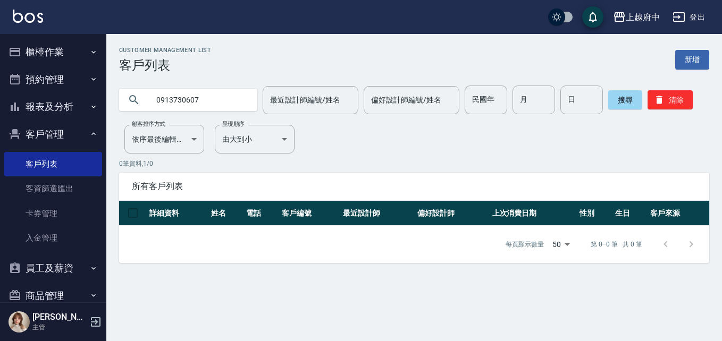
drag, startPoint x: 207, startPoint y: 102, endPoint x: 160, endPoint y: 96, distance: 47.2
click at [160, 96] on input "0913730607" at bounding box center [199, 100] width 100 height 29
type input "0"
type input "90139"
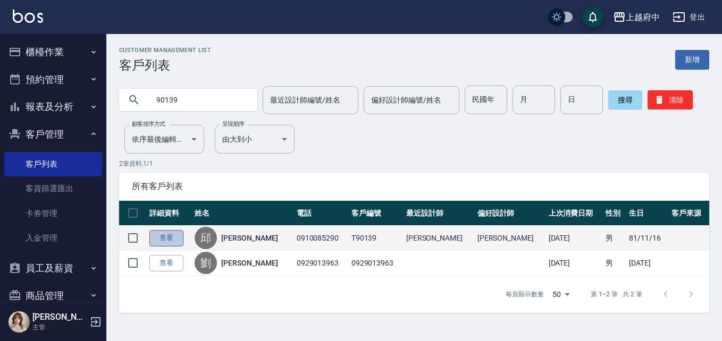
click at [166, 237] on link "查看" at bounding box center [166, 238] width 34 height 16
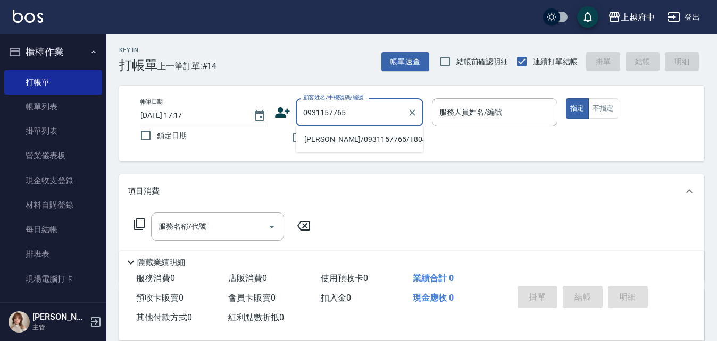
click at [356, 137] on li "陳嘉敏/0931157765/T80456" at bounding box center [360, 140] width 128 height 18
type input "陳嘉敏/0931157765/T80456"
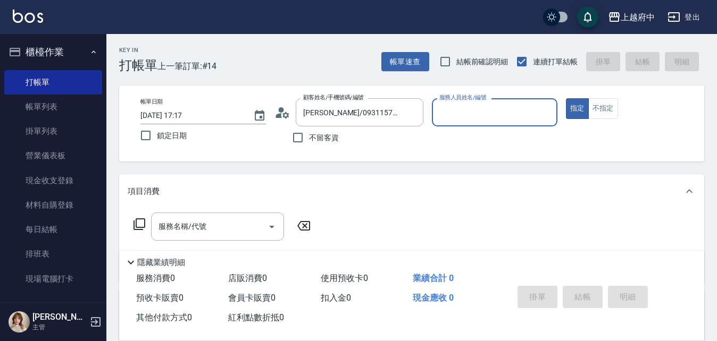
type input "黎黎-3"
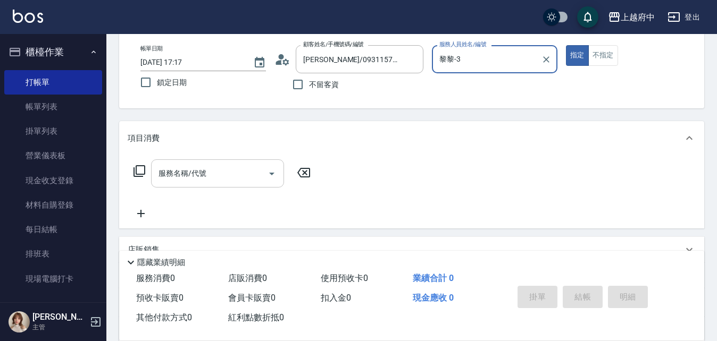
click at [207, 183] on div "服務名稱/代號" at bounding box center [217, 174] width 133 height 28
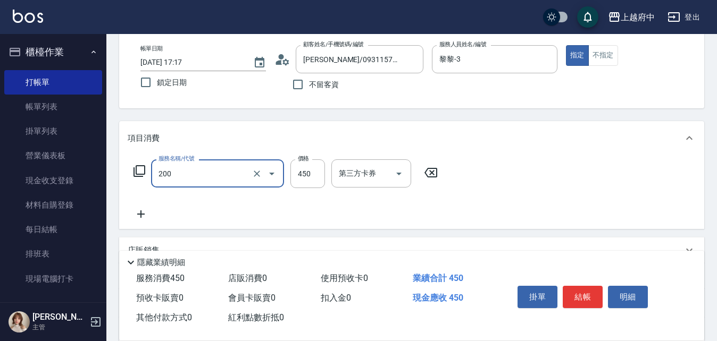
type input "有機洗髮(200)"
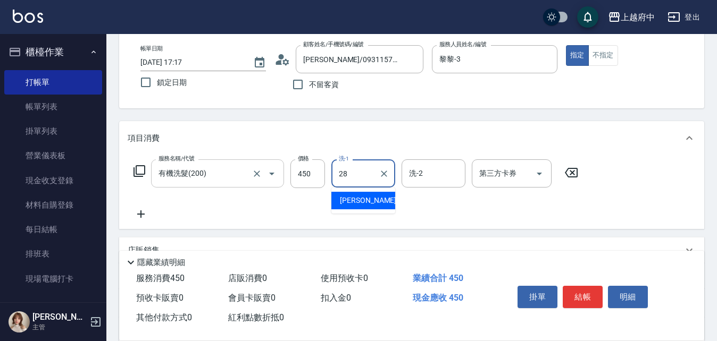
type input "[PERSON_NAME]-28"
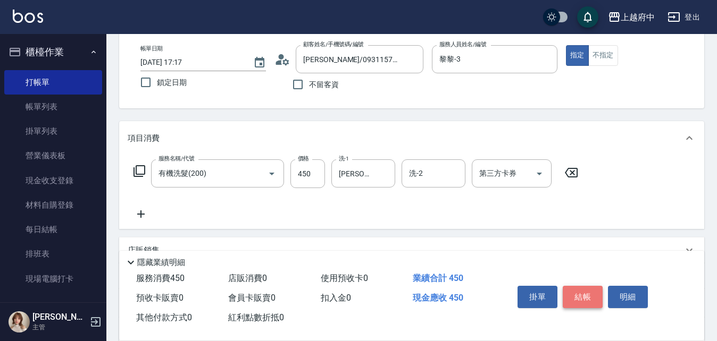
click at [580, 295] on button "結帳" at bounding box center [583, 297] width 40 height 22
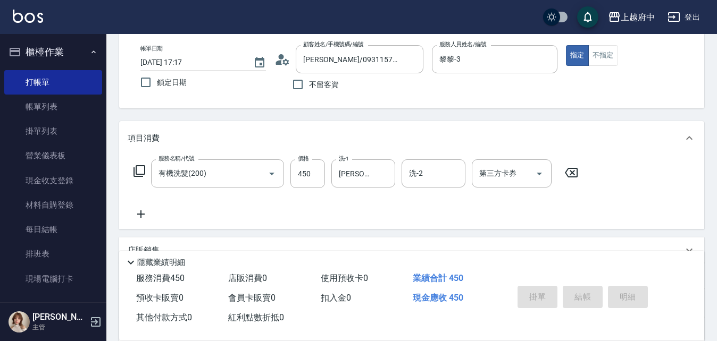
type input "2025/10/15 17:53"
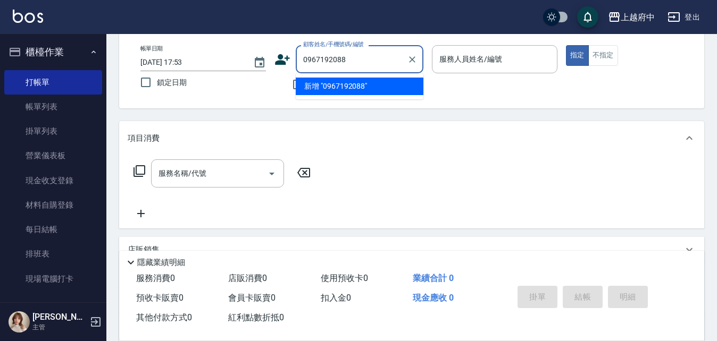
type input "0967192088"
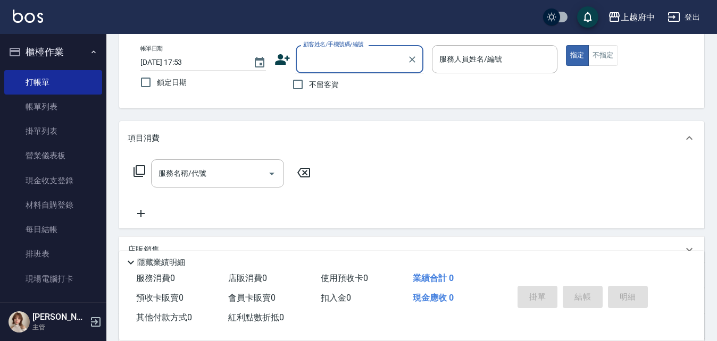
click at [367, 53] on input "顧客姓名/手機號碼/編號" at bounding box center [351, 59] width 102 height 19
paste input "0967192088"
type input "0967192088"
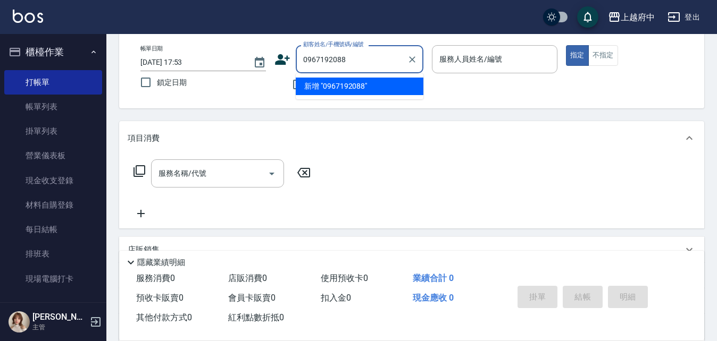
scroll to position [0, 0]
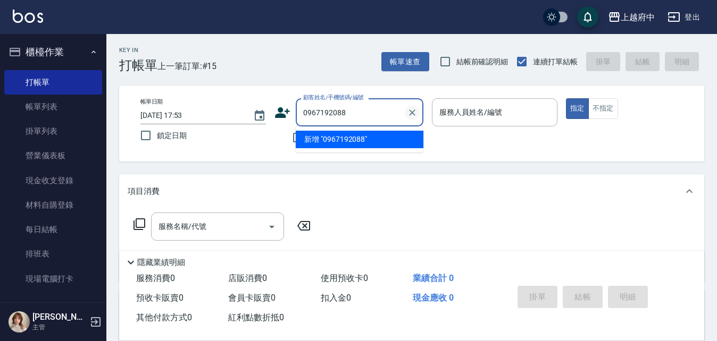
click at [409, 108] on icon "Clear" at bounding box center [412, 112] width 11 height 11
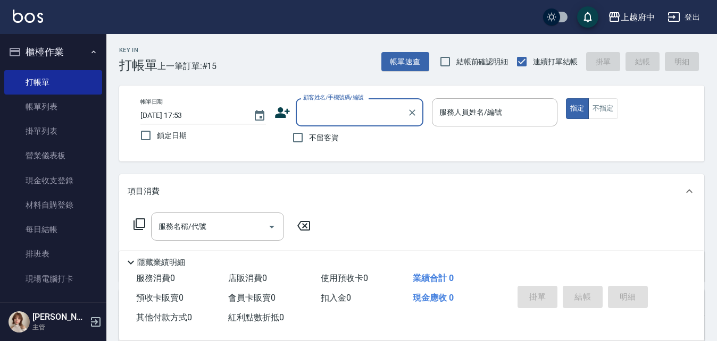
click at [350, 111] on input "顧客姓名/手機號碼/編號" at bounding box center [351, 112] width 102 height 19
click at [322, 142] on span "不留客資" at bounding box center [324, 137] width 30 height 11
click at [309, 142] on input "不留客資" at bounding box center [298, 138] width 22 height 22
checkbox input "true"
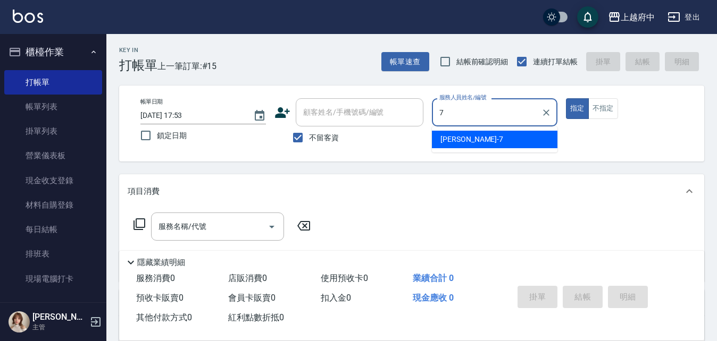
type input "Fanny-7"
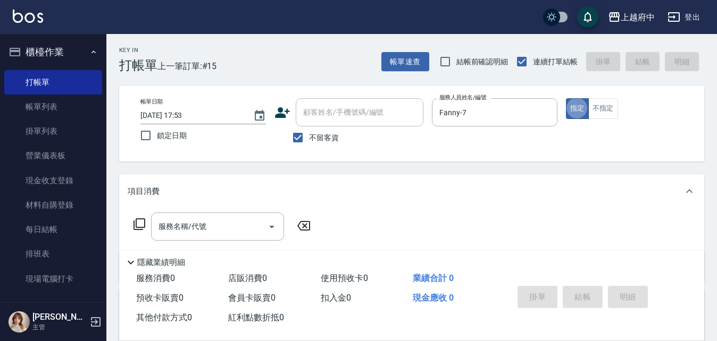
type button "true"
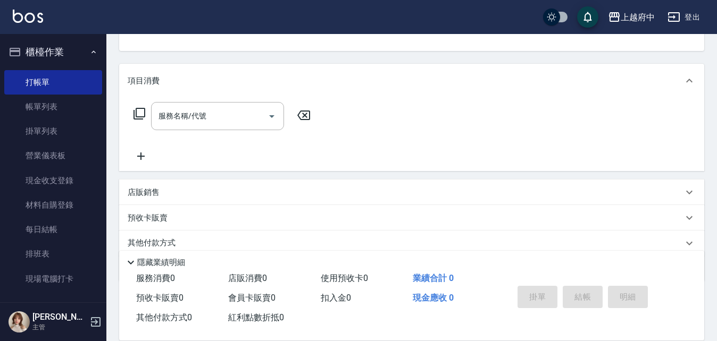
scroll to position [153, 0]
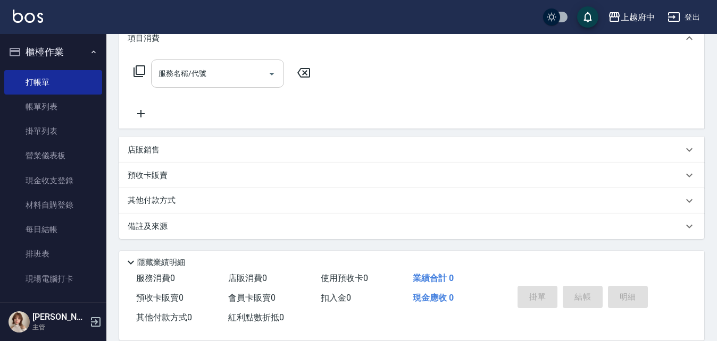
click at [253, 86] on div "服務名稱/代號" at bounding box center [217, 74] width 133 height 28
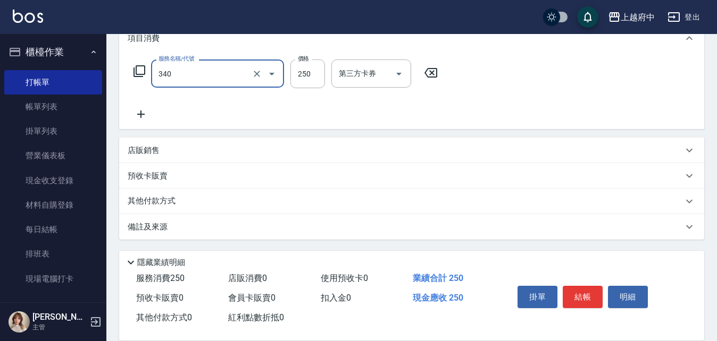
type input "剪髮(340)"
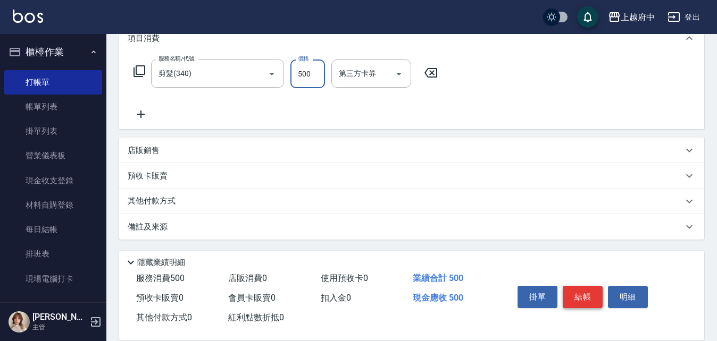
type input "500"
click at [593, 299] on button "結帳" at bounding box center [583, 297] width 40 height 22
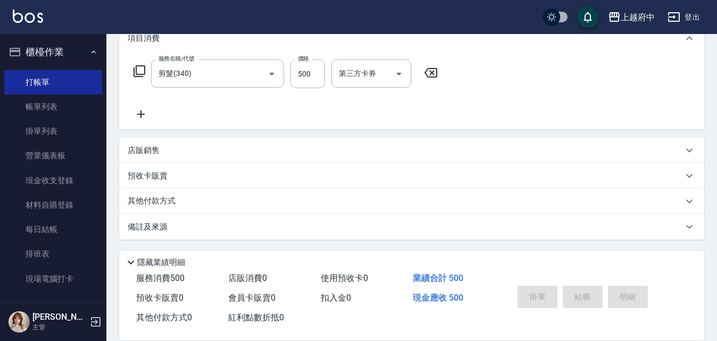
type input "2025/10/15 17:54"
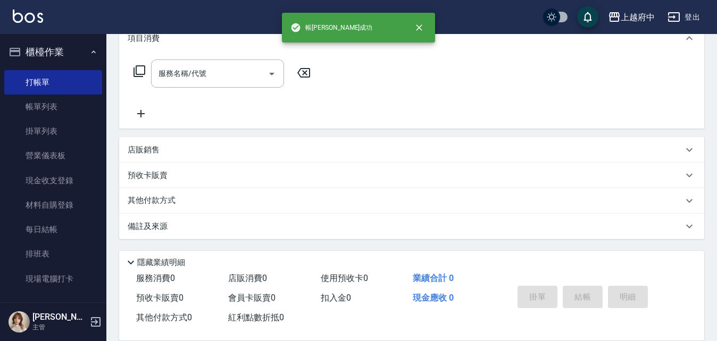
scroll to position [0, 0]
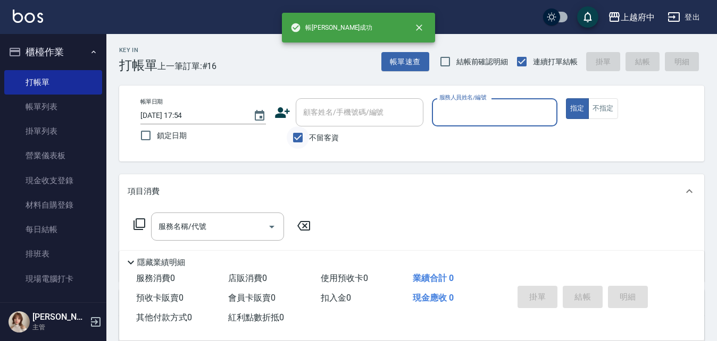
click at [298, 148] on input "不留客資" at bounding box center [298, 138] width 22 height 22
checkbox input "false"
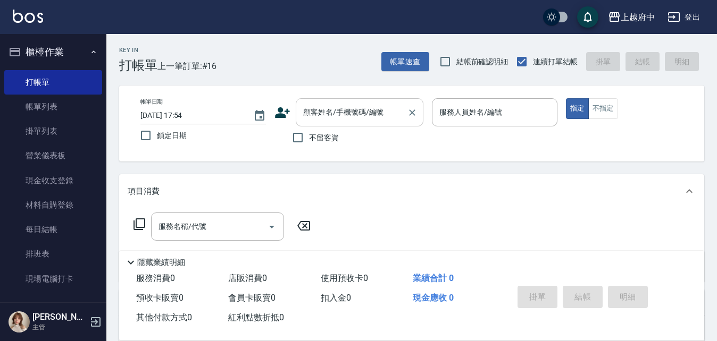
click at [316, 118] on input "顧客姓名/手機號碼/編號" at bounding box center [351, 112] width 102 height 19
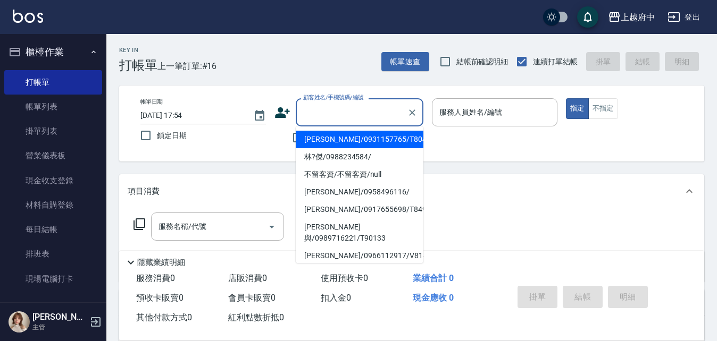
type input "ㄔ"
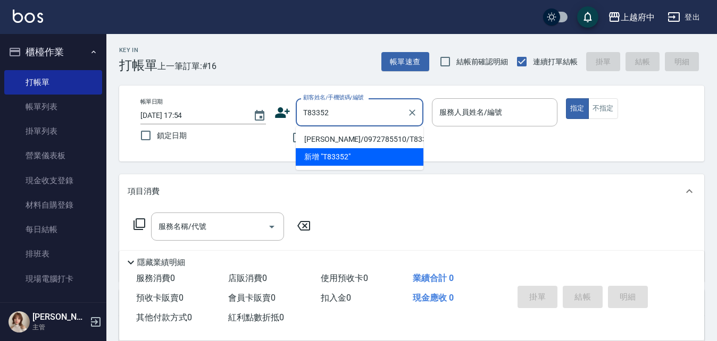
click at [358, 136] on li "蔡涵裔/0972785510/T83352" at bounding box center [360, 140] width 128 height 18
type input "蔡涵裔/0972785510/T83352"
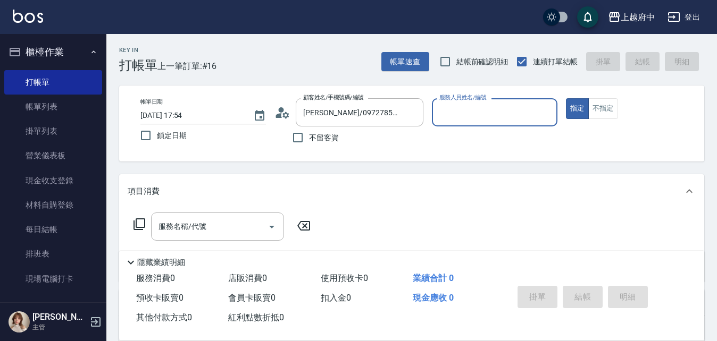
type input "[PERSON_NAME]-5"
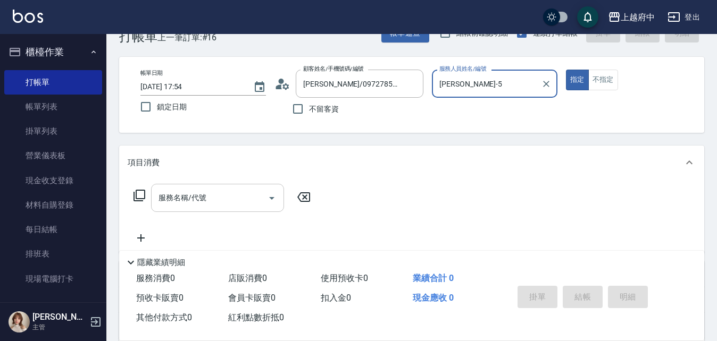
scroll to position [53, 0]
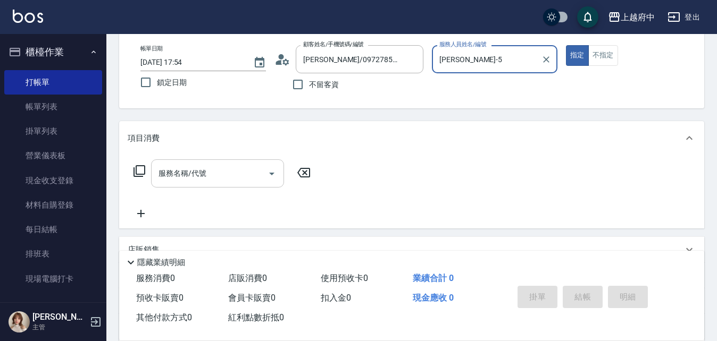
click at [222, 165] on input "服務名稱/代號" at bounding box center [209, 173] width 107 height 19
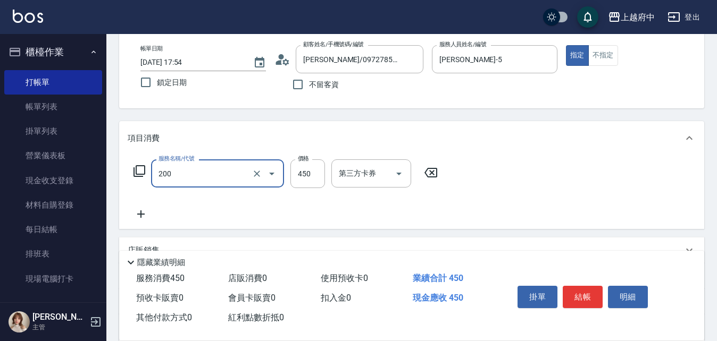
type input "有機洗髮(200)"
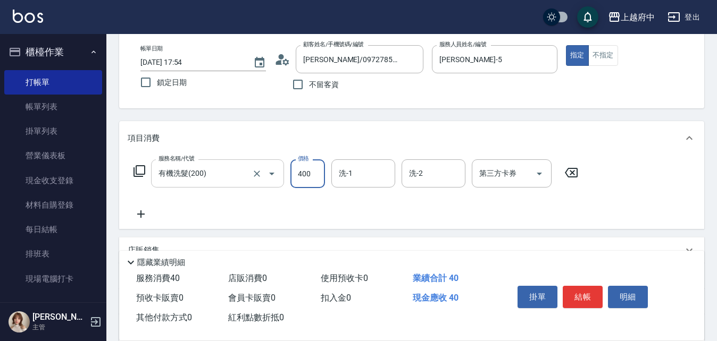
type input "400"
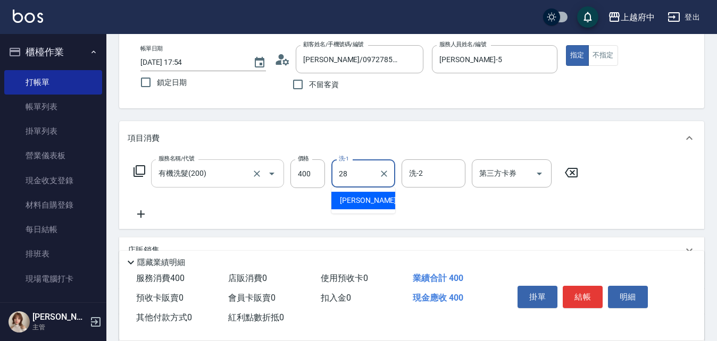
type input "[PERSON_NAME]-28"
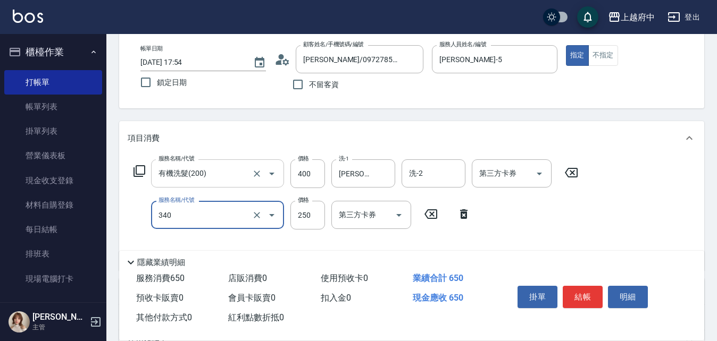
type input "剪髮(340)"
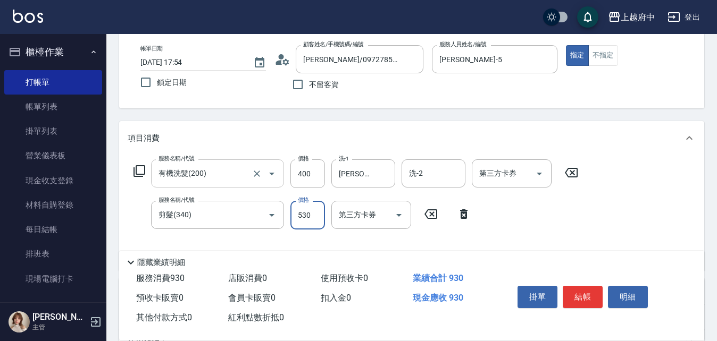
type input "530"
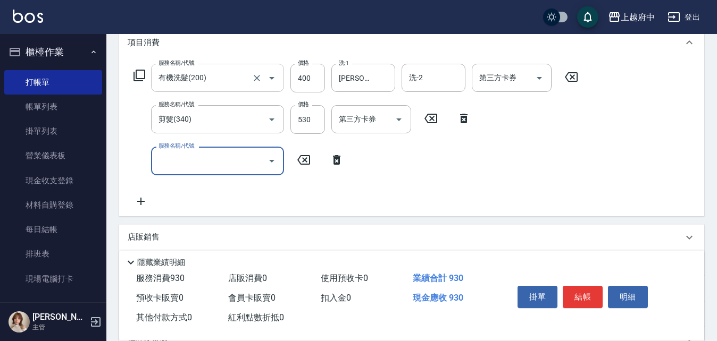
scroll to position [160, 0]
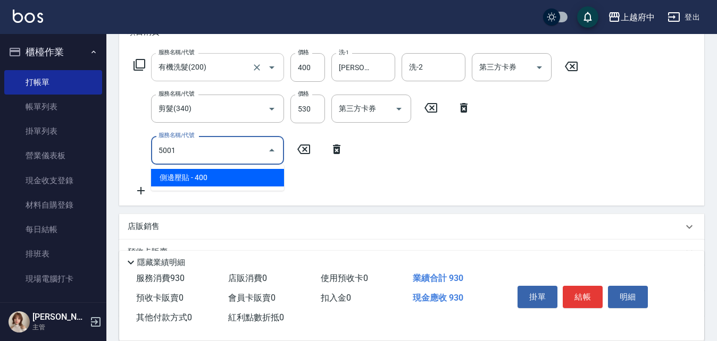
type input "側邊壓貼(5001)"
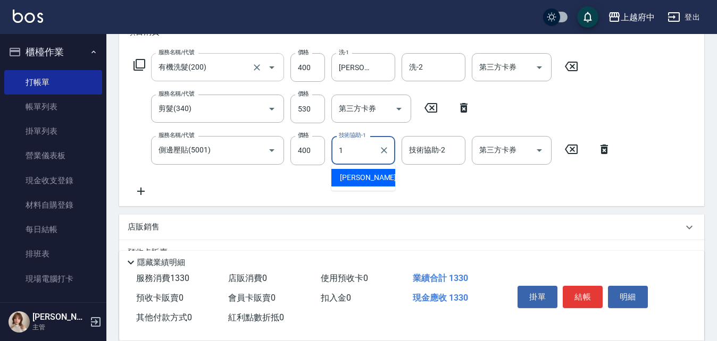
type input "[PERSON_NAME] -1"
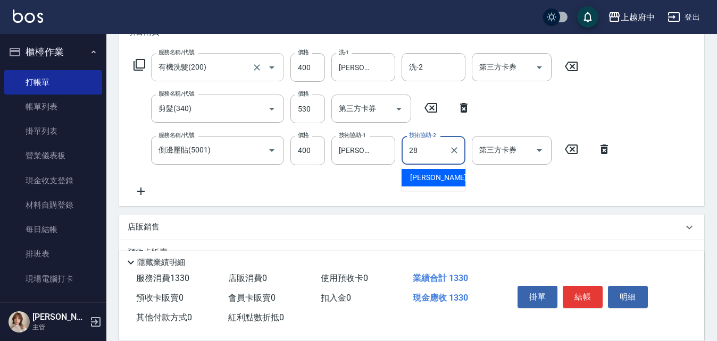
type input "[PERSON_NAME]-28"
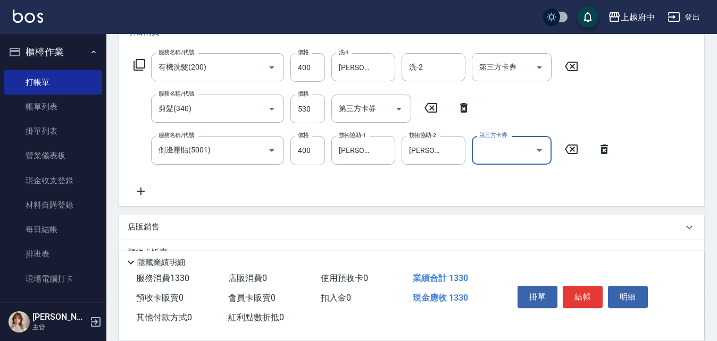
click at [377, 209] on div "項目消費 服務名稱/代號 有機洗髮(200) 服務名稱/代號 價格 400 價格 洗-1 李鎮宇-28 洗-1 洗-2 洗-2 第三方卡券 第三方卡券 服務名…" at bounding box center [411, 178] width 585 height 327
click at [578, 297] on button "結帳" at bounding box center [583, 297] width 40 height 22
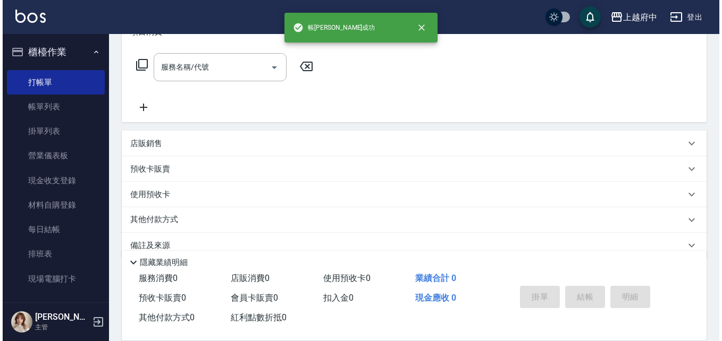
scroll to position [0, 0]
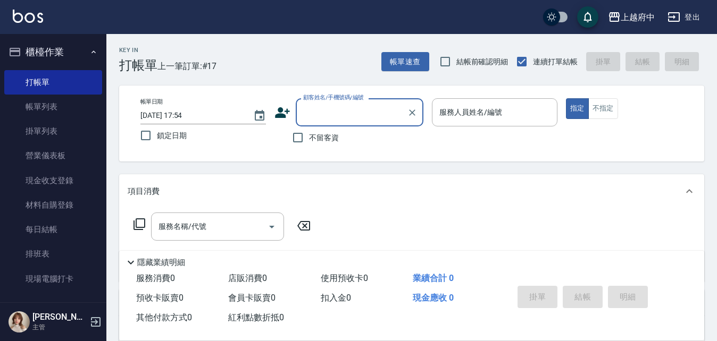
click at [306, 106] on input "顧客姓名/手機號碼/編號" at bounding box center [351, 112] width 102 height 19
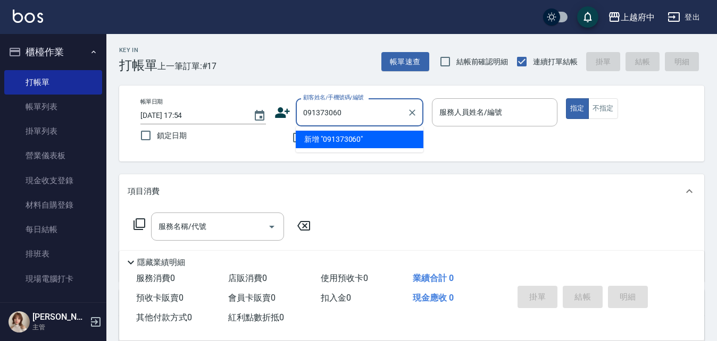
type input "0913730607"
click at [412, 113] on icon "Clear" at bounding box center [412, 113] width 6 height 6
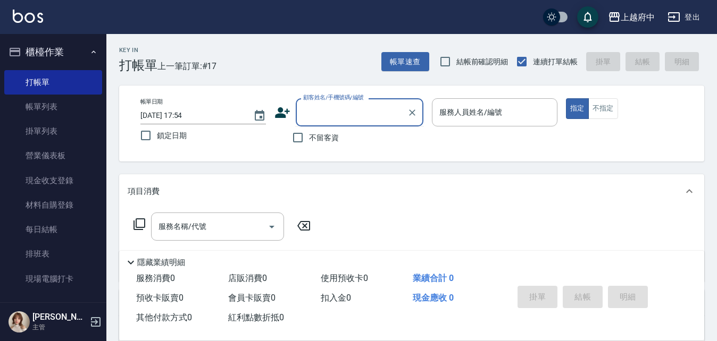
click at [275, 112] on icon at bounding box center [282, 113] width 16 height 16
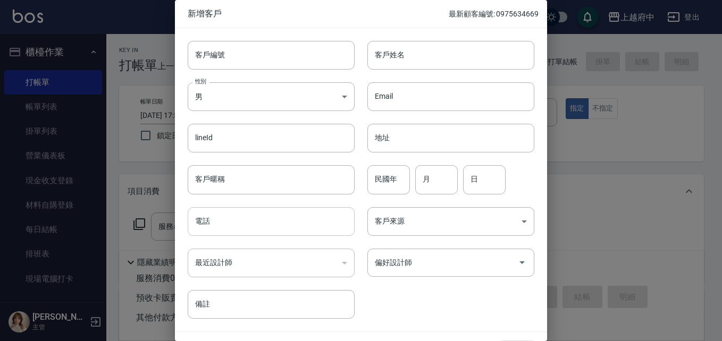
click at [238, 232] on input "電話" at bounding box center [271, 221] width 167 height 29
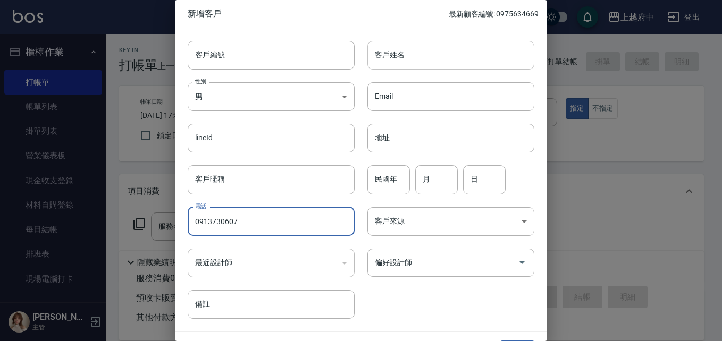
type input "0913730607"
click at [414, 55] on input "客戶姓名" at bounding box center [451, 55] width 167 height 29
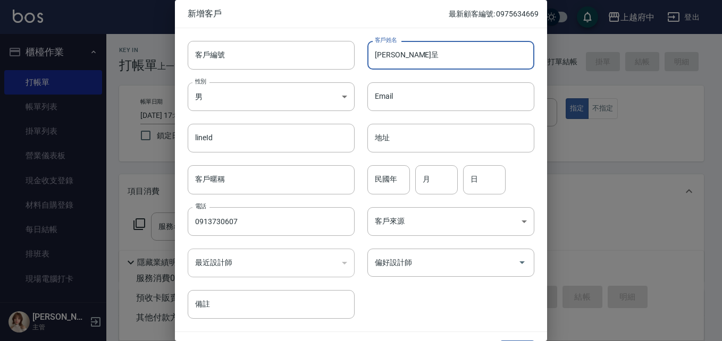
type input "林禹呈"
click at [404, 299] on div "客戶編號 客戶編號 客戶姓名 林禹呈 客戶姓名 性別 男 MALE 性別 Email Email lineId lineId 地址 地址 客戶暱稱 客戶暱稱 …" at bounding box center [355, 173] width 360 height 291
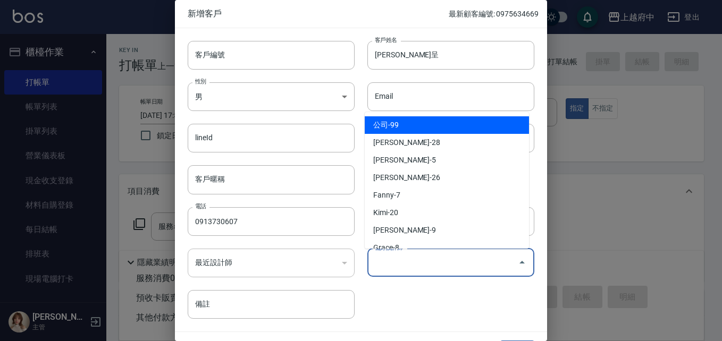
click at [415, 269] on input "偏好設計師" at bounding box center [442, 263] width 141 height 19
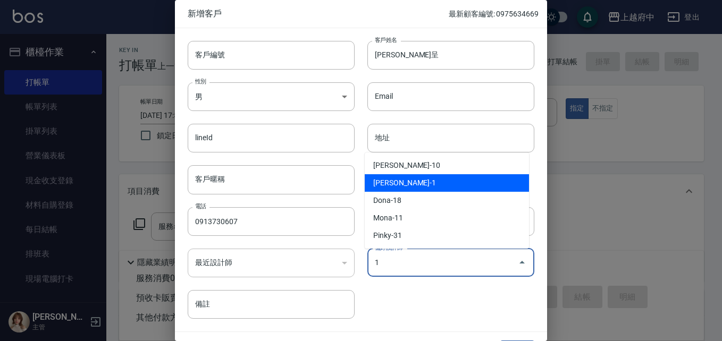
click at [404, 188] on li "[PERSON_NAME]-1" at bounding box center [447, 183] width 164 height 18
type input "[PERSON_NAME]"
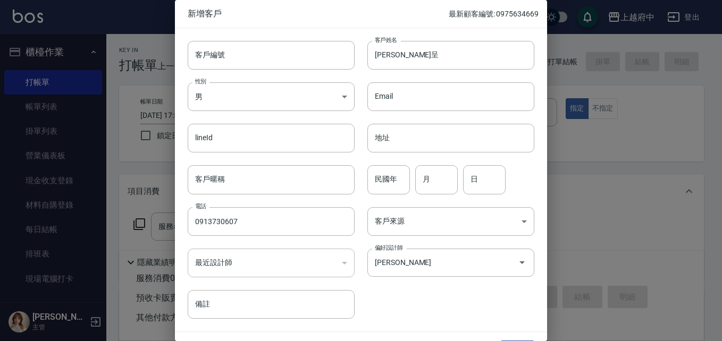
click at [405, 298] on div "客戶編號 客戶編號 客戶姓名 林禹呈 客戶姓名 性別 男 MALE 性別 Email Email lineId lineId 地址 地址 客戶暱稱 客戶暱稱 …" at bounding box center [355, 173] width 360 height 291
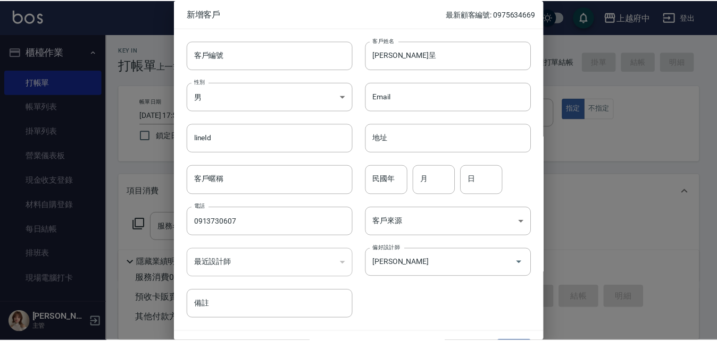
scroll to position [27, 0]
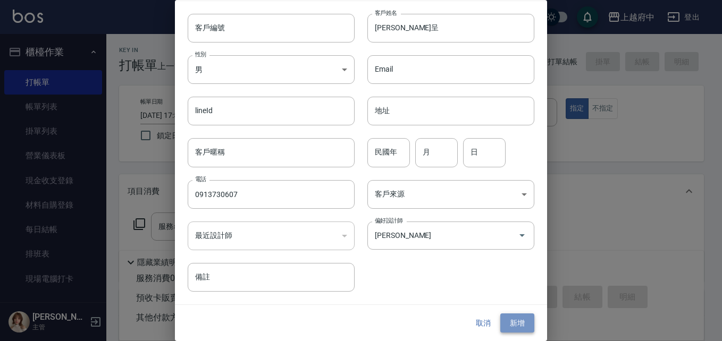
click at [506, 324] on button "新增" at bounding box center [517, 324] width 34 height 20
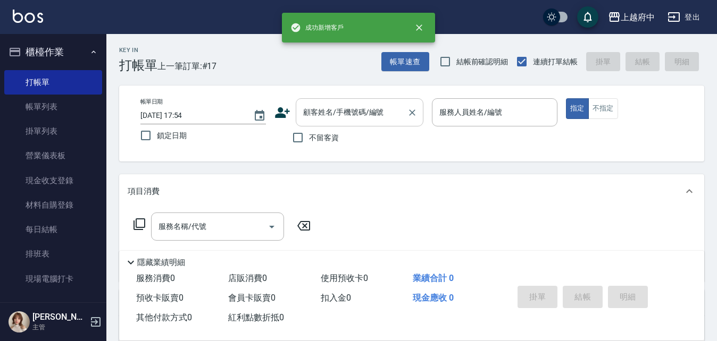
click at [362, 122] on input "顧客姓名/手機號碼/編號" at bounding box center [351, 112] width 102 height 19
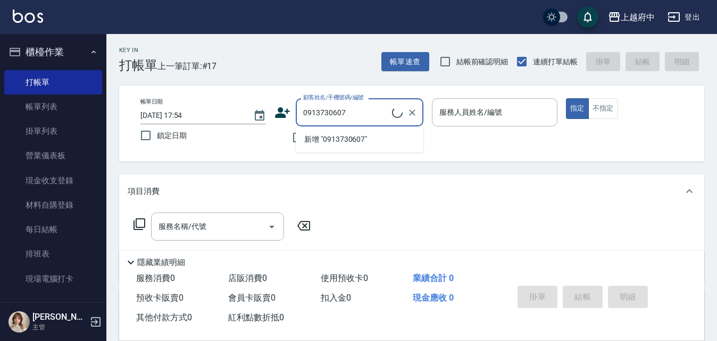
type input "林禹呈/0913730607/"
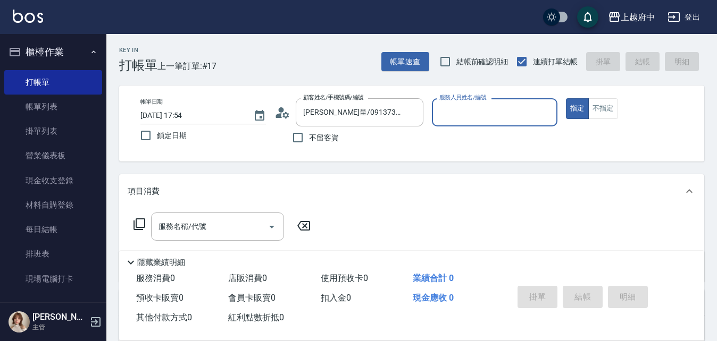
type input "[PERSON_NAME] -1"
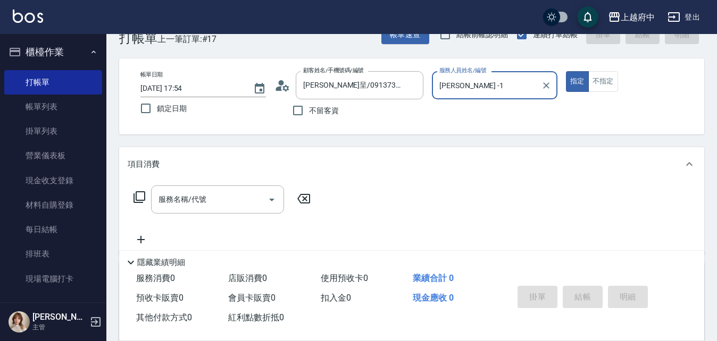
scroll to position [53, 0]
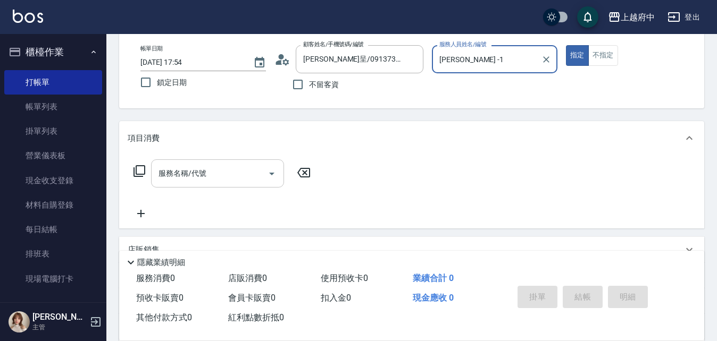
click at [207, 170] on input "服務名稱/代號" at bounding box center [209, 173] width 107 height 19
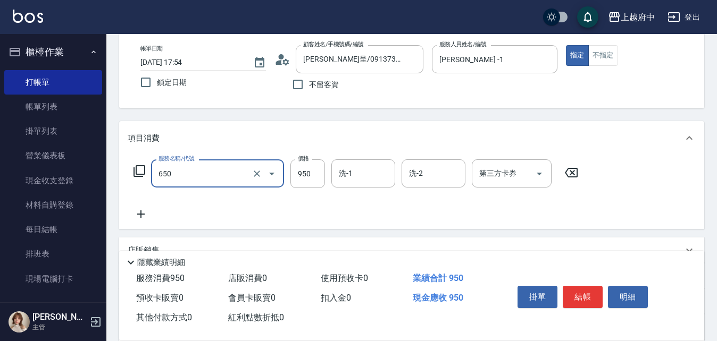
type input "SPA精油洗髮(650)"
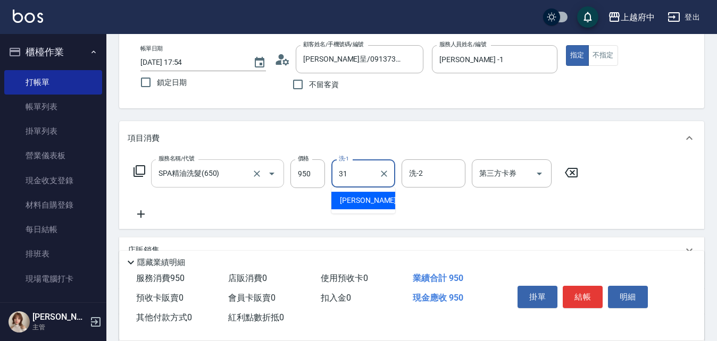
type input "[PERSON_NAME]-31"
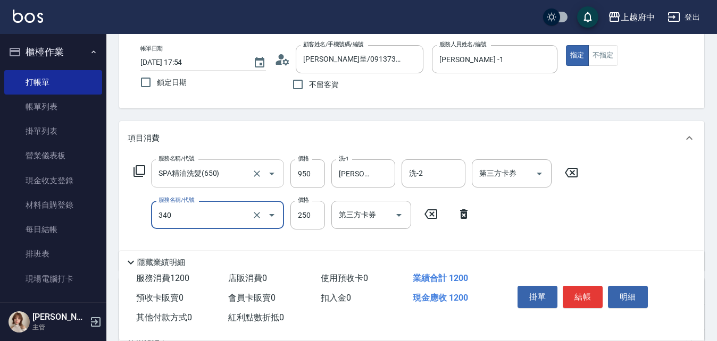
type input "剪髮(340)"
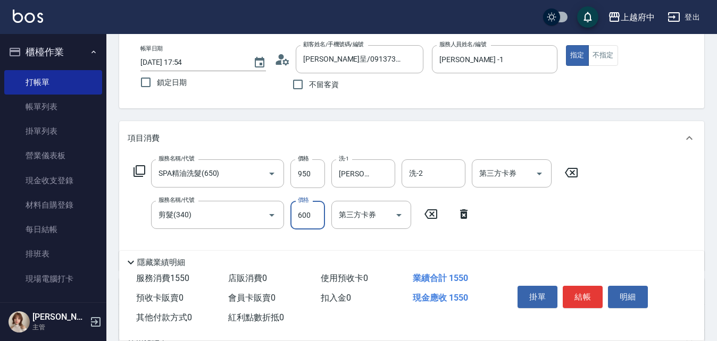
type input "600"
click at [329, 118] on div "Key In 打帳單 上一筆訂單:#17 帳單速查 結帳前確認明細 連續打單結帳 掛單 結帳 明細 帳單日期 2025/10/15 17:54 鎖定日期 顧客…" at bounding box center [411, 245] width 611 height 528
click at [581, 291] on button "結帳" at bounding box center [583, 297] width 40 height 22
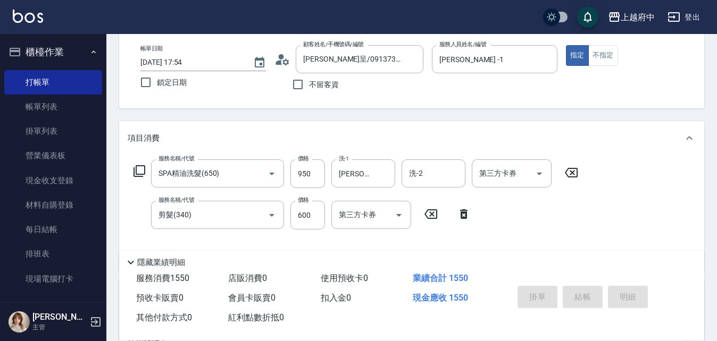
type input "2025/10/15 18:23"
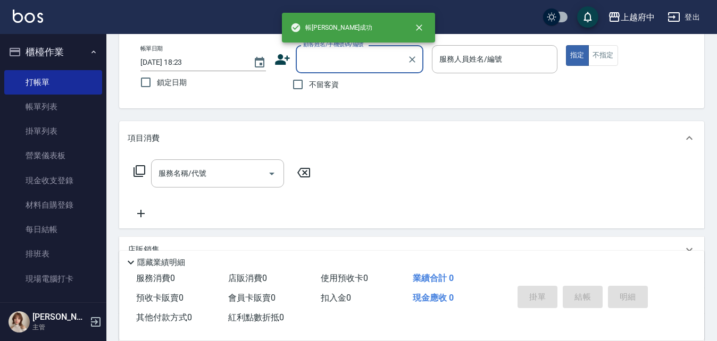
type input "ㄔ"
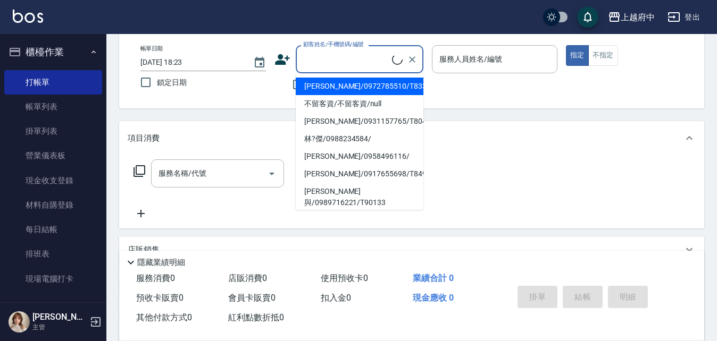
type input "ㄔ"
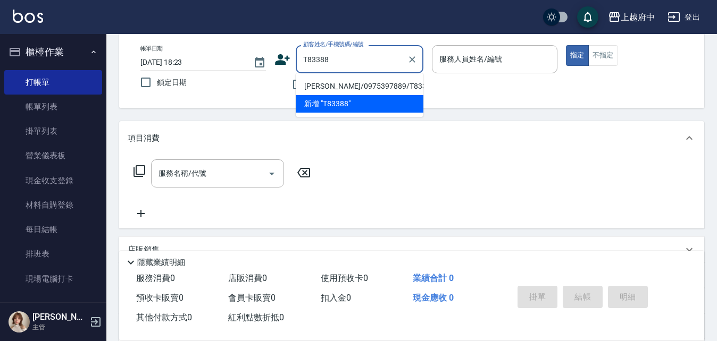
click at [357, 83] on li "林義佳/0975397889/T83388" at bounding box center [360, 87] width 128 height 18
type input "林義佳/0975397889/T83388"
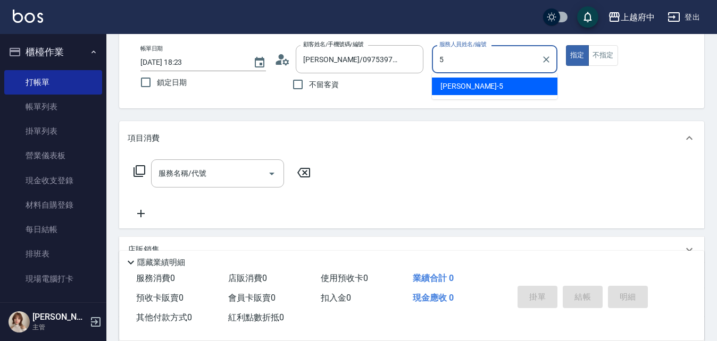
type input "[PERSON_NAME]-5"
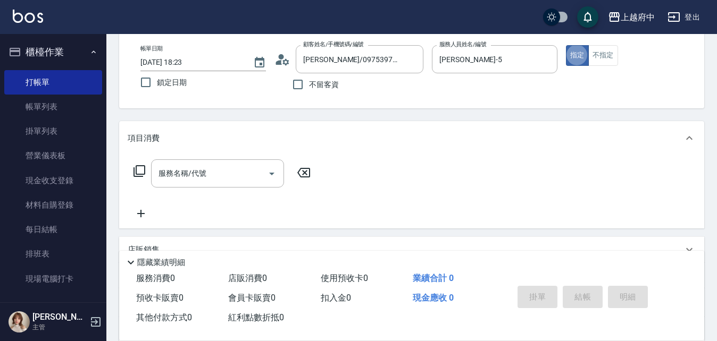
scroll to position [106, 0]
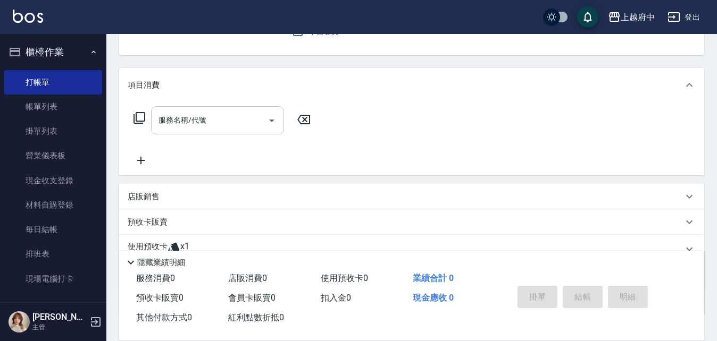
click at [215, 126] on input "服務名稱/代號" at bounding box center [209, 120] width 107 height 19
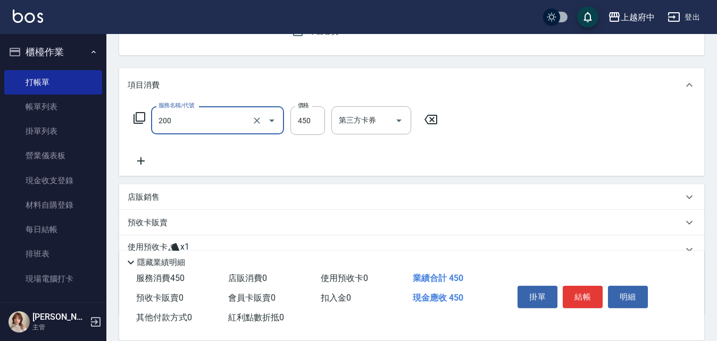
type input "有機洗髮(200)"
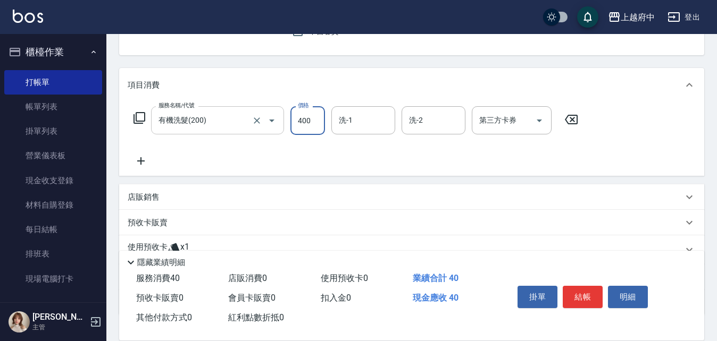
type input "400"
click at [340, 127] on input "洗-1" at bounding box center [363, 120] width 54 height 19
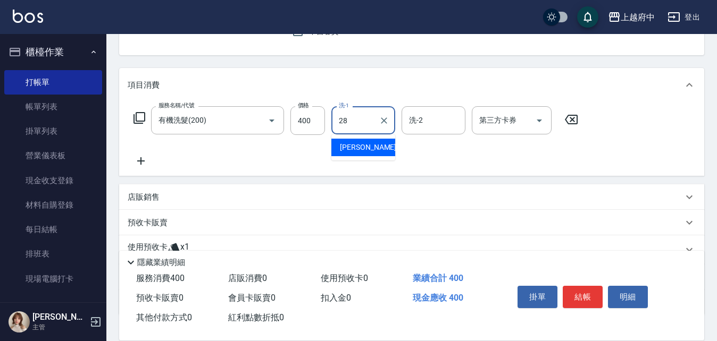
type input "[PERSON_NAME]-28"
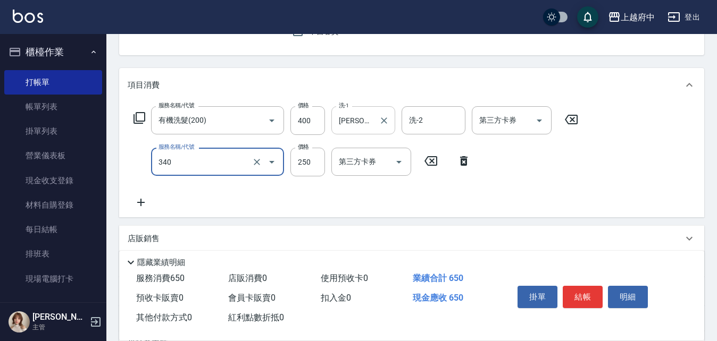
type input "剪髮(340)"
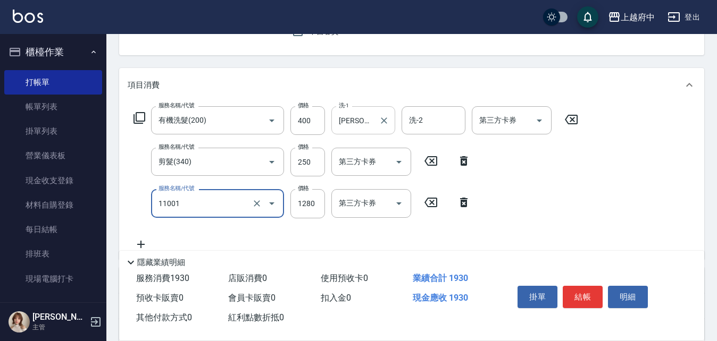
type input "燙髮S(11001)"
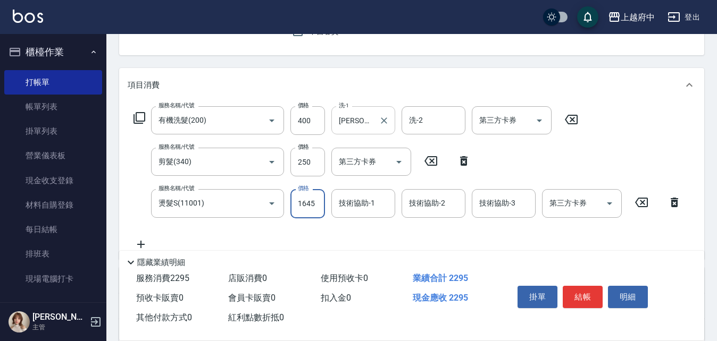
type input "1645"
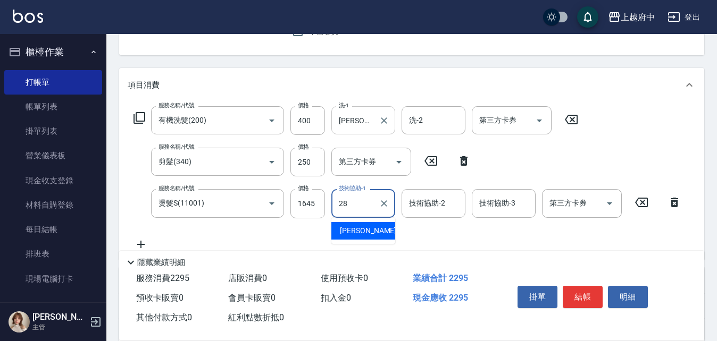
type input "李鎮宇-28"
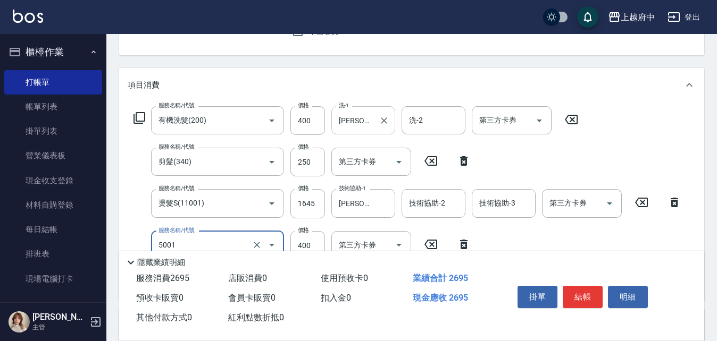
type input "側邊壓貼(5001)"
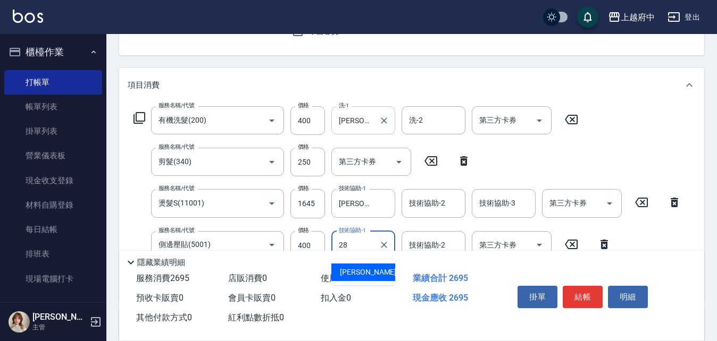
type input "李鎮宇-28"
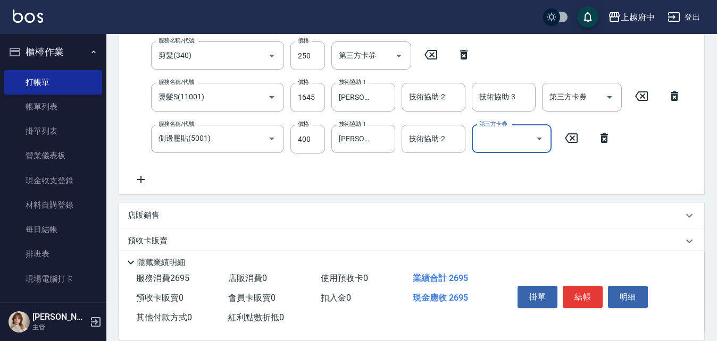
scroll to position [307, 0]
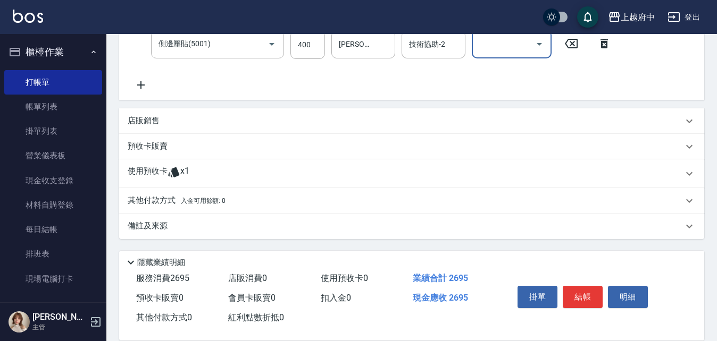
click at [196, 168] on div "使用預收卡 x1" at bounding box center [405, 174] width 555 height 16
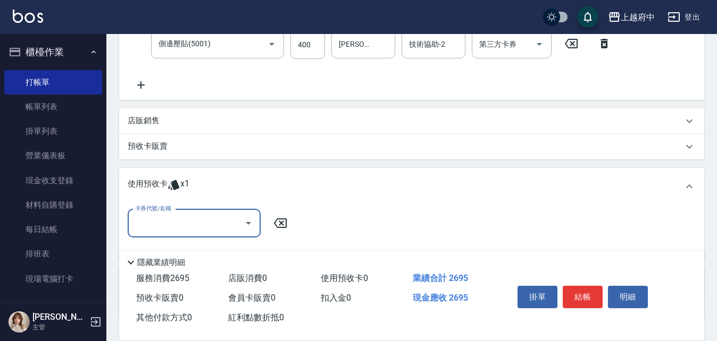
scroll to position [0, 0]
click at [173, 220] on input "卡券代號/名稱" at bounding box center [185, 223] width 107 height 19
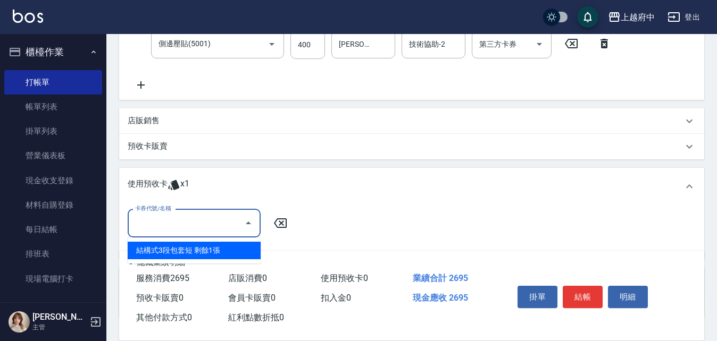
click at [169, 247] on div "結構式3段包套短 剩餘1張" at bounding box center [194, 251] width 133 height 18
type input "結構式3段包套短"
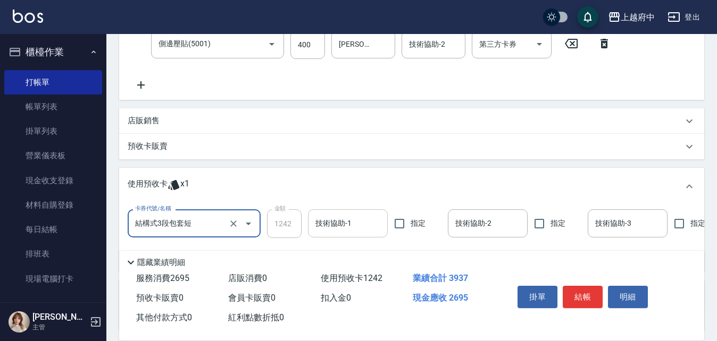
click at [330, 224] on input "技術協助-1" at bounding box center [348, 223] width 70 height 19
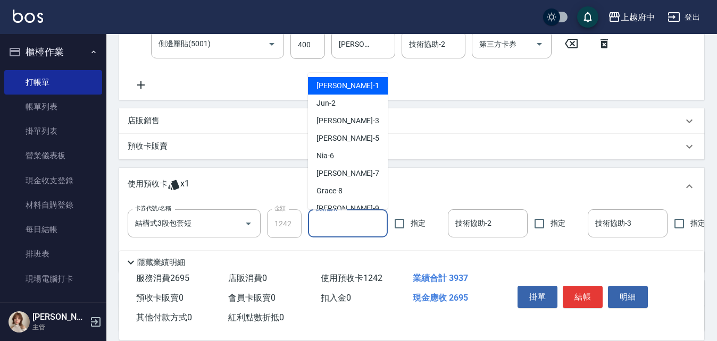
type input "3"
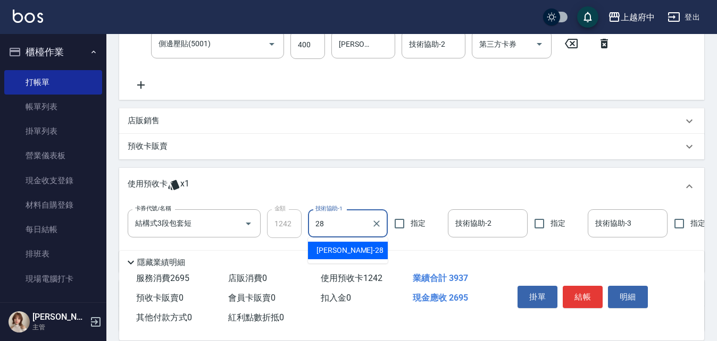
click at [347, 253] on span "李鎮宇 -28" at bounding box center [349, 250] width 67 height 11
type input "李鎮宇-28"
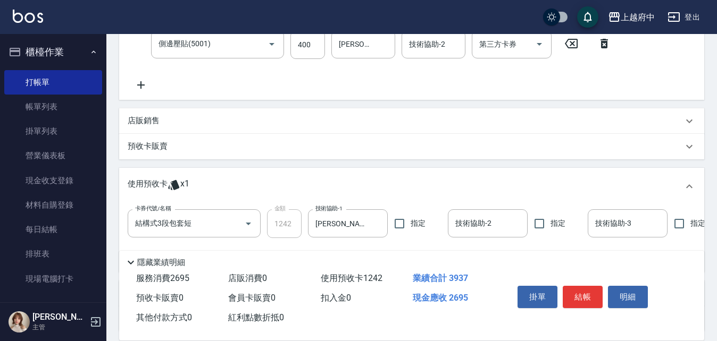
click at [370, 165] on div "項目消費 服務名稱/代號 有機洗髮(200) 服務名稱/代號 價格 400 價格 洗-1 李鎮宇-28 洗-1 洗-2 洗-2 第三方卡券 第三方卡券 服務名…" at bounding box center [411, 99] width 585 height 465
click at [580, 296] on button "結帳" at bounding box center [583, 297] width 40 height 22
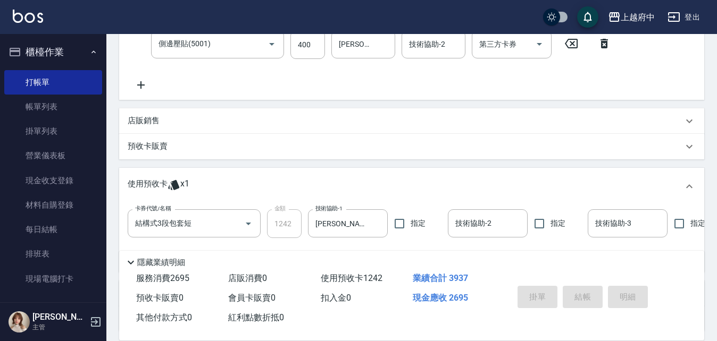
type input "2025/10/15 18:24"
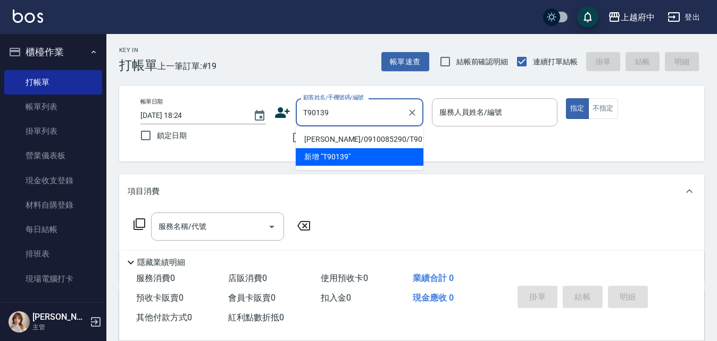
click at [385, 137] on li "邱政嘉/0910085290/T90139" at bounding box center [360, 140] width 128 height 18
type input "邱政嘉/0910085290/T90139"
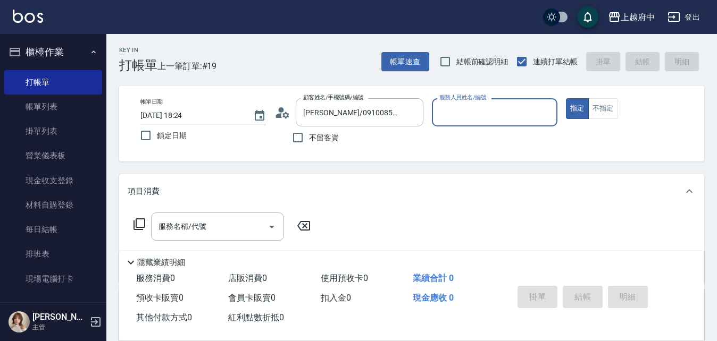
type input "Annie -1"
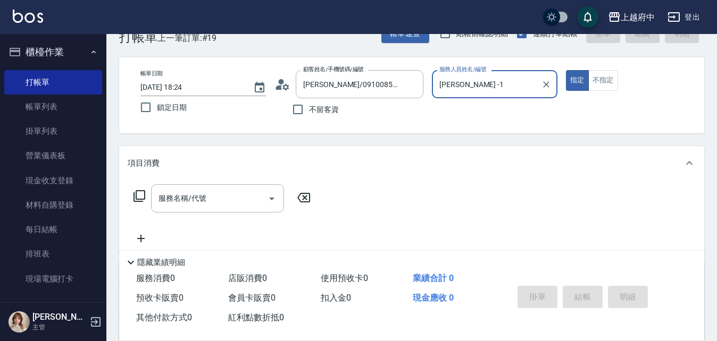
scroll to position [53, 0]
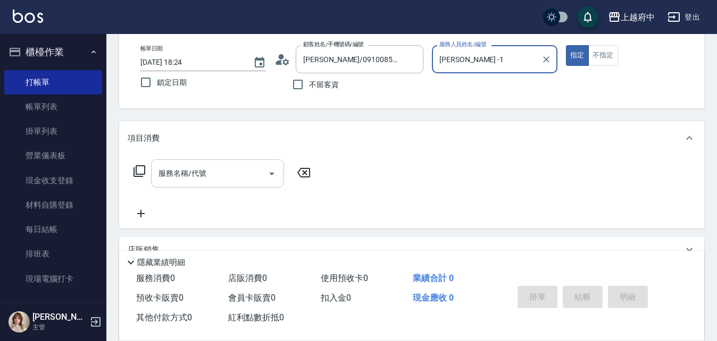
click at [213, 174] on input "服務名稱/代號" at bounding box center [209, 173] width 107 height 19
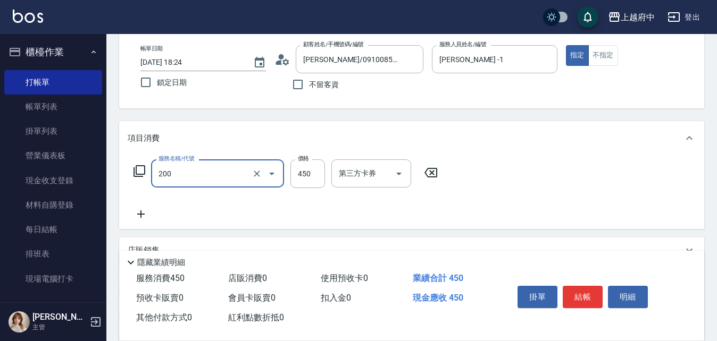
type input "有機洗髮(200)"
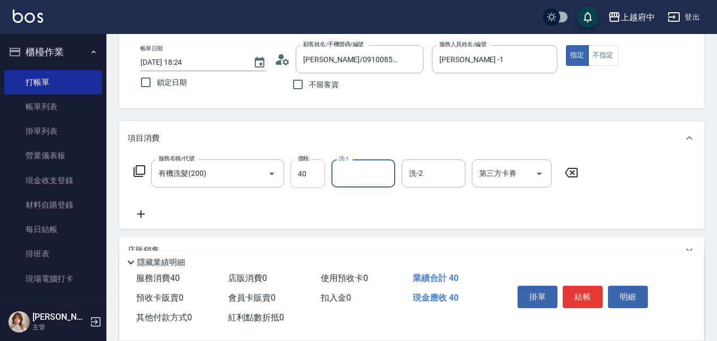
click at [318, 170] on input "40" at bounding box center [307, 174] width 35 height 29
type input "400"
type input "王品云-31"
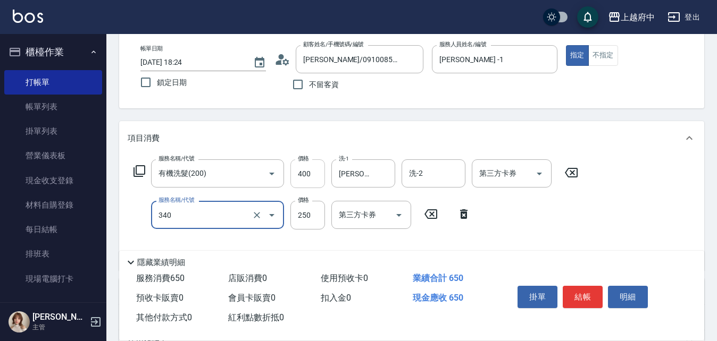
type input "剪髮(340)"
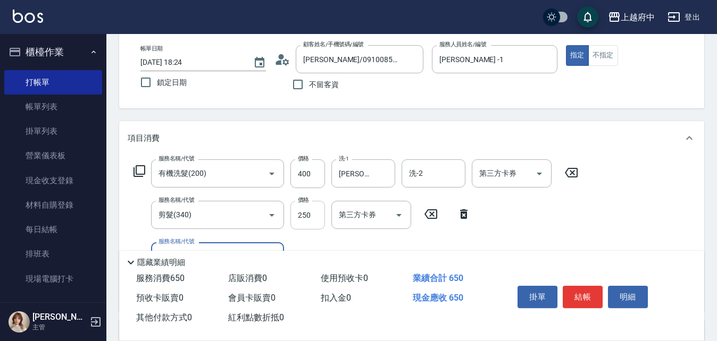
scroll to position [106, 0]
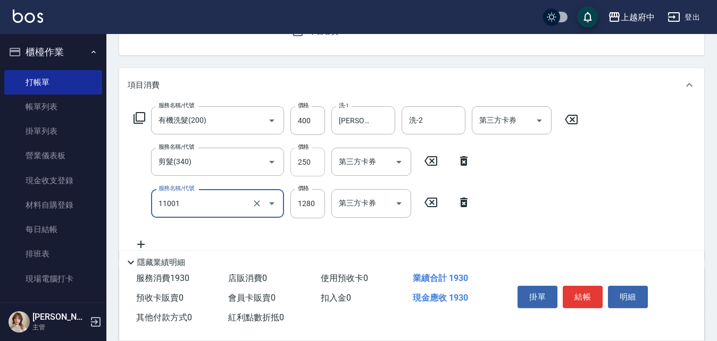
type input "燙髮S(11001)"
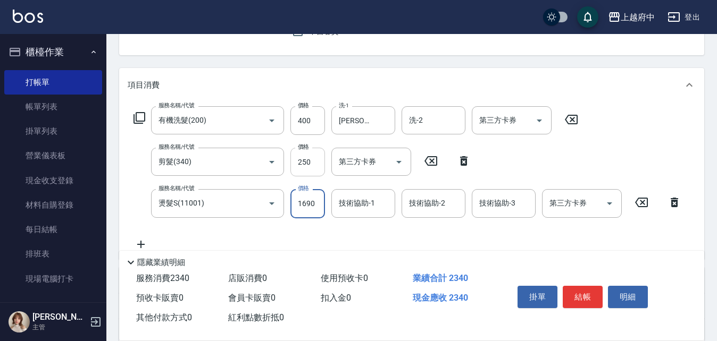
type input "1690"
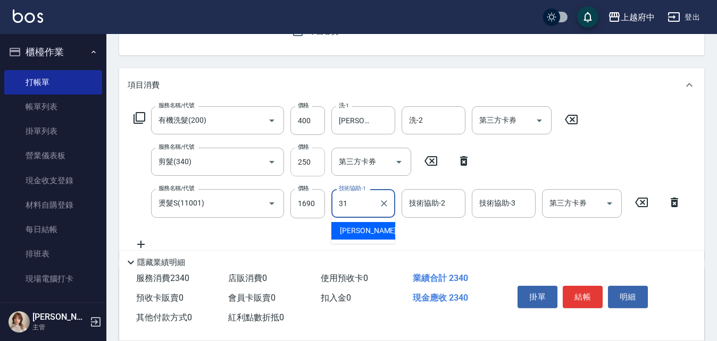
type input "王品云-31"
click at [345, 229] on div "服務名稱/代號 有機洗髮(200) 服務名稱/代號 價格 400 價格 洗-1 王品云-31 洗-1 洗-2 洗-2 第三方卡券 第三方卡券 服務名稱/代號 …" at bounding box center [408, 178] width 560 height 144
click at [592, 292] on button "結帳" at bounding box center [583, 297] width 40 height 22
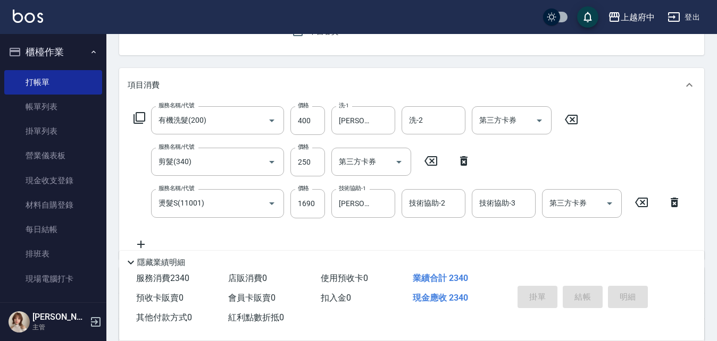
type input "2025/10/15 18:39"
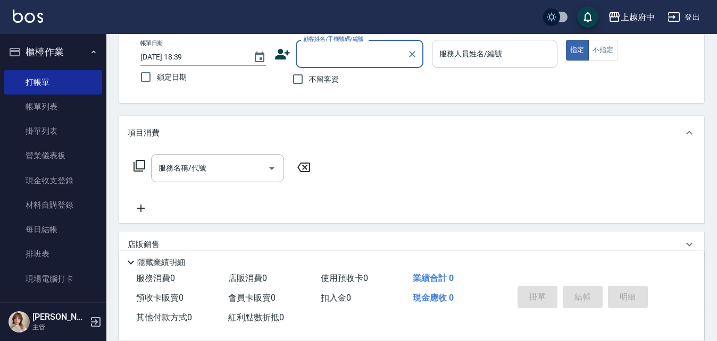
scroll to position [0, 0]
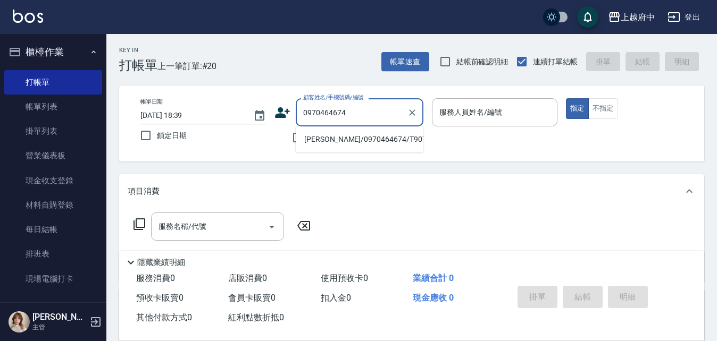
click at [391, 137] on li "李正鴻/0970464674/T90705" at bounding box center [360, 140] width 128 height 18
type input "李正鴻/0970464674/T90705"
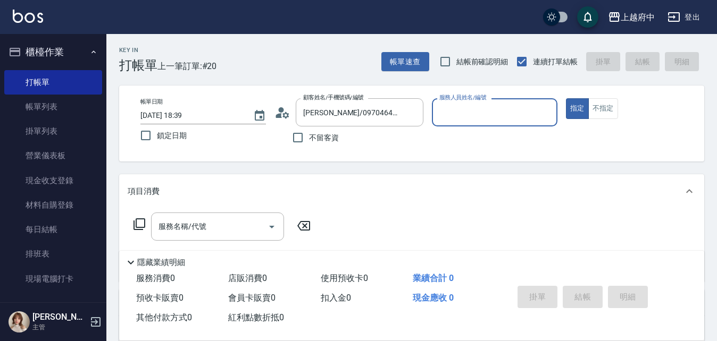
type input "Dona-18"
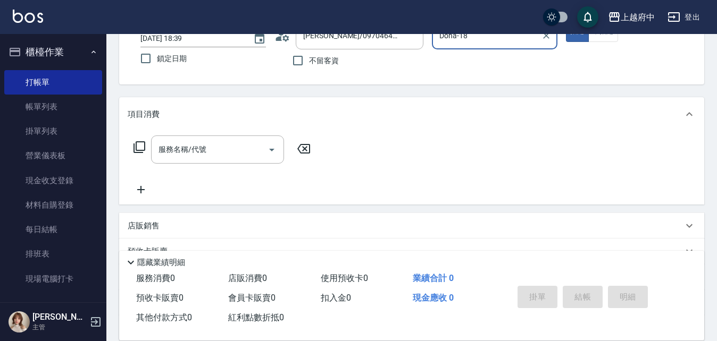
scroll to position [106, 0]
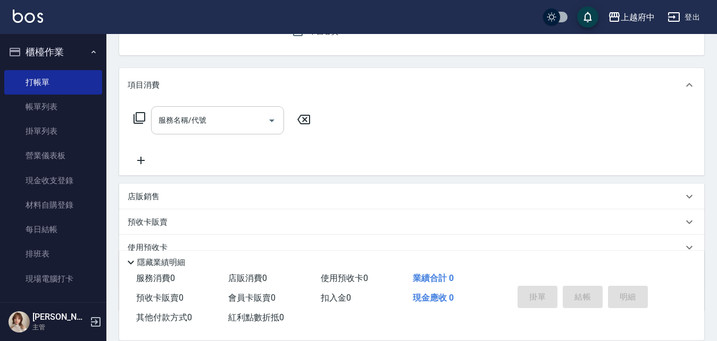
click at [214, 125] on input "服務名稱/代號" at bounding box center [209, 120] width 107 height 19
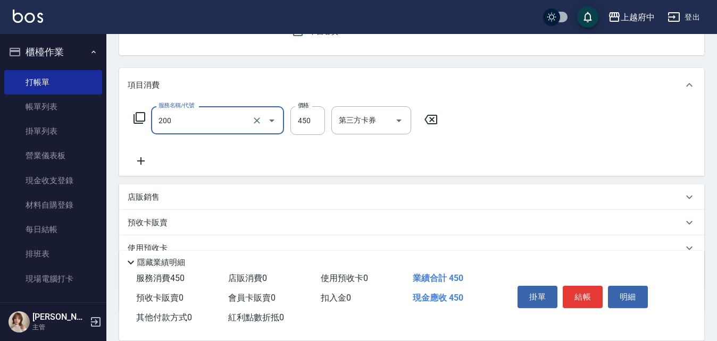
type input "有機洗髮(200)"
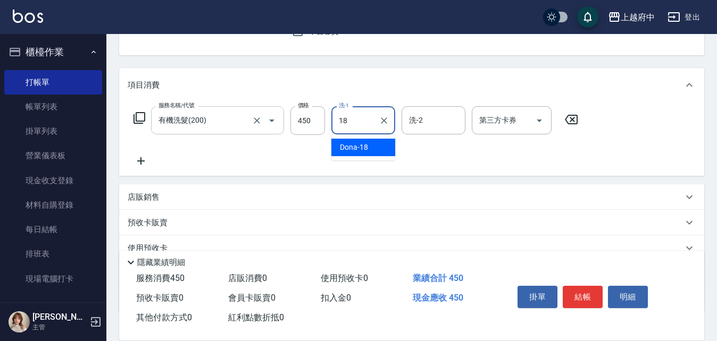
type input "Dona-18"
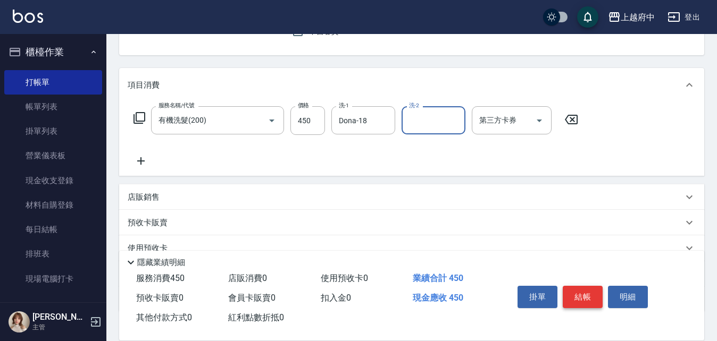
click at [579, 292] on button "結帳" at bounding box center [583, 297] width 40 height 22
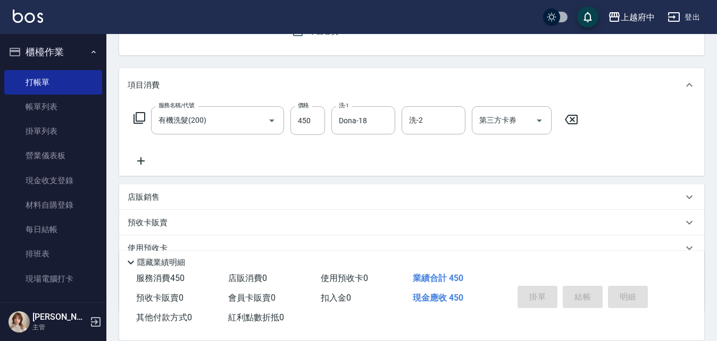
type input "2025/10/15 18:40"
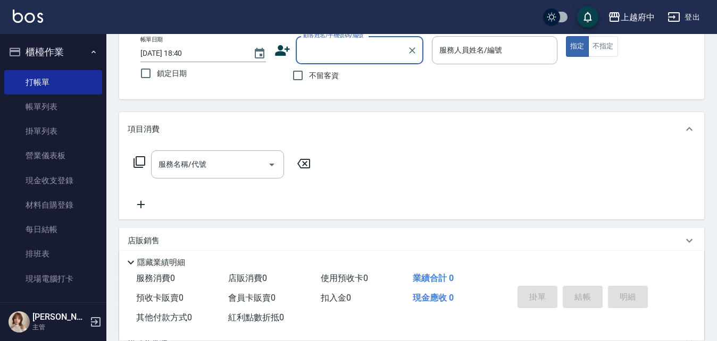
scroll to position [0, 0]
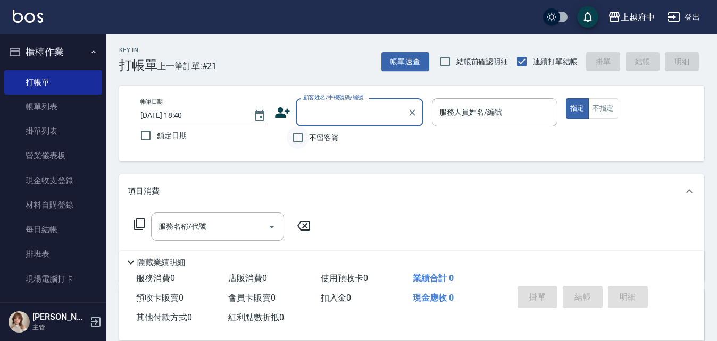
click at [304, 137] on input "不留客資" at bounding box center [298, 138] width 22 height 22
checkbox input "true"
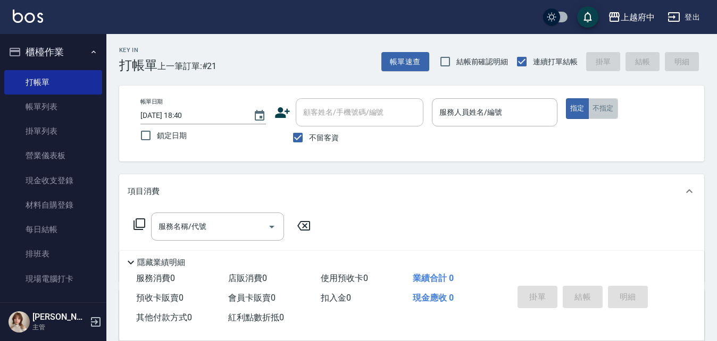
click at [607, 111] on button "不指定" at bounding box center [603, 108] width 30 height 21
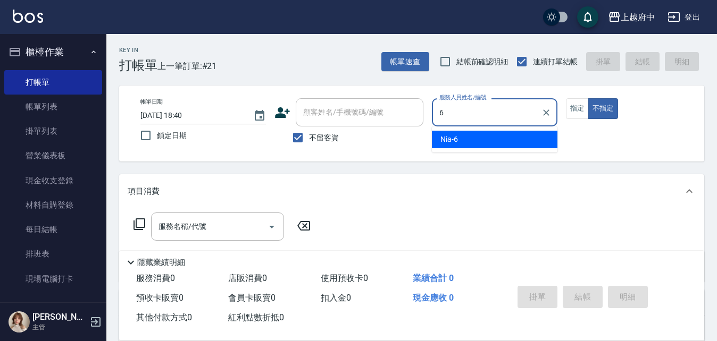
type input "Nia-6"
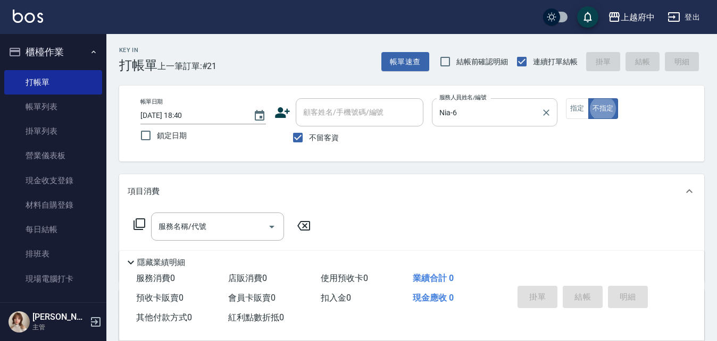
type button "false"
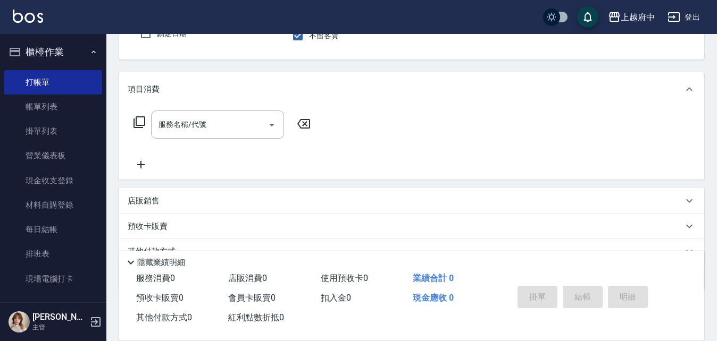
scroll to position [106, 0]
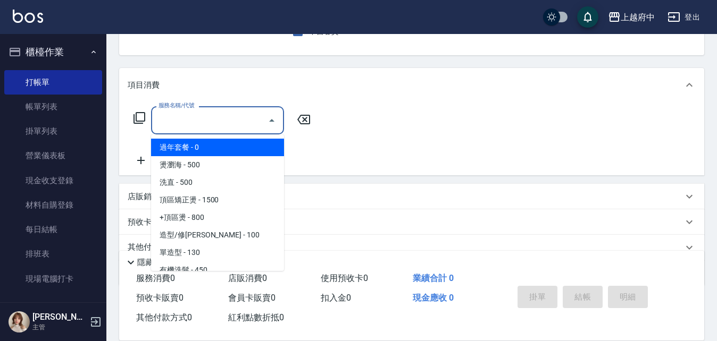
click at [199, 129] on input "服務名稱/代號" at bounding box center [209, 120] width 107 height 19
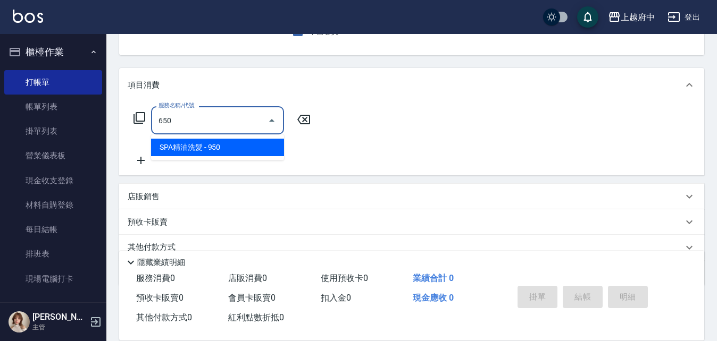
type input "SPA精油洗髮(650)"
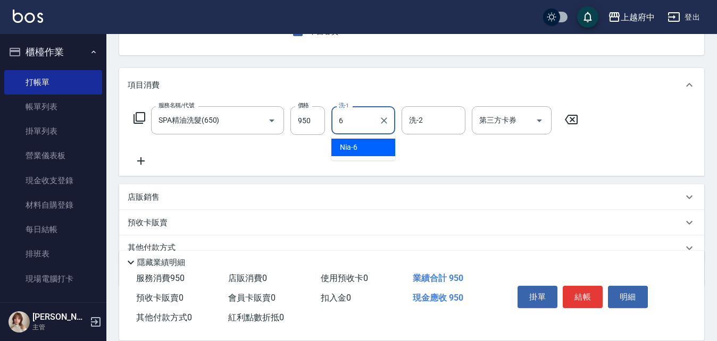
type input "Nia-6"
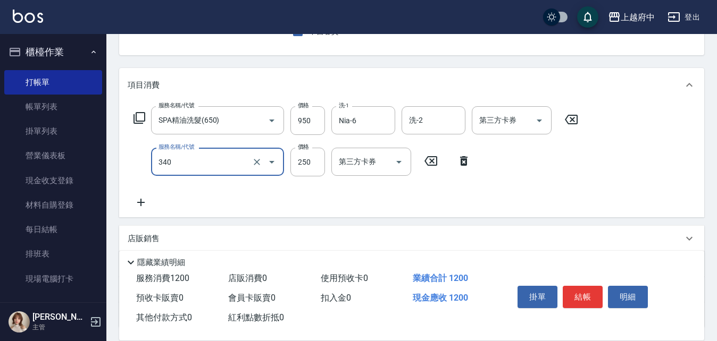
type input "剪髮(340)"
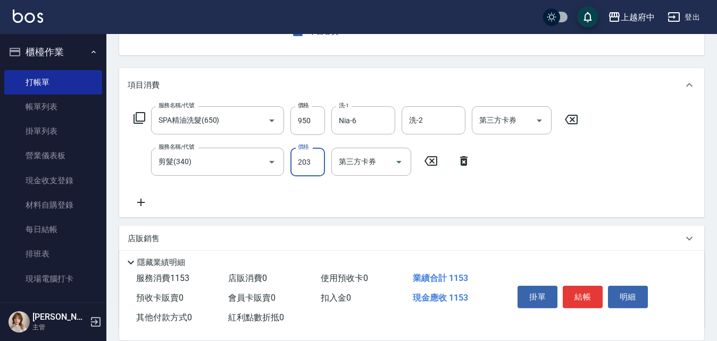
type input "203"
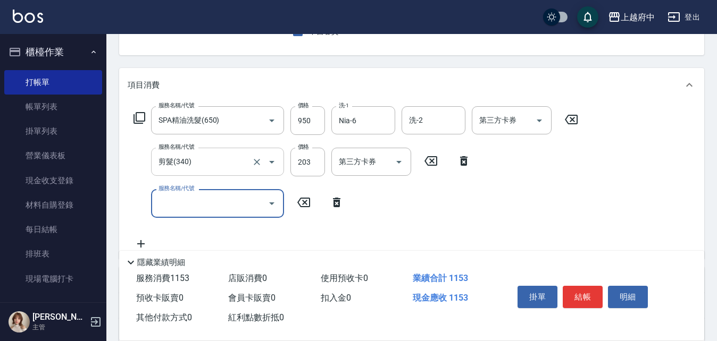
click at [218, 172] on div "剪髮(340) 服務名稱/代號" at bounding box center [217, 162] width 133 height 28
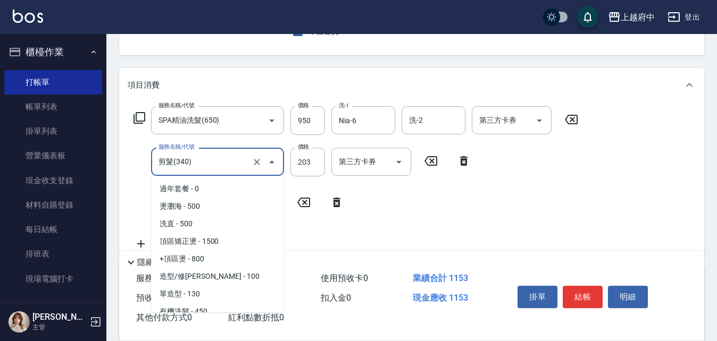
click at [218, 170] on input "剪髮(340)" at bounding box center [203, 162] width 94 height 19
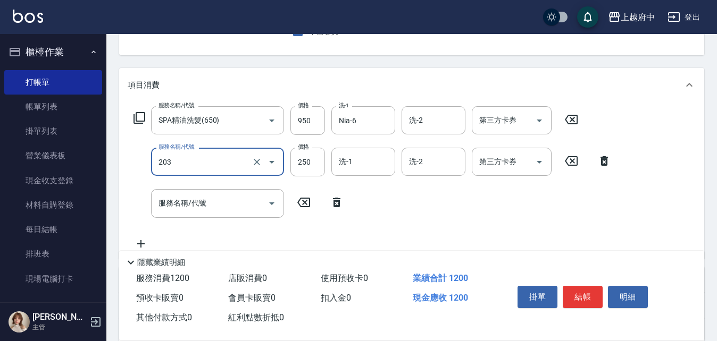
type input "升級滋養護髮(203)"
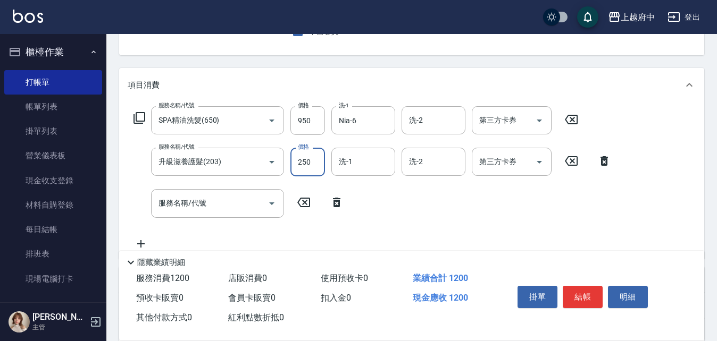
click at [341, 204] on icon at bounding box center [336, 202] width 27 height 13
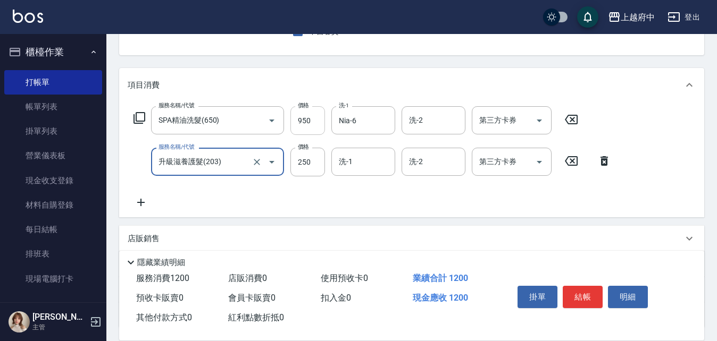
click at [305, 125] on input "950" at bounding box center [307, 120] width 35 height 29
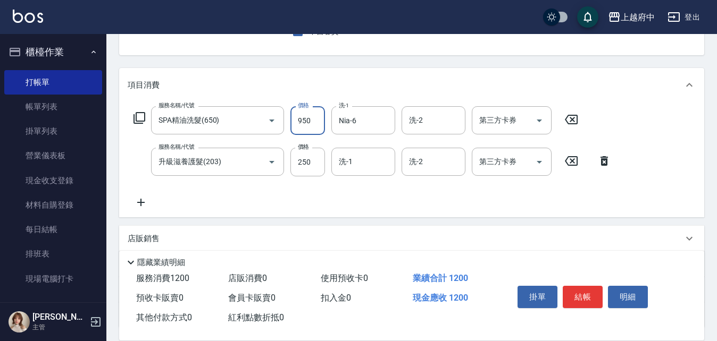
click at [305, 125] on input "950" at bounding box center [307, 120] width 35 height 29
type input "1050"
click at [357, 63] on div "Key In 打帳單 上一筆訂單:#21 帳單速查 結帳前確認明細 連續打單結帳 掛單 結帳 明細 帳單日期 2025/10/15 18:40 鎖定日期 顧客…" at bounding box center [411, 179] width 611 height 503
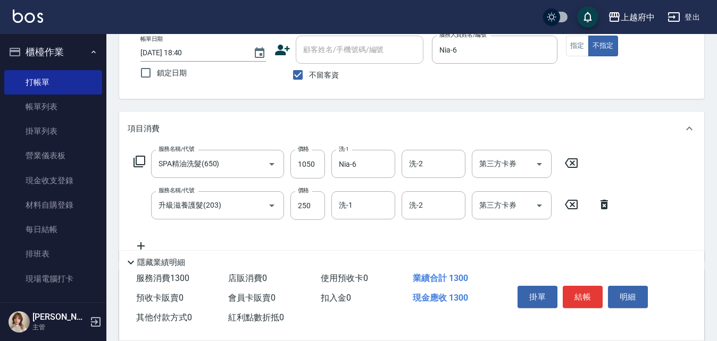
scroll to position [160, 0]
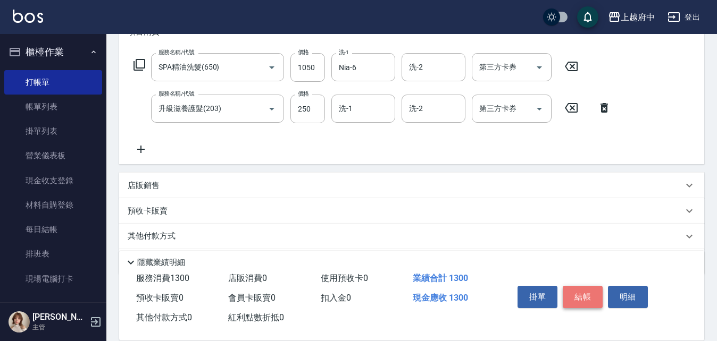
click at [587, 294] on button "結帳" at bounding box center [583, 297] width 40 height 22
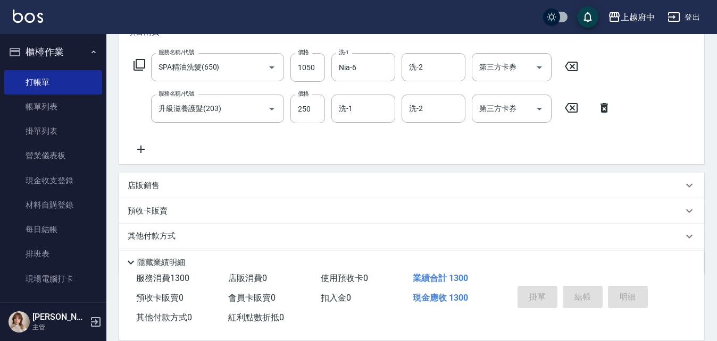
type input "2025/10/15 18:58"
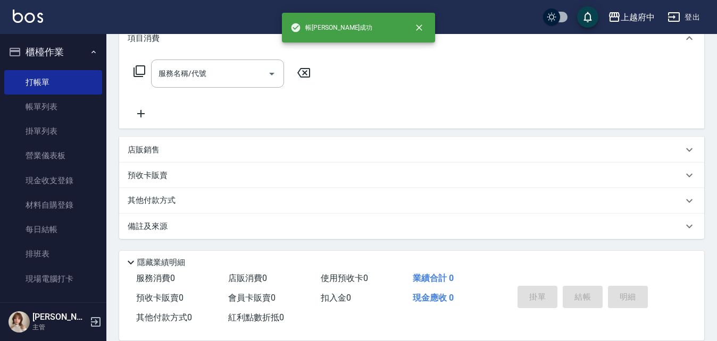
scroll to position [0, 0]
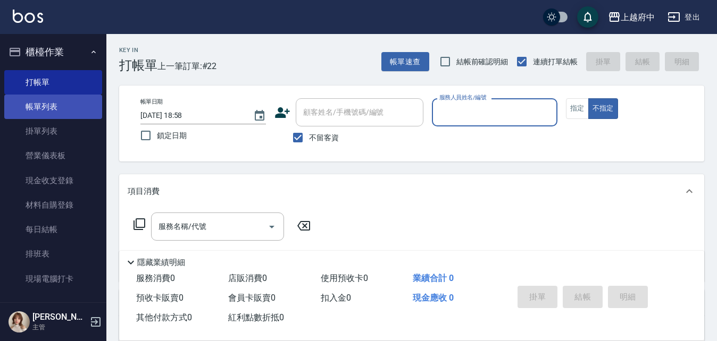
click at [38, 105] on link "帳單列表" at bounding box center [53, 107] width 98 height 24
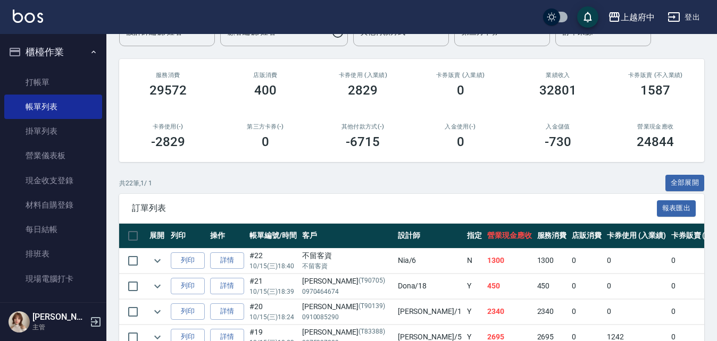
scroll to position [157, 0]
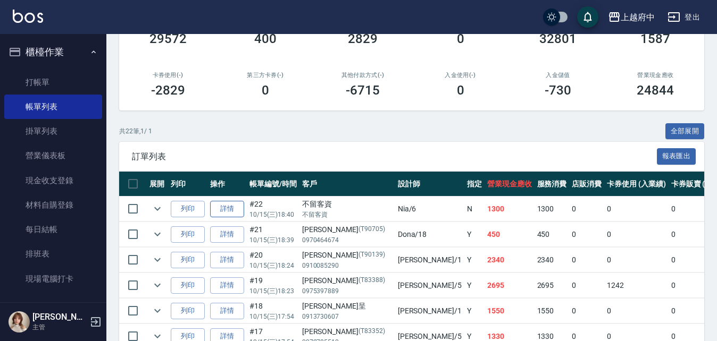
click at [232, 207] on link "詳情" at bounding box center [227, 209] width 34 height 16
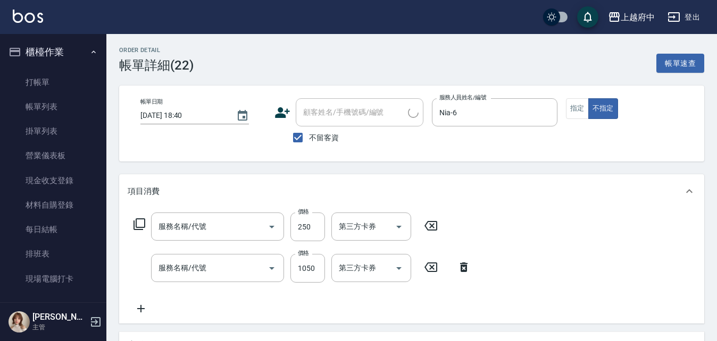
type input "2025/10/15 18:40"
checkbox input "true"
type input "Nia-6"
type input "升級滋養護髮(203)"
type input "SPA精油洗髮(650)"
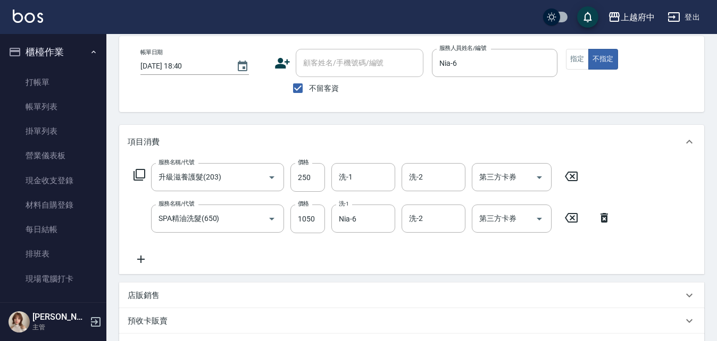
scroll to position [106, 0]
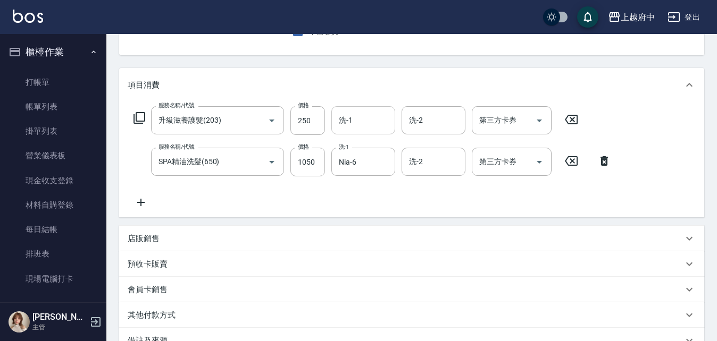
click at [351, 120] on input "洗-1" at bounding box center [363, 120] width 54 height 19
type input "Nia-6"
click at [368, 64] on div "Order detail 帳單詳細 (22) 帳單速查 帳單日期 2025/10/15 18:40 顧客姓名/手機號碼/編號 顧客姓名/手機號碼/編號 不留客…" at bounding box center [411, 196] width 611 height 536
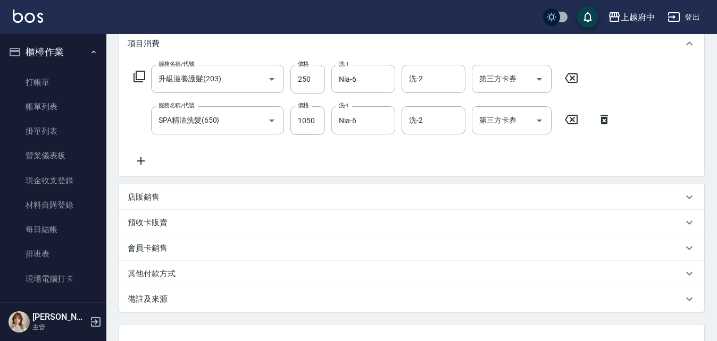
scroll to position [233, 0]
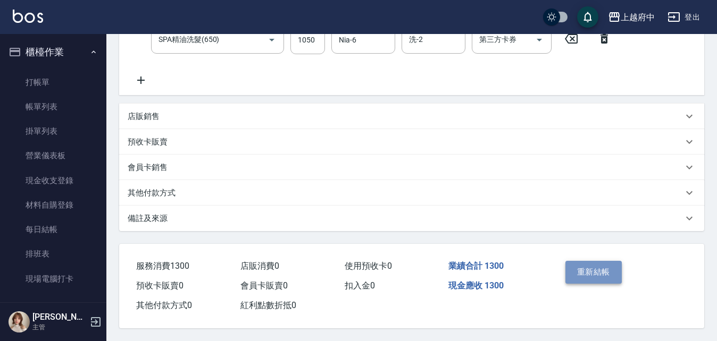
click at [598, 273] on button "重新結帳" at bounding box center [593, 272] width 56 height 22
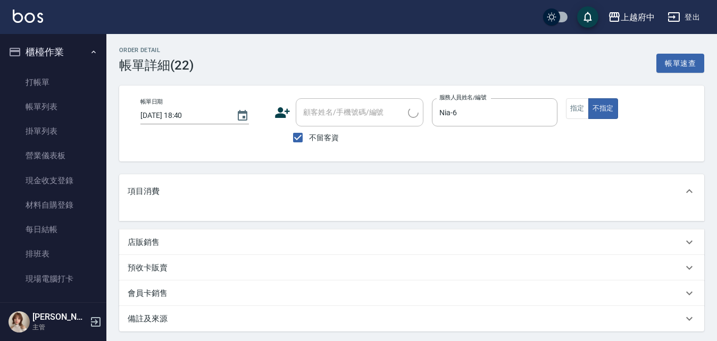
scroll to position [76, 0]
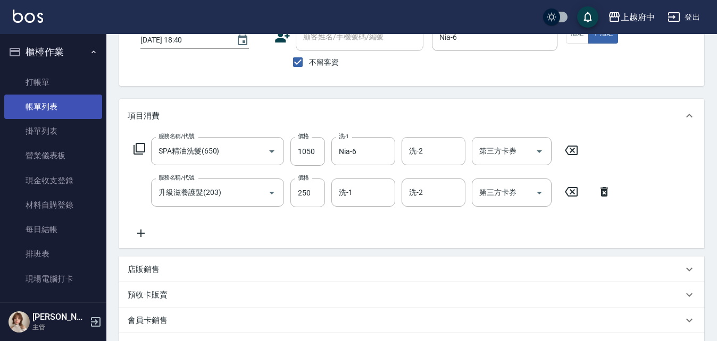
click at [49, 104] on link "帳單列表" at bounding box center [53, 107] width 98 height 24
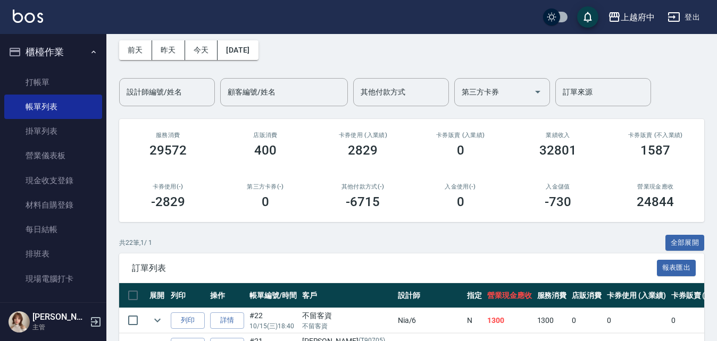
scroll to position [160, 0]
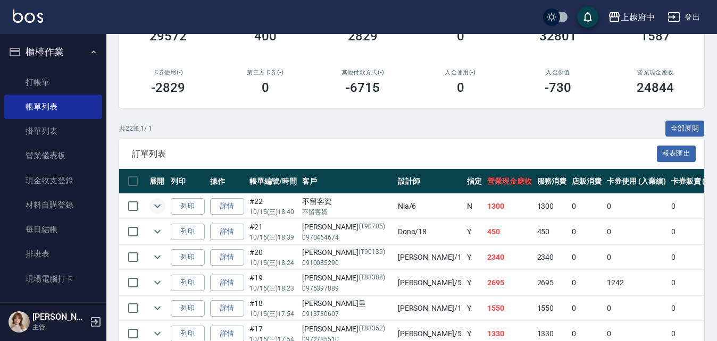
click at [158, 206] on icon "expand row" at bounding box center [157, 206] width 13 height 13
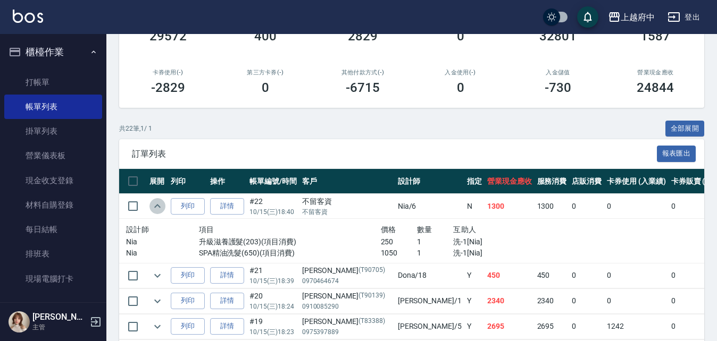
click at [160, 206] on icon "expand row" at bounding box center [157, 206] width 13 height 13
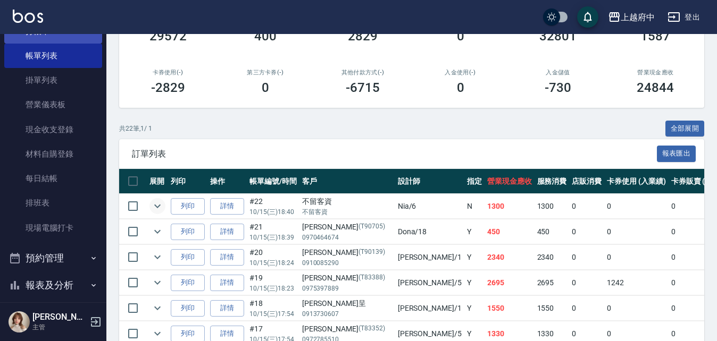
scroll to position [0, 0]
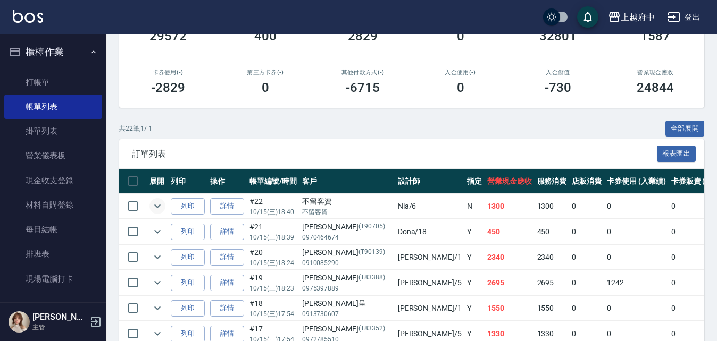
click at [52, 54] on button "櫃檯作業" at bounding box center [53, 52] width 98 height 28
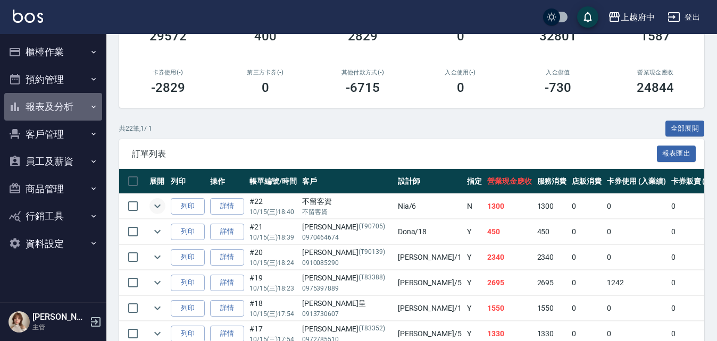
click at [63, 108] on button "報表及分析" at bounding box center [53, 107] width 98 height 28
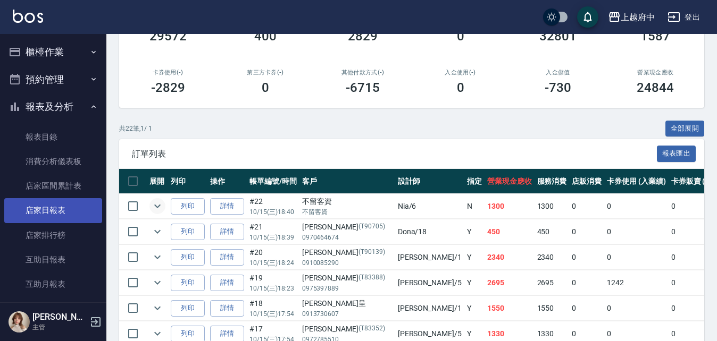
click at [65, 213] on link "店家日報表" at bounding box center [53, 210] width 98 height 24
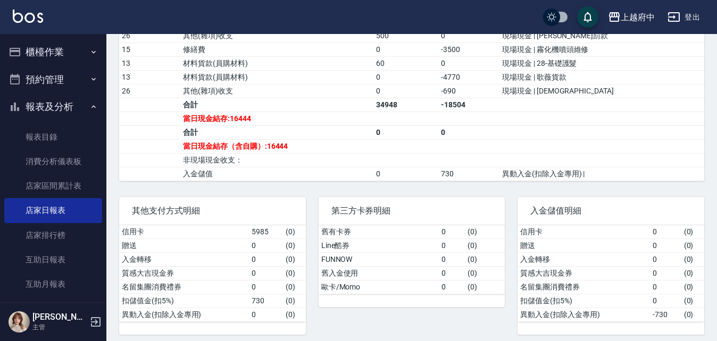
scroll to position [508, 0]
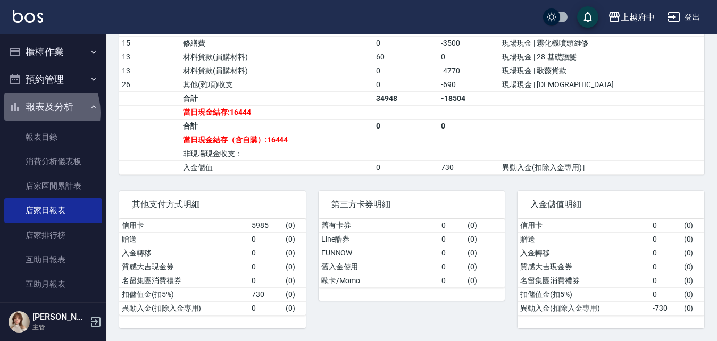
click at [32, 113] on button "報表及分析" at bounding box center [53, 107] width 98 height 28
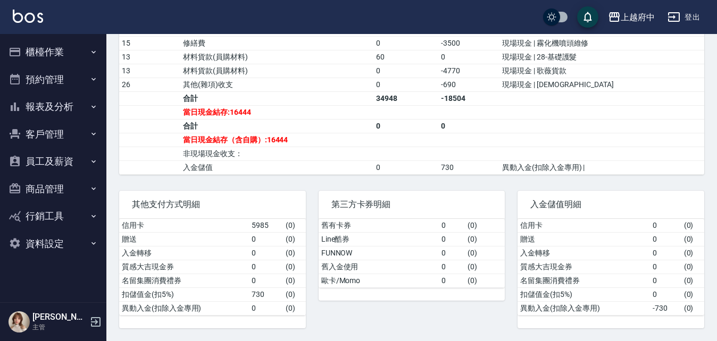
click at [54, 47] on button "櫃檯作業" at bounding box center [53, 52] width 98 height 28
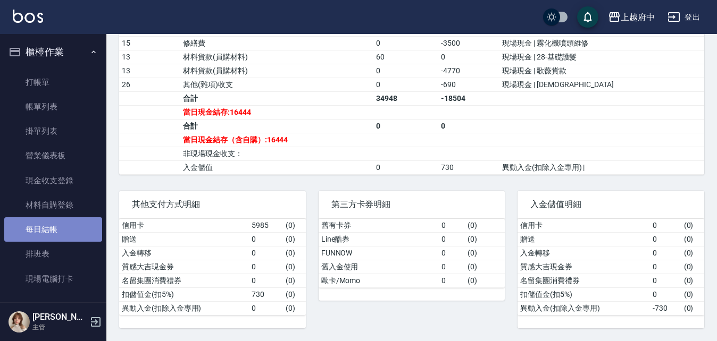
click at [72, 235] on link "每日結帳" at bounding box center [53, 230] width 98 height 24
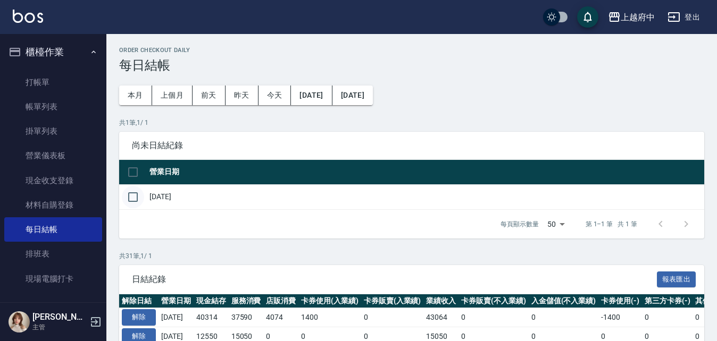
click at [137, 196] on input "checkbox" at bounding box center [133, 197] width 22 height 22
checkbox input "true"
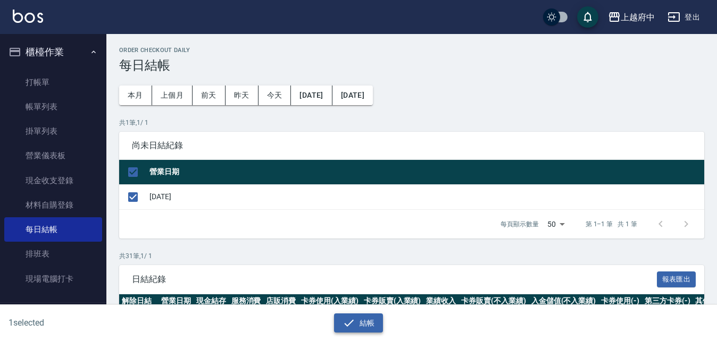
click at [356, 327] on button "結帳" at bounding box center [358, 324] width 49 height 20
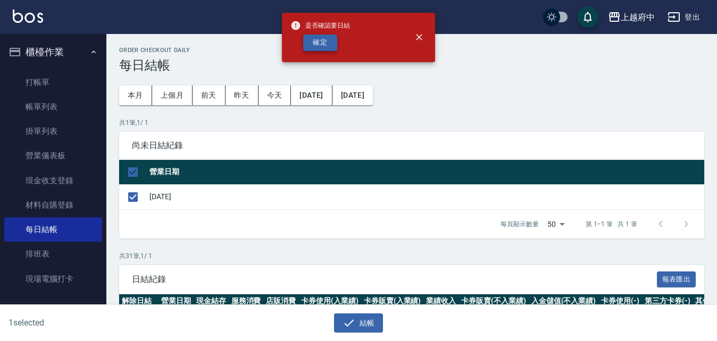
click at [320, 43] on button "確定" at bounding box center [320, 43] width 34 height 16
checkbox input "false"
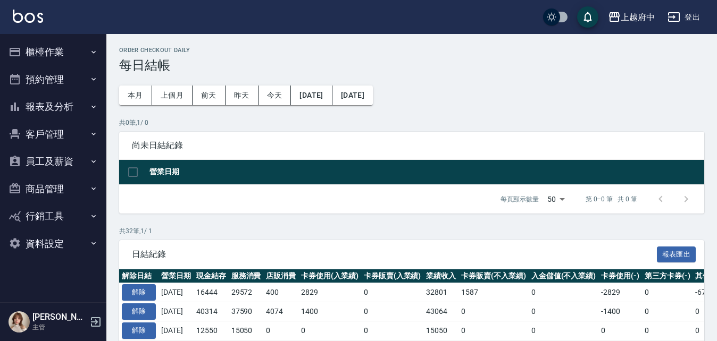
click at [79, 161] on button "員工及薪資" at bounding box center [53, 162] width 98 height 28
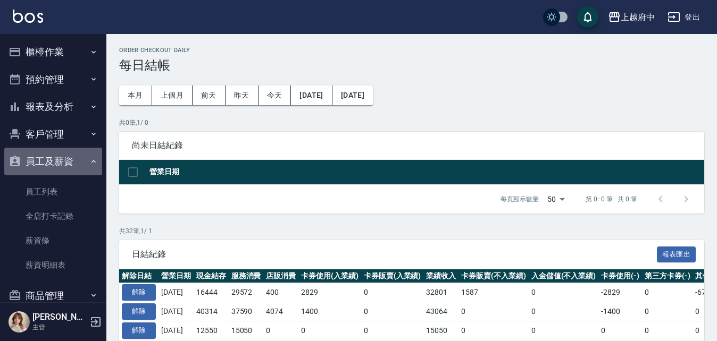
click at [61, 157] on button "員工及薪資" at bounding box center [53, 162] width 98 height 28
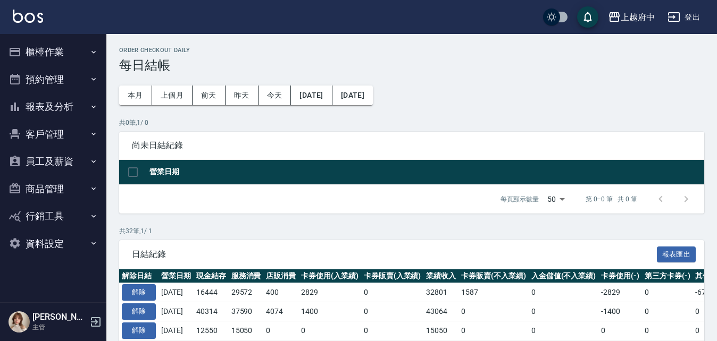
click at [63, 107] on button "報表及分析" at bounding box center [53, 107] width 98 height 28
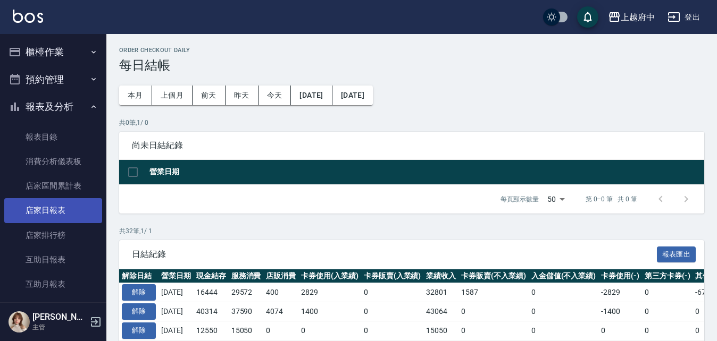
click at [71, 207] on link "店家日報表" at bounding box center [53, 210] width 98 height 24
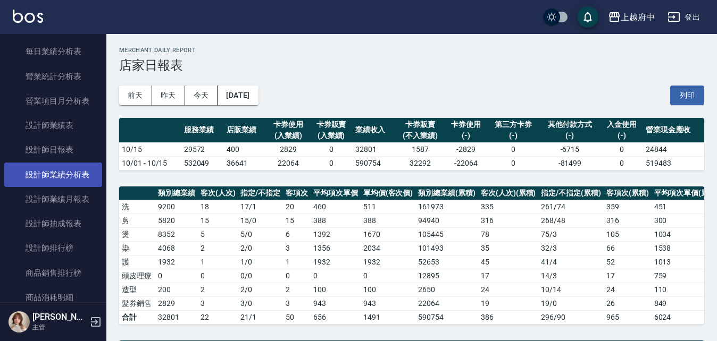
scroll to position [372, 0]
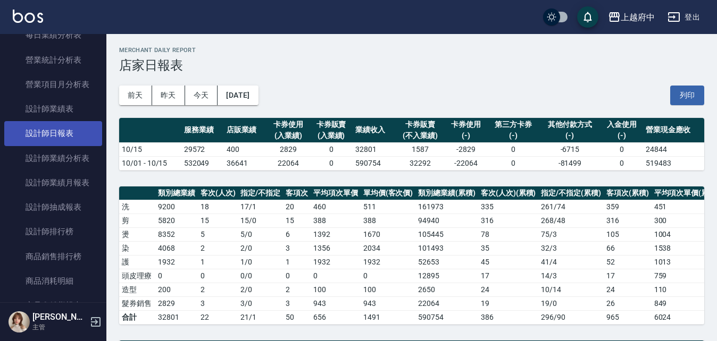
click at [70, 133] on link "設計師日報表" at bounding box center [53, 133] width 98 height 24
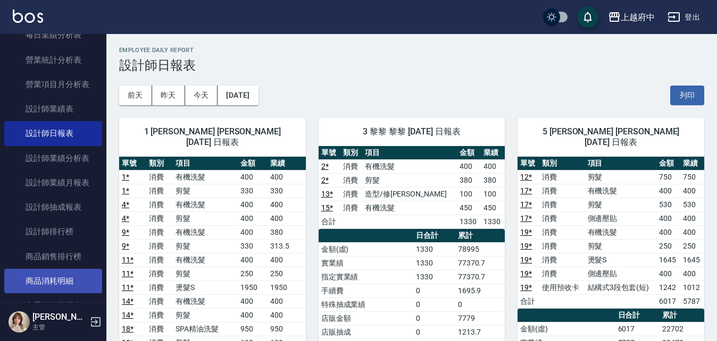
drag, startPoint x: 681, startPoint y: 100, endPoint x: 82, endPoint y: 281, distance: 625.2
click at [681, 100] on button "列印" at bounding box center [687, 96] width 34 height 20
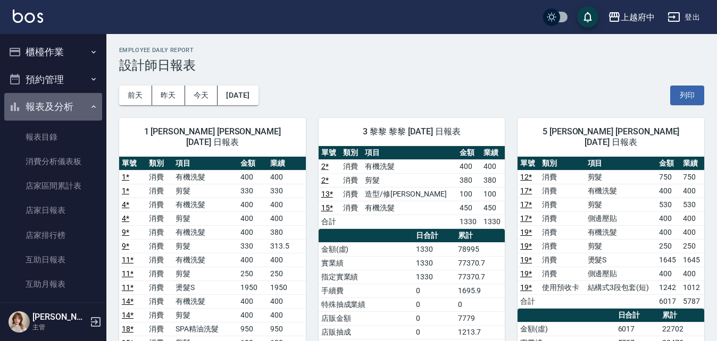
click at [62, 108] on button "報表及分析" at bounding box center [53, 107] width 98 height 28
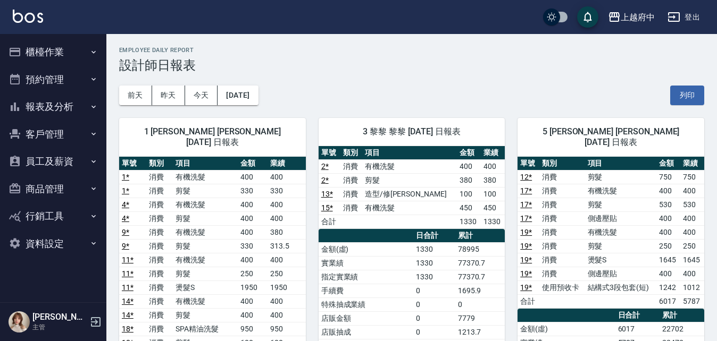
click at [62, 49] on button "櫃檯作業" at bounding box center [53, 52] width 98 height 28
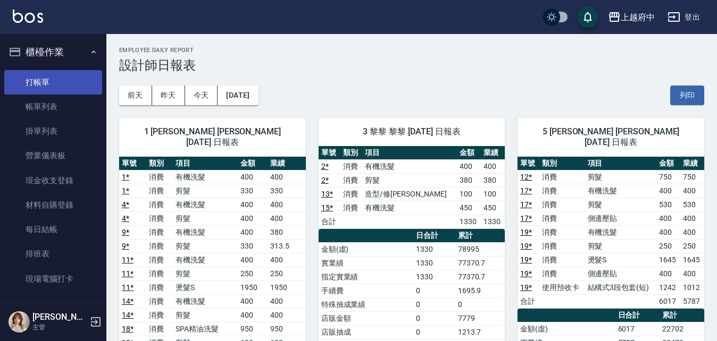
click at [53, 77] on link "打帳單" at bounding box center [53, 82] width 98 height 24
